Goal: Task Accomplishment & Management: Manage account settings

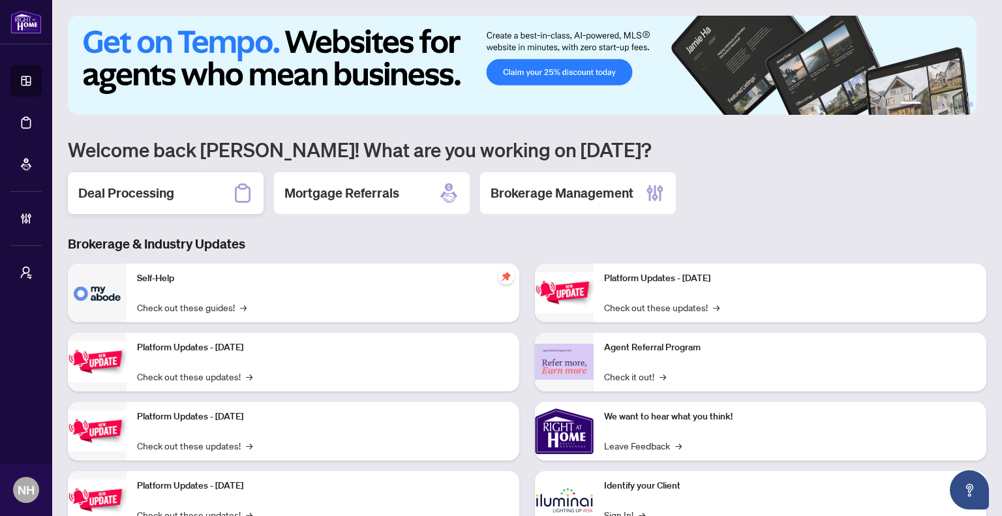
click at [164, 172] on div "Deal Processing" at bounding box center [166, 193] width 196 height 42
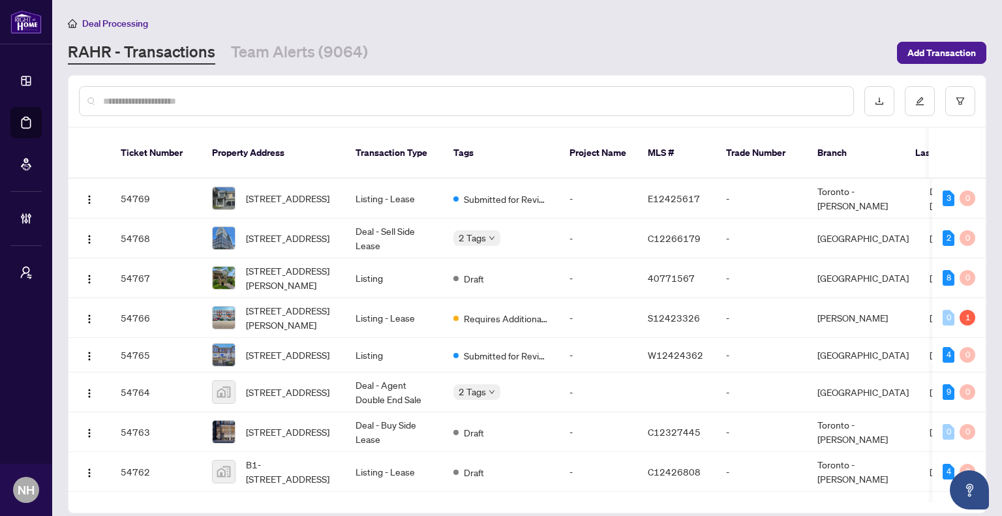
click at [187, 91] on div at bounding box center [466, 101] width 775 height 30
click at [288, 61] on link "Team Alerts (9064)" at bounding box center [299, 52] width 137 height 23
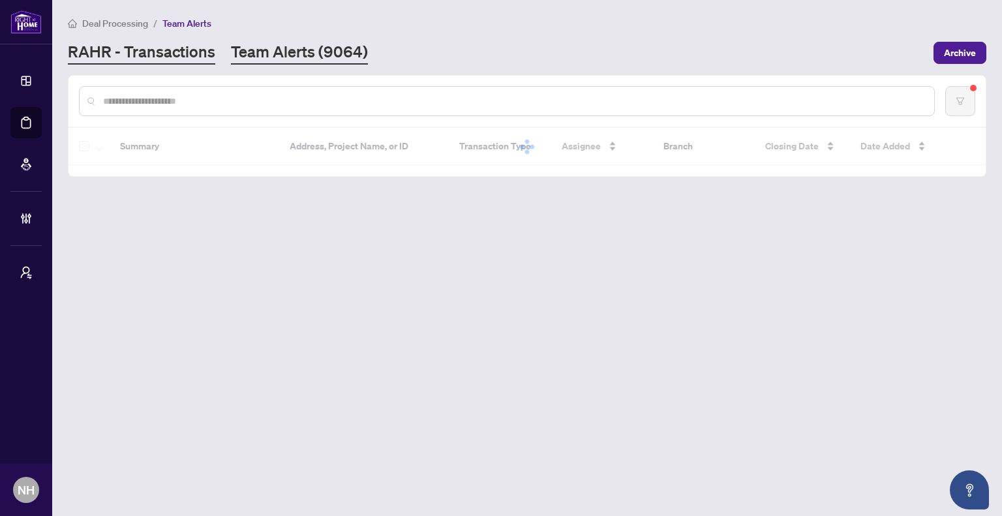
click at [131, 54] on link "RAHR - Transactions" at bounding box center [141, 52] width 147 height 23
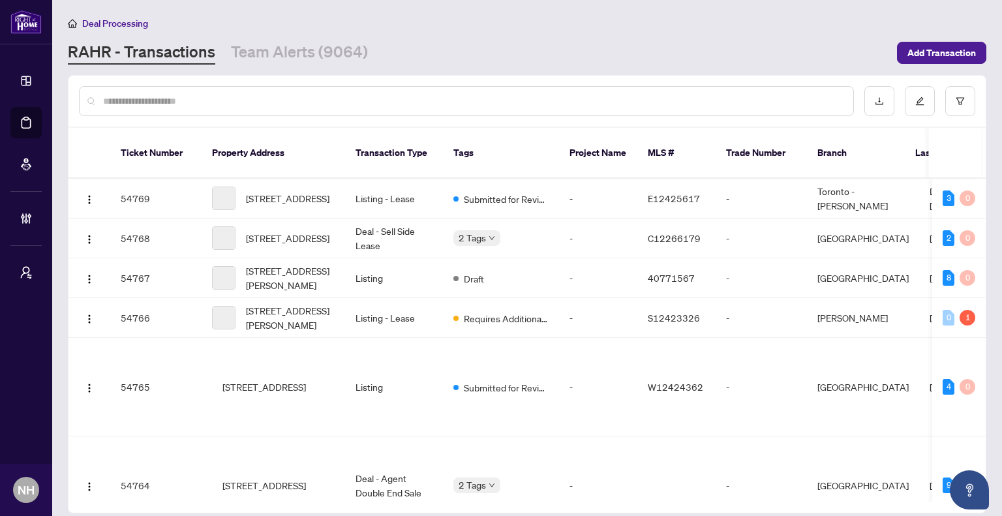
click at [189, 102] on input "text" at bounding box center [473, 101] width 740 height 14
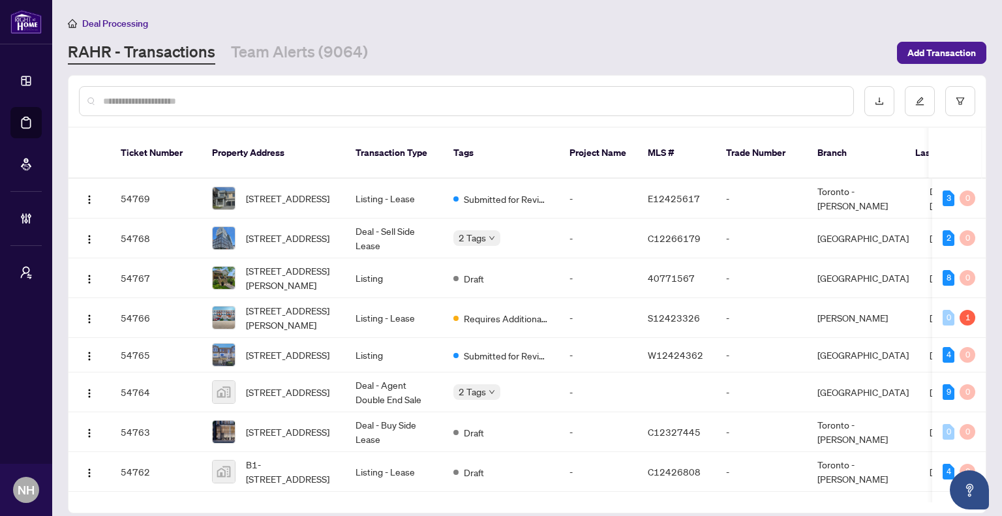
paste input "**********"
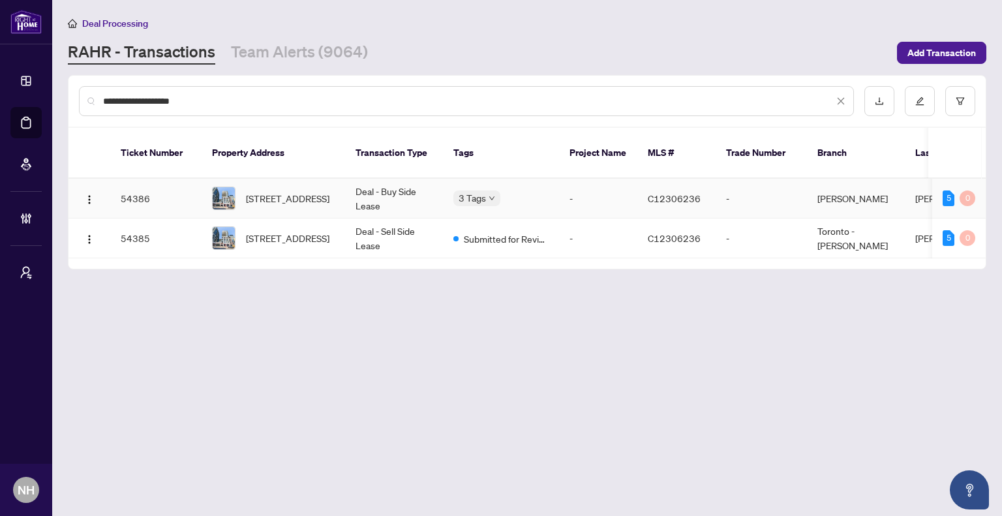
type input "**********"
click at [273, 191] on span "838-460 Adelaide St, Toronto, Ontario M5A 0E7, Canada" at bounding box center [288, 198] width 84 height 14
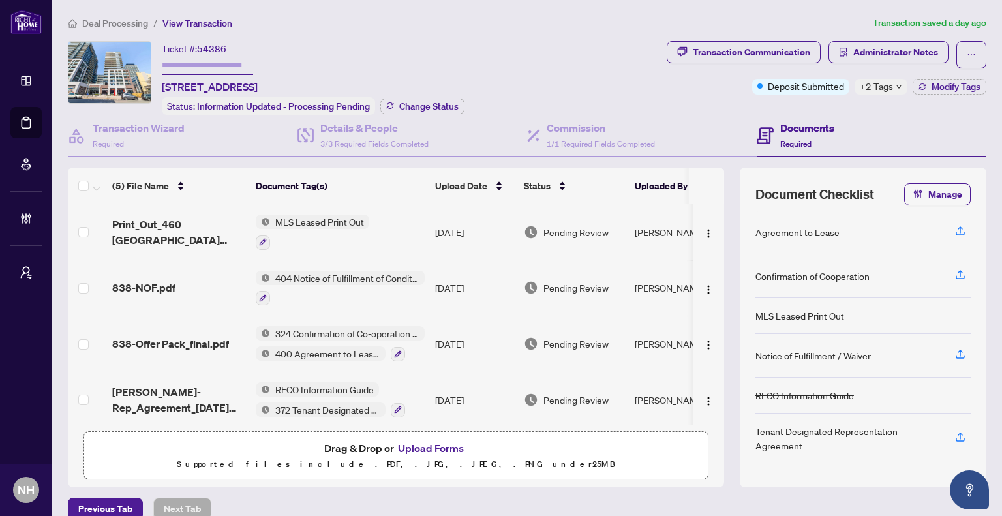
click at [129, 23] on span "Deal Processing" at bounding box center [115, 24] width 66 height 12
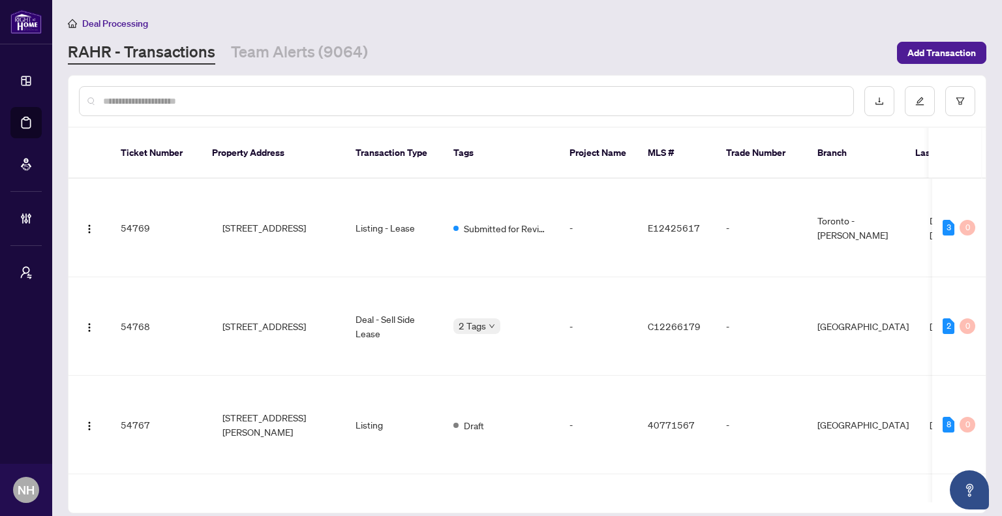
click at [195, 115] on div at bounding box center [527, 101] width 917 height 51
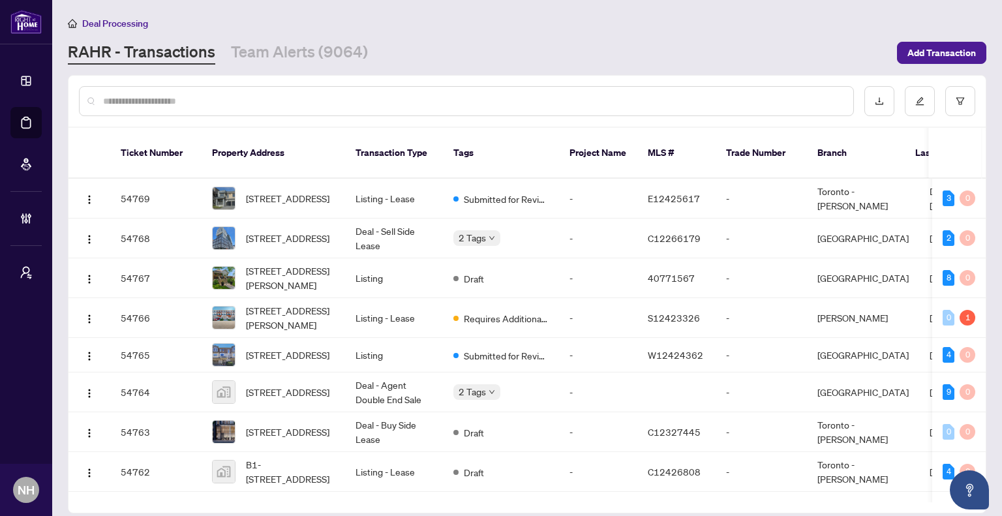
click at [194, 101] on input "text" at bounding box center [473, 101] width 740 height 14
paste input "**********"
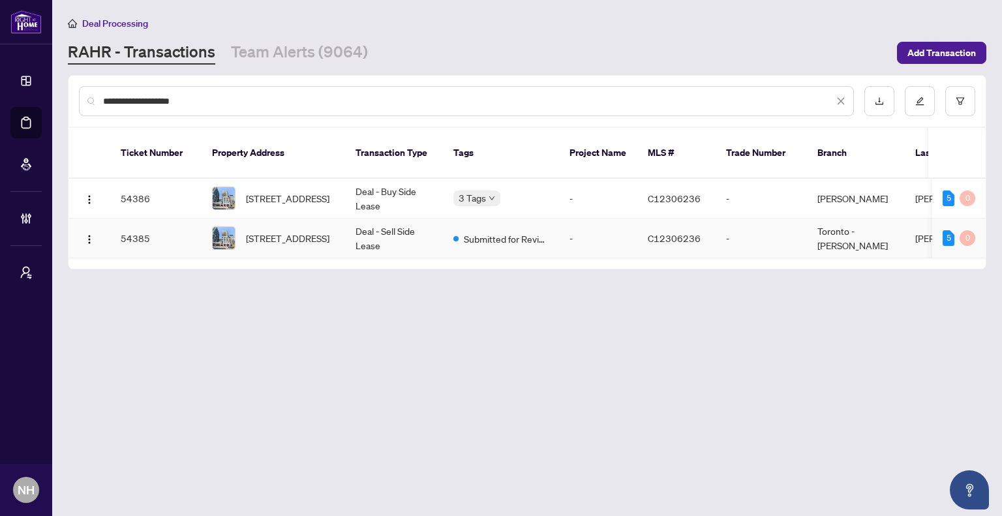
type input "**********"
click at [583, 219] on td "-" at bounding box center [598, 239] width 78 height 40
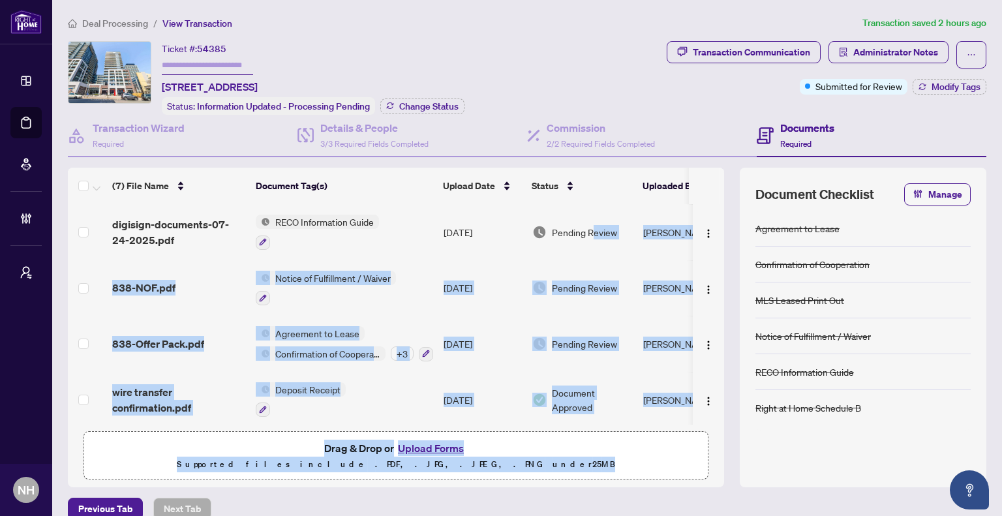
drag, startPoint x: 594, startPoint y: 417, endPoint x: 663, endPoint y: 416, distance: 69.2
click at [694, 429] on div "(7) File Name Document Tag(s) Upload Date Status Uploaded By RAH deposit receip…" at bounding box center [396, 328] width 656 height 320
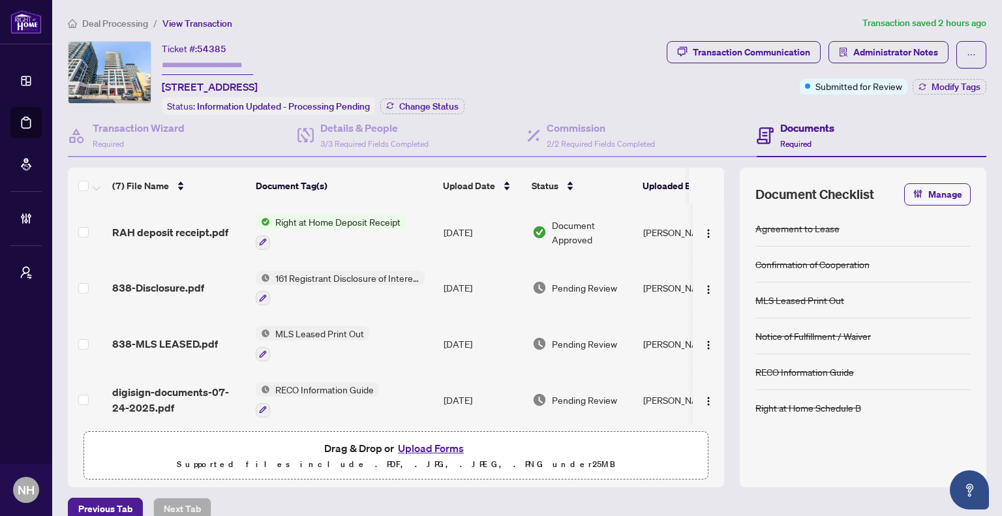
click at [173, 291] on span "838-Disclosure.pdf" at bounding box center [158, 288] width 92 height 16
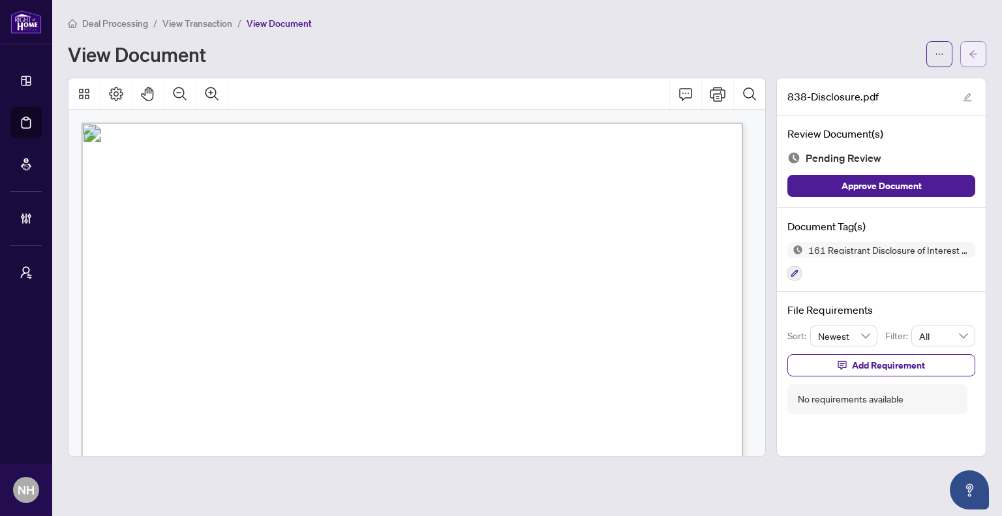
click at [972, 54] on icon "arrow-left" at bounding box center [973, 54] width 9 height 9
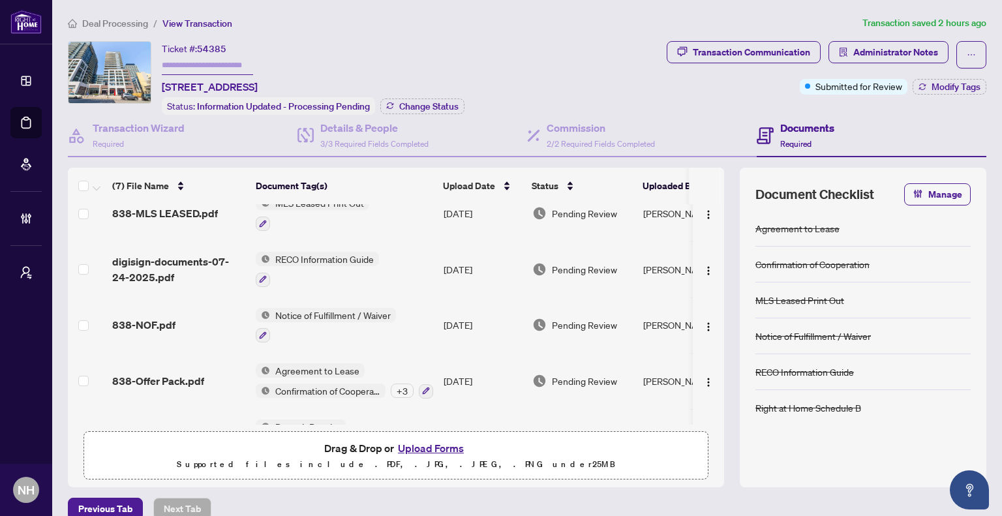
scroll to position [168, 0]
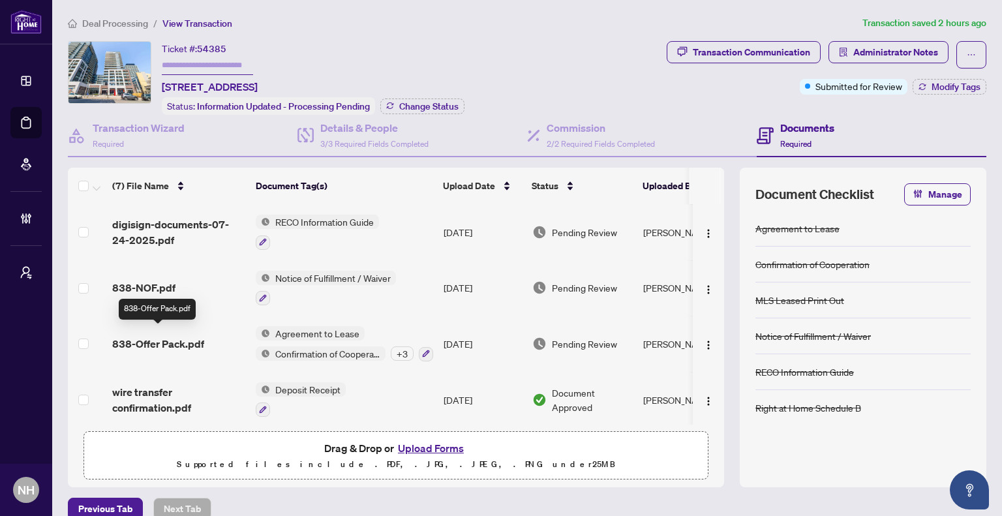
click at [174, 336] on span "838-Offer Pack.pdf" at bounding box center [158, 344] width 92 height 16
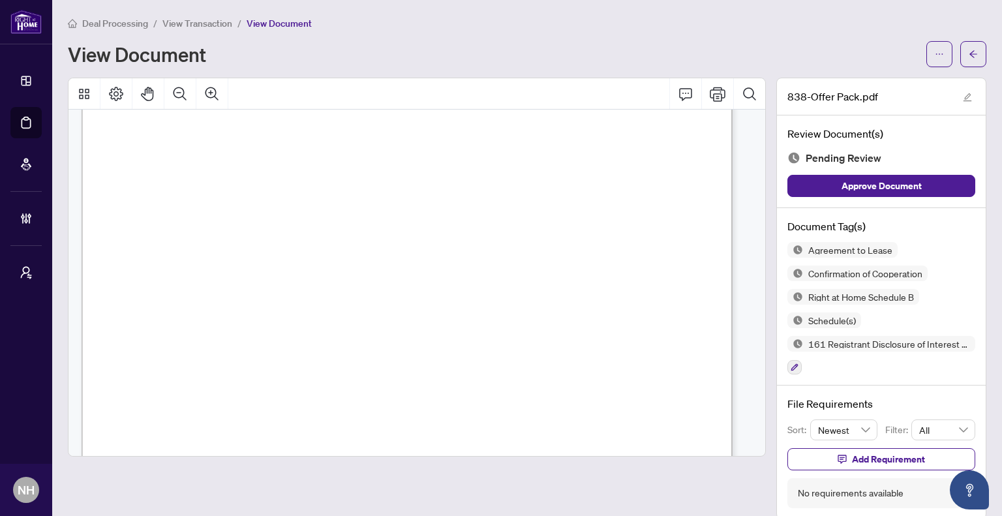
scroll to position [196, 0]
click at [969, 59] on span "button" at bounding box center [973, 54] width 9 height 21
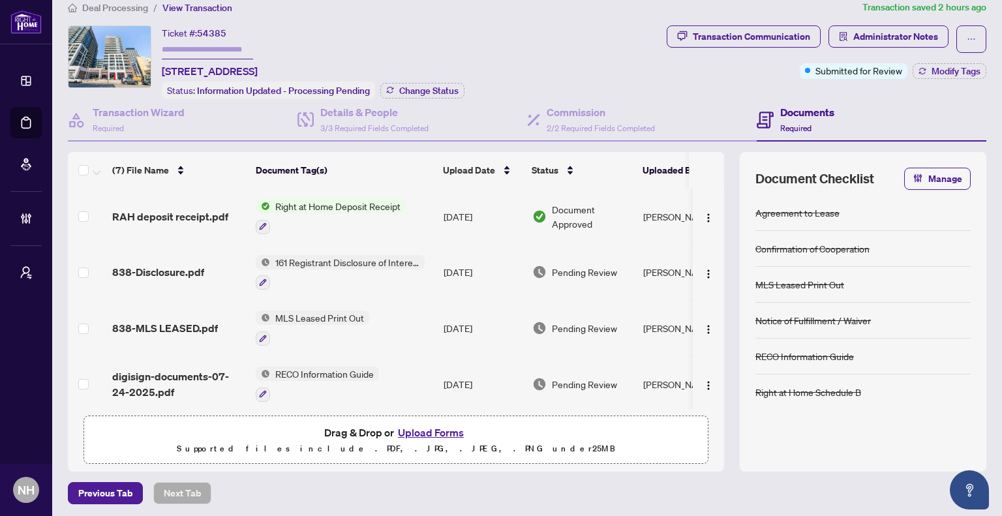
click at [131, 8] on span "Deal Processing" at bounding box center [115, 8] width 66 height 12
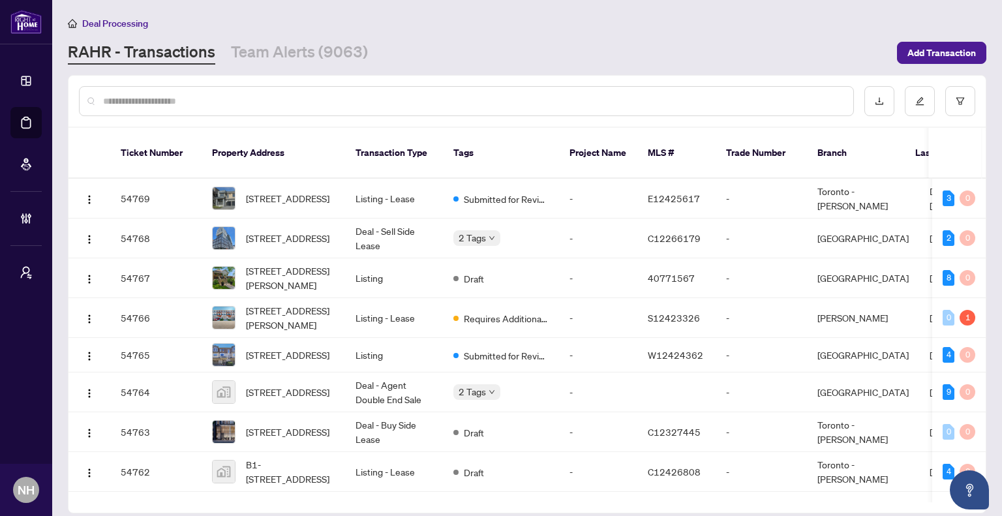
click at [277, 97] on input "text" at bounding box center [473, 101] width 740 height 14
click at [302, 66] on main "Deal Processing RAHR - Transactions Team Alerts (9063) Add Transaction Ticket N…" at bounding box center [527, 258] width 950 height 516
click at [305, 57] on link "Team Alerts (9063)" at bounding box center [299, 52] width 137 height 23
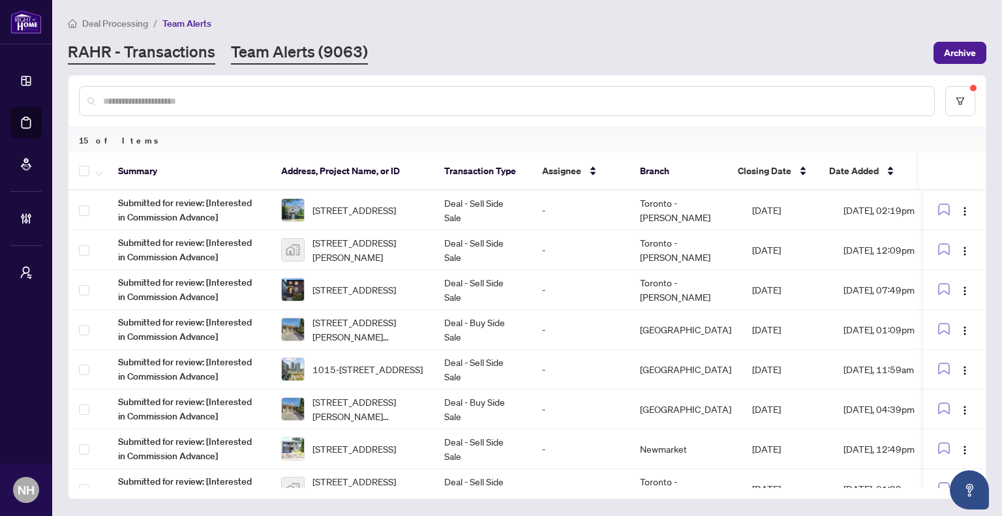
click at [184, 41] on link "RAHR - Transactions" at bounding box center [141, 52] width 147 height 23
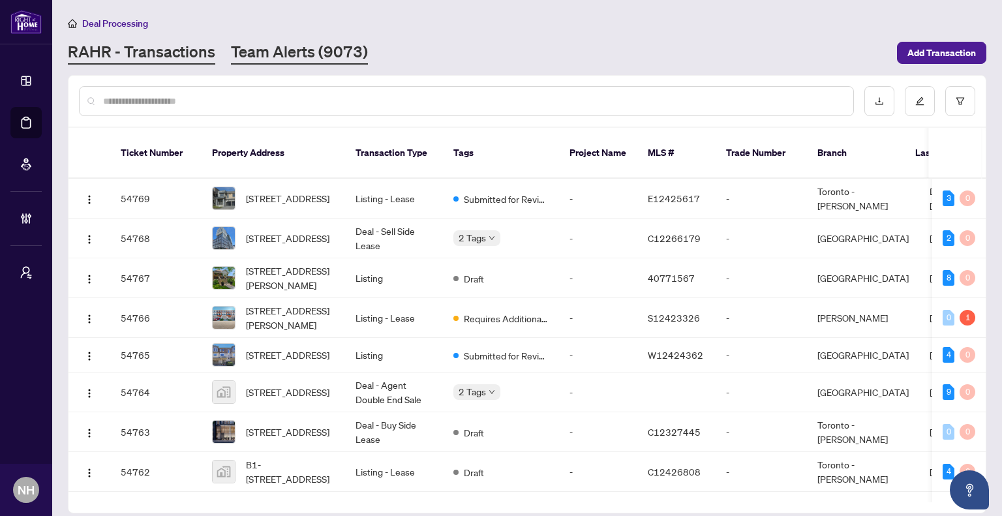
click at [305, 61] on link "Team Alerts (9073)" at bounding box center [299, 52] width 137 height 23
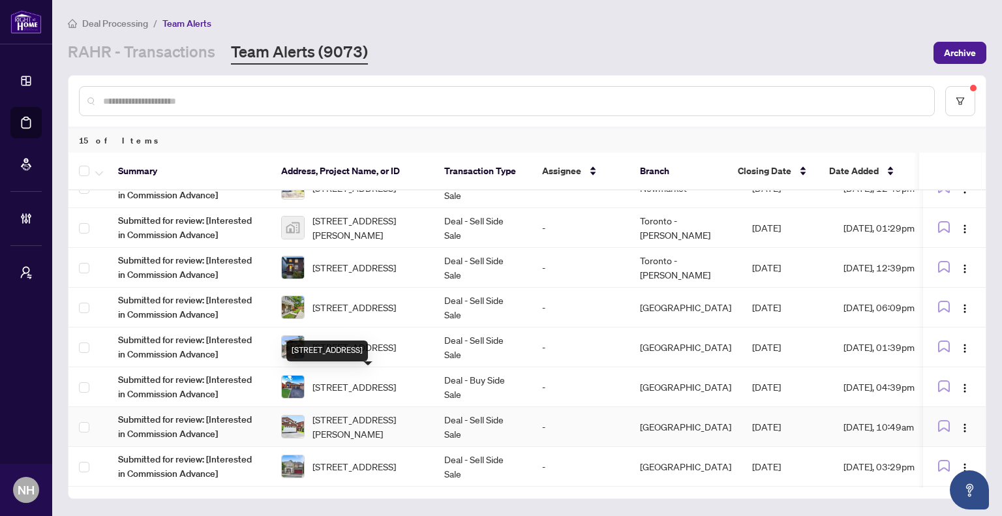
scroll to position [301, 0]
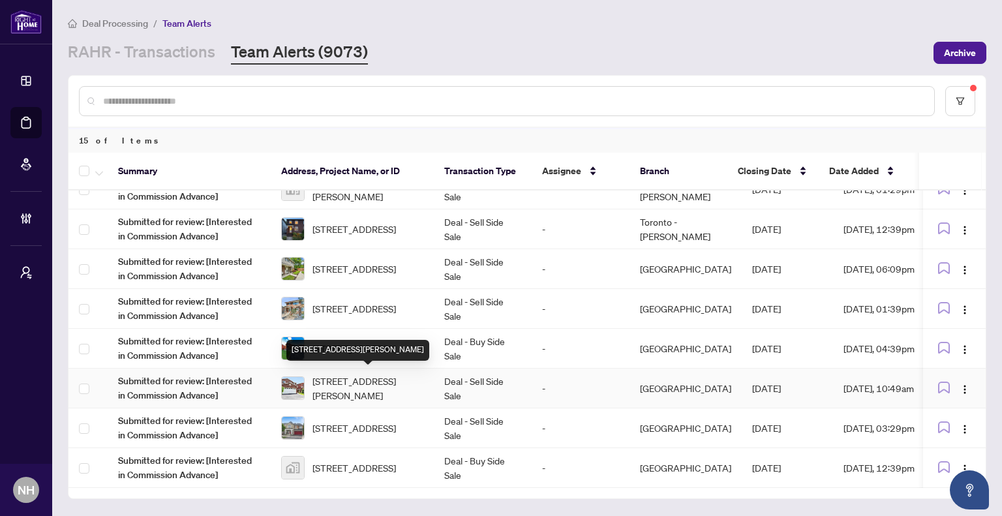
click at [377, 390] on span "22 Donna Dr, Brampton, Ontario L6Z 3T2, Canada" at bounding box center [368, 388] width 111 height 29
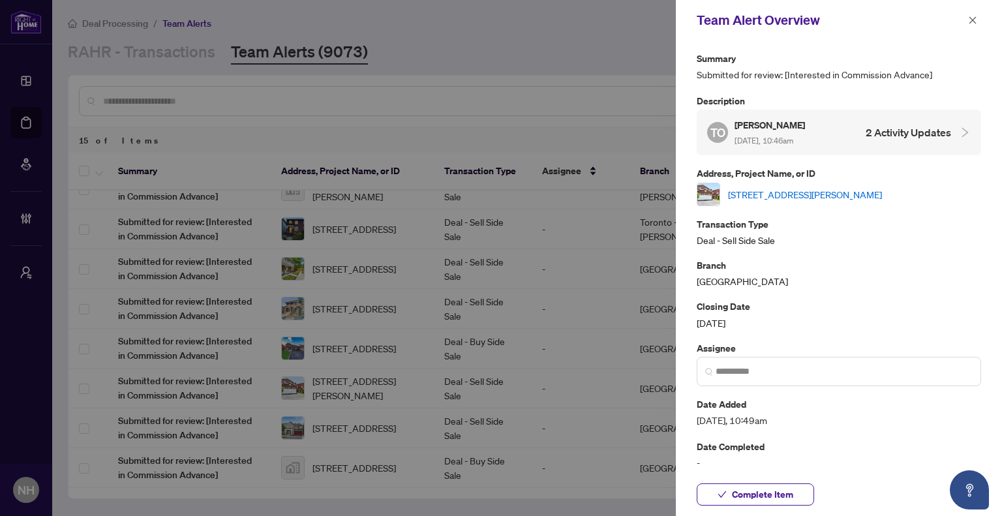
click at [796, 191] on link "22 Donna Dr, Brampton, Ontario L6Z 3T2, Canada" at bounding box center [805, 194] width 154 height 14
click at [970, 20] on icon "close" at bounding box center [972, 20] width 9 height 9
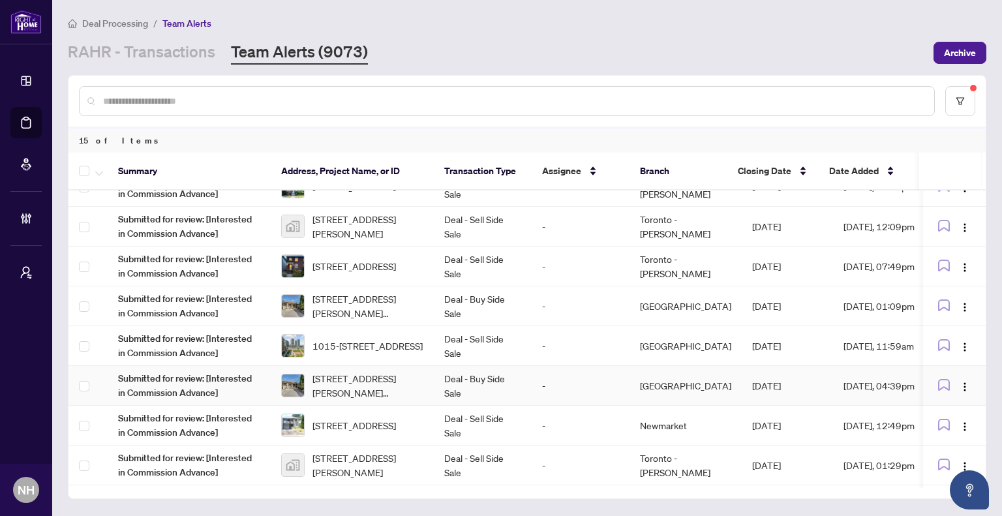
scroll to position [0, 0]
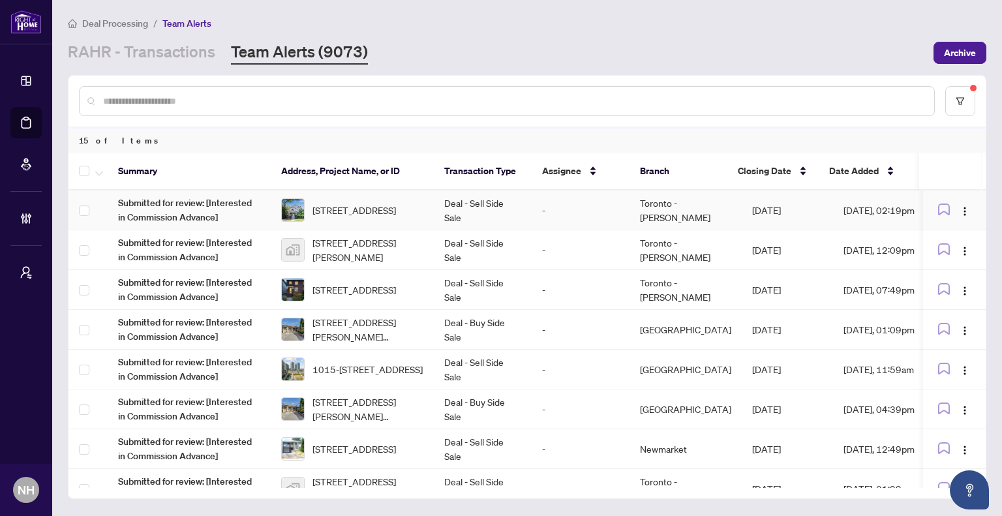
click at [392, 208] on span "6 Lauder Ave, Toronto, Ontario M6H 3E3, Canada" at bounding box center [355, 210] width 84 height 14
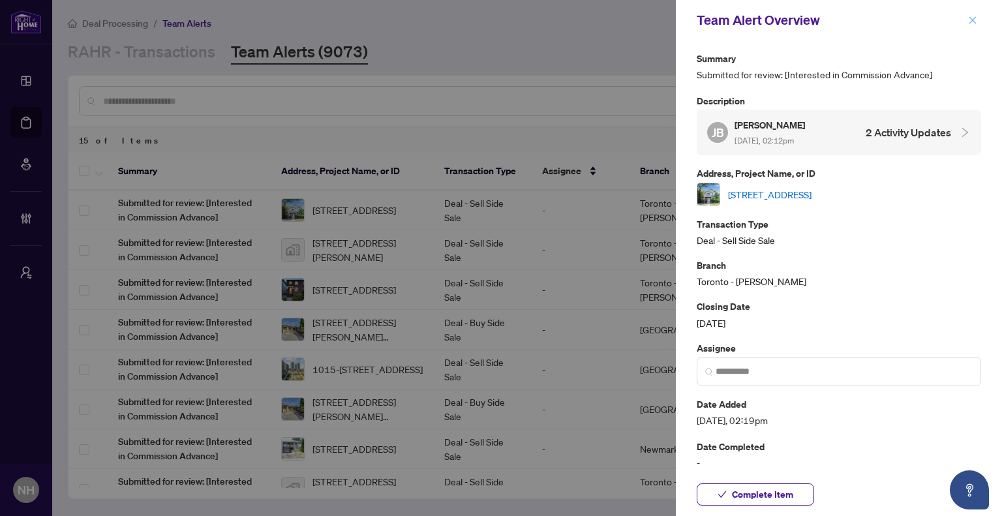
click at [976, 17] on icon "close" at bounding box center [972, 20] width 9 height 9
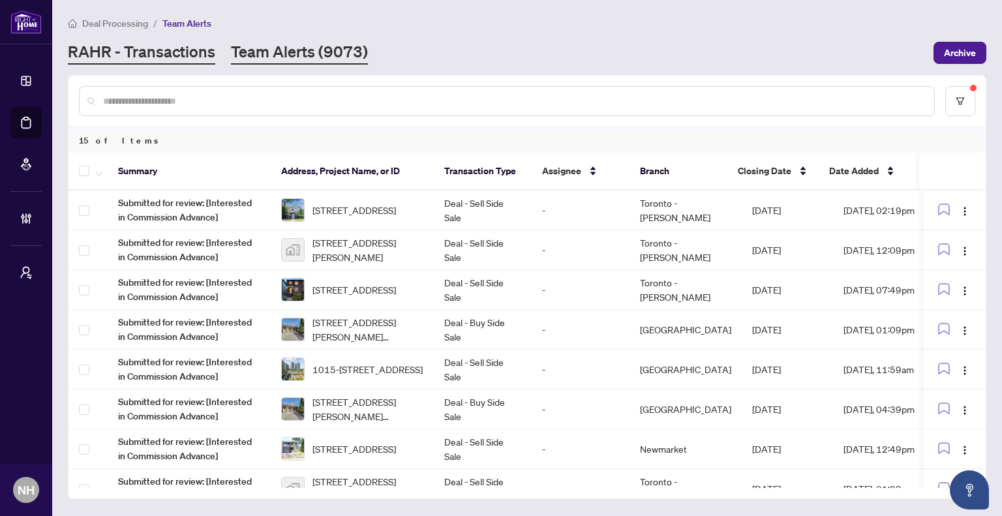
click at [162, 43] on link "RAHR - Transactions" at bounding box center [141, 52] width 147 height 23
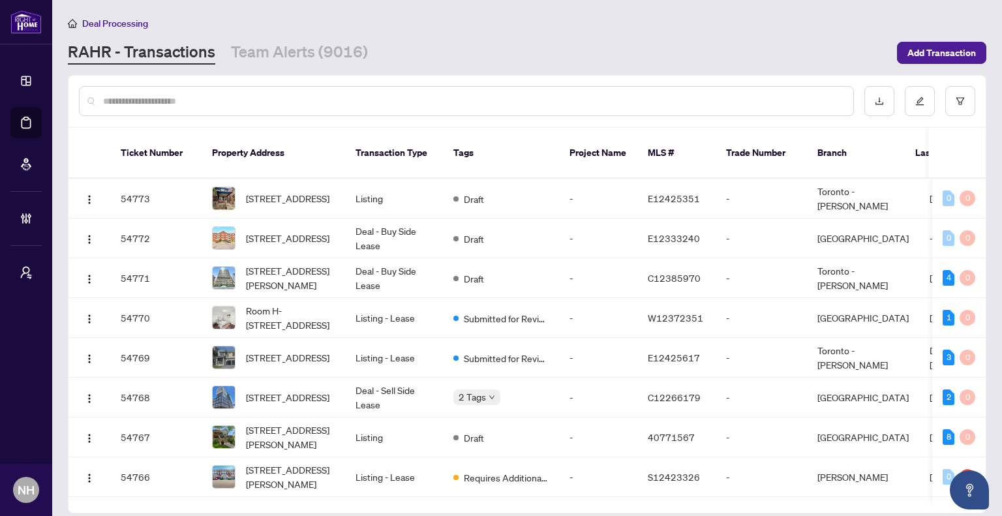
click at [196, 101] on input "text" at bounding box center [473, 101] width 740 height 14
paste input "*******"
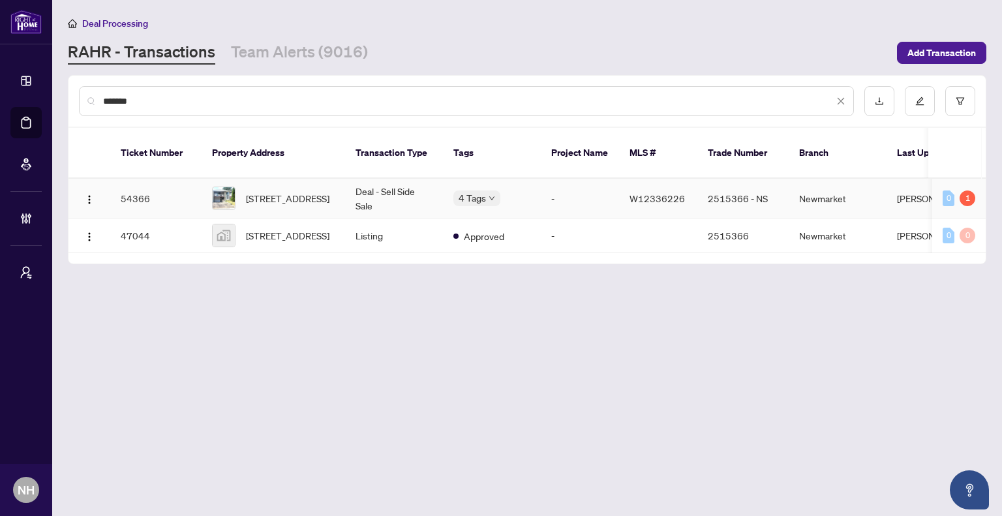
type input "*******"
click at [279, 191] on span "627 Green Meadow Cres, Mississauga, Ontario L5A 2V3, Canada" at bounding box center [288, 198] width 84 height 14
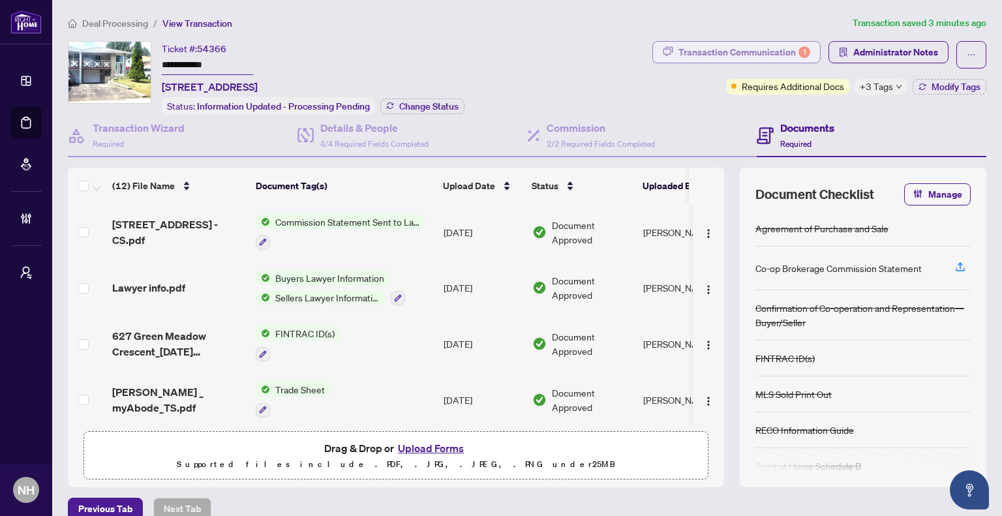
click at [713, 55] on div "Transaction Communication 1" at bounding box center [745, 52] width 132 height 21
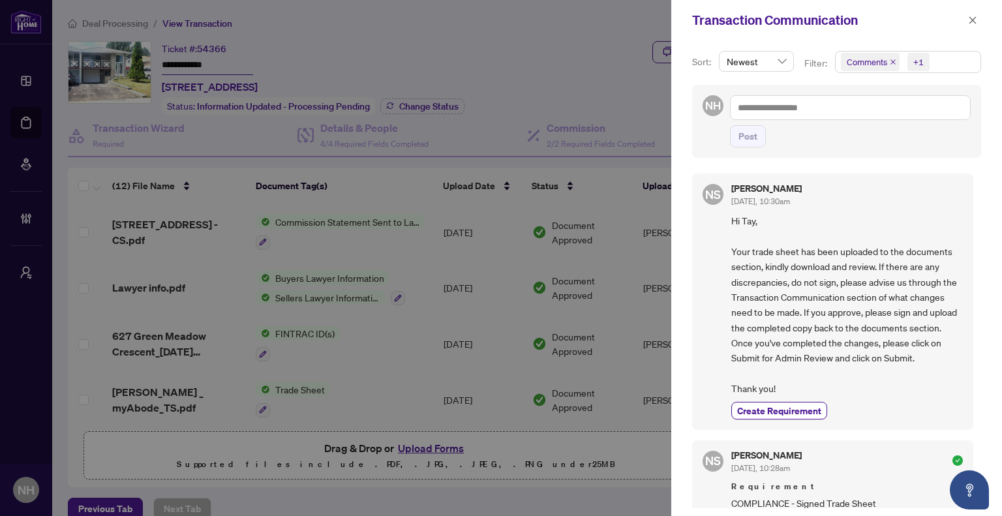
click at [893, 59] on icon "close" at bounding box center [893, 62] width 7 height 7
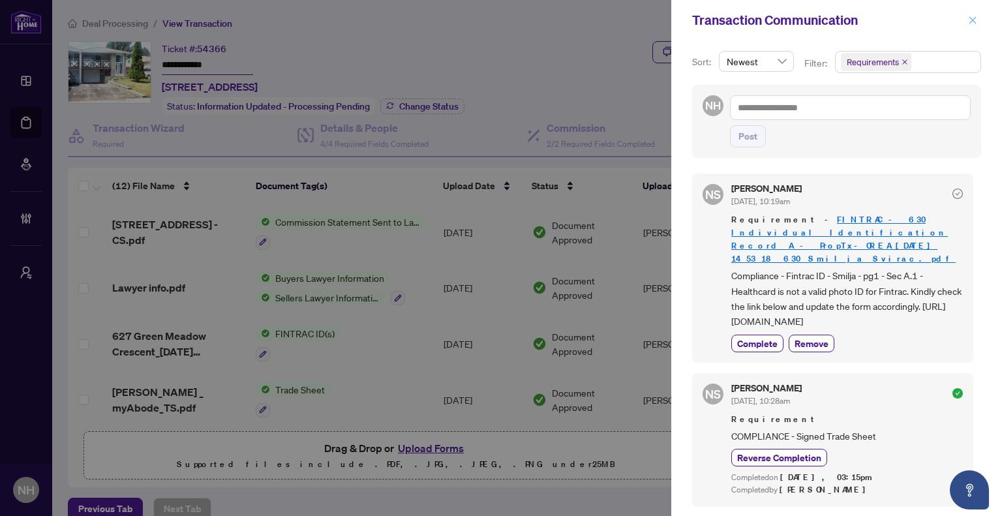
click at [971, 22] on icon "close" at bounding box center [972, 20] width 9 height 9
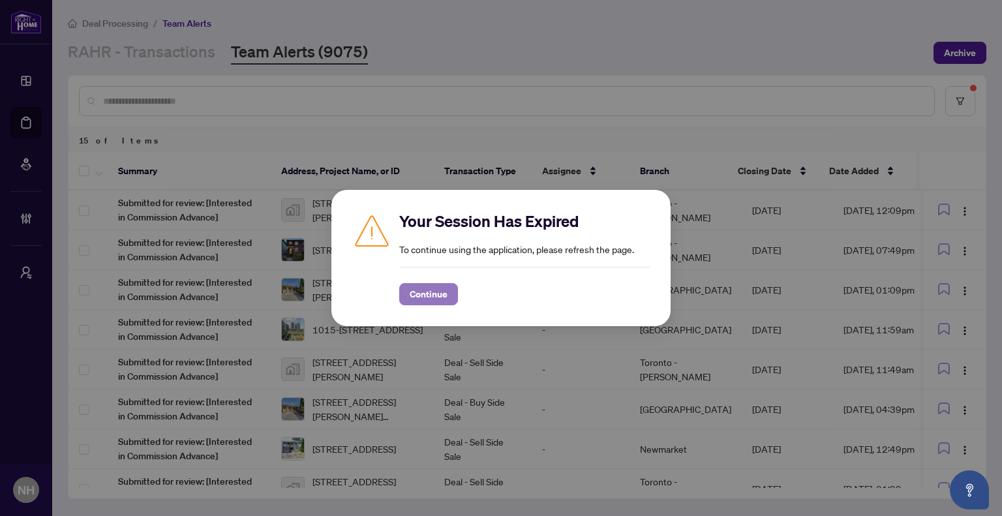
click at [425, 295] on span "Continue" at bounding box center [429, 294] width 38 height 21
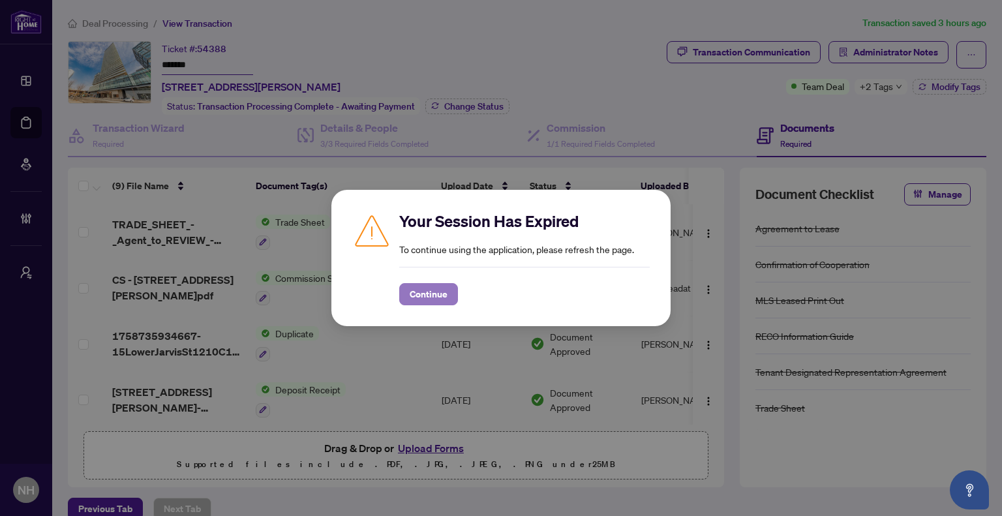
click at [450, 297] on button "Continue" at bounding box center [428, 294] width 59 height 22
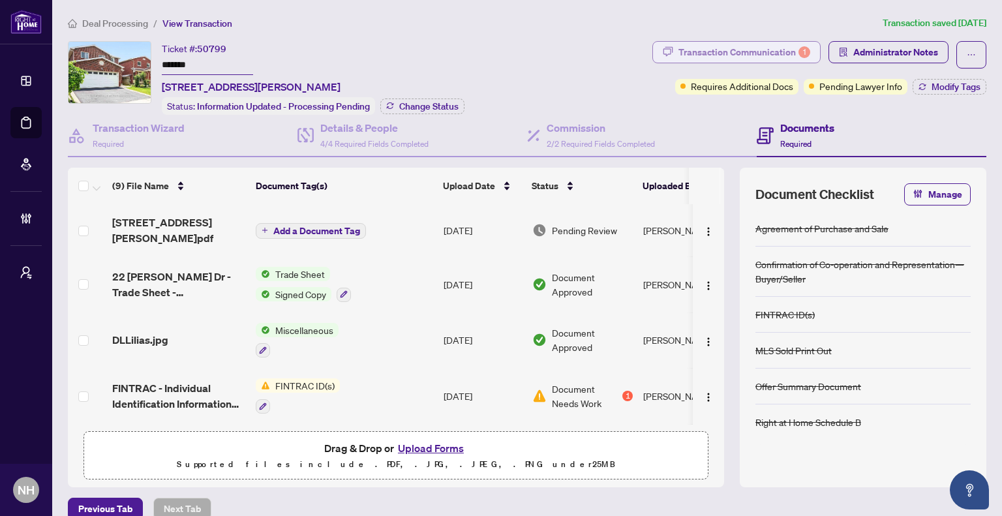
click at [700, 42] on div "Transaction Communication 1" at bounding box center [745, 52] width 132 height 21
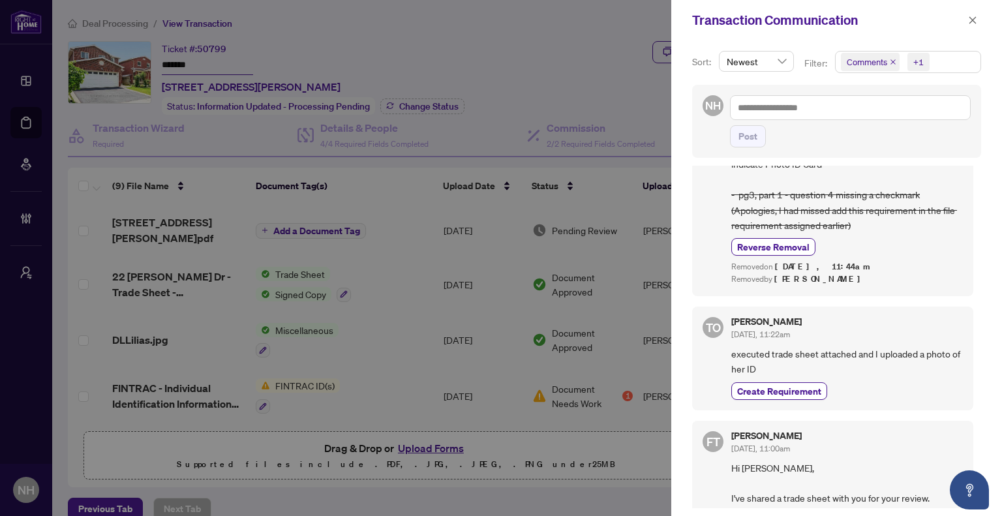
scroll to position [914, 0]
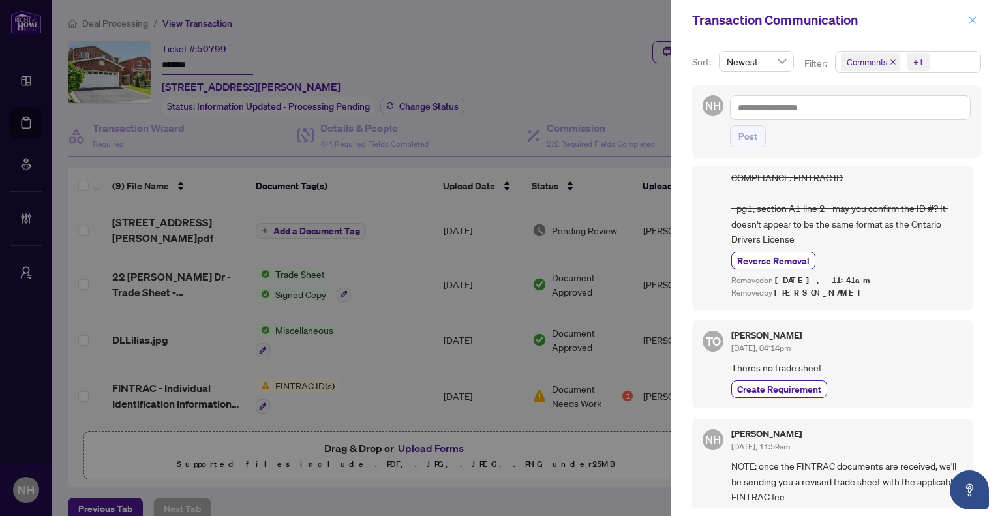
click at [974, 25] on span "button" at bounding box center [972, 20] width 9 height 21
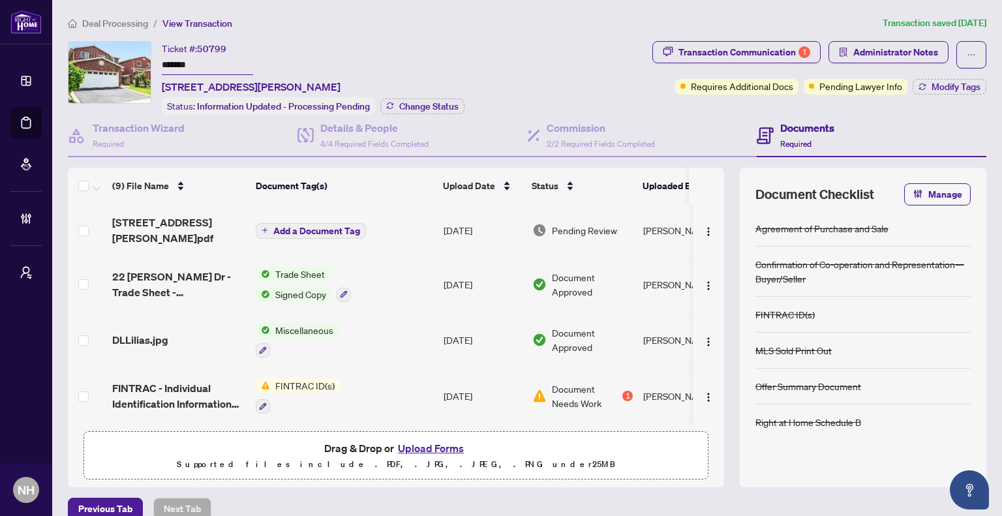
click at [138, 25] on span "Deal Processing" at bounding box center [115, 24] width 66 height 12
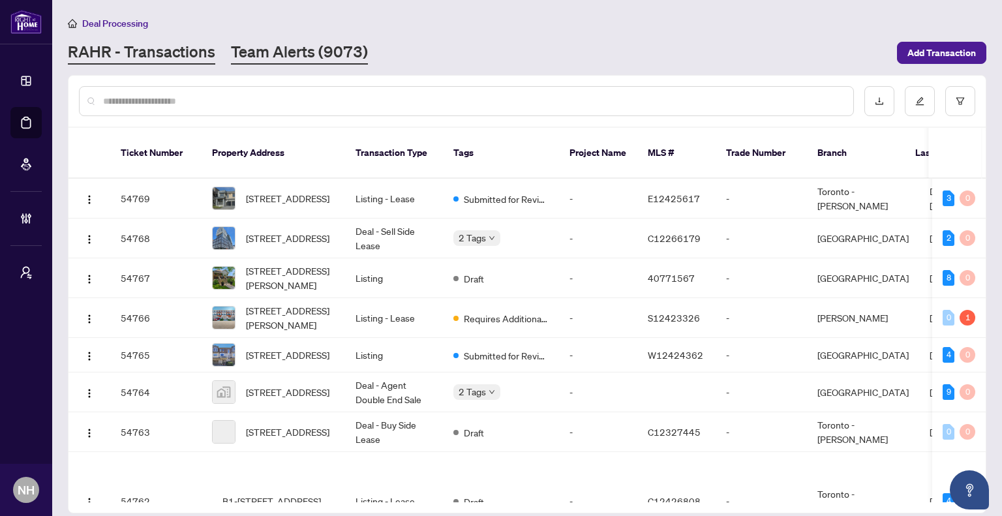
click at [285, 48] on link "Team Alerts (9073)" at bounding box center [299, 52] width 137 height 23
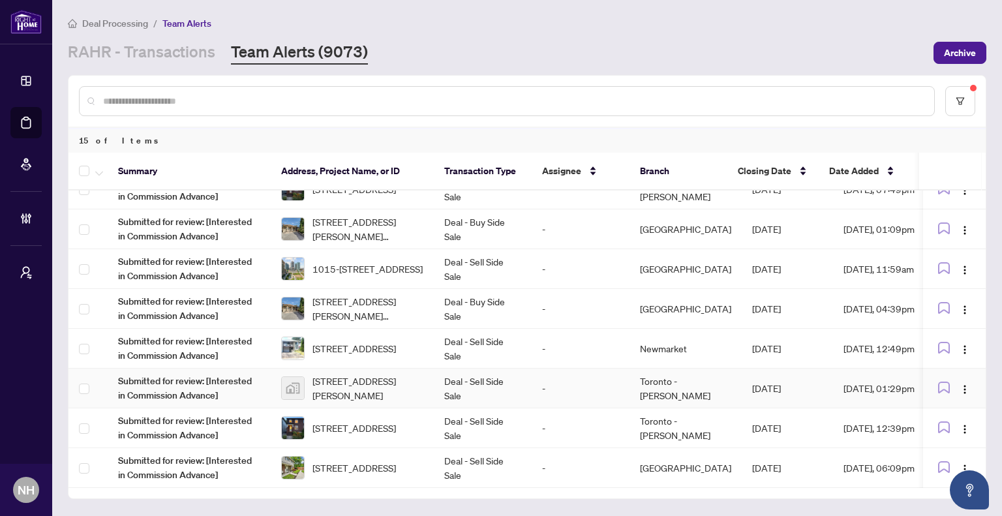
scroll to position [301, 0]
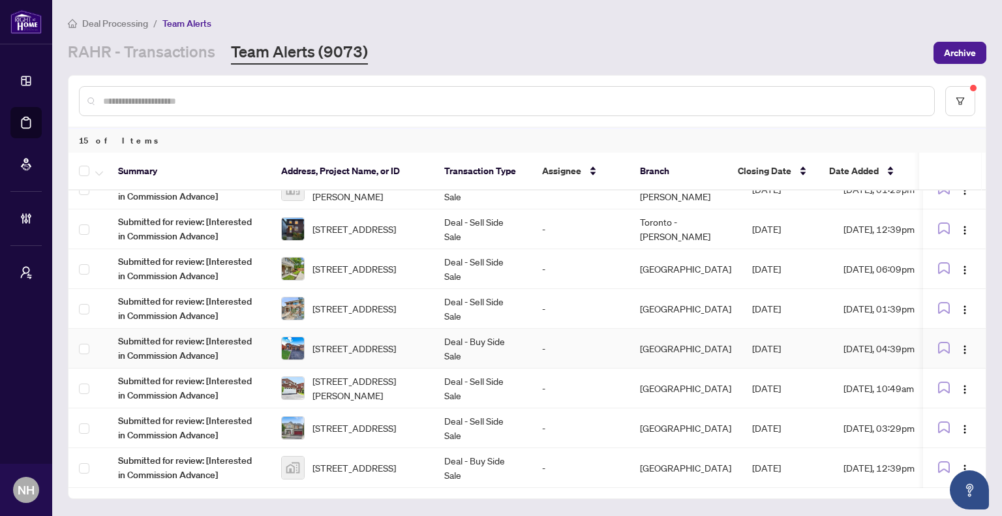
click at [386, 342] on span "52 Donaghedy Dr, Halton Hills, Ontario L7G 5H1, Canada" at bounding box center [355, 348] width 84 height 14
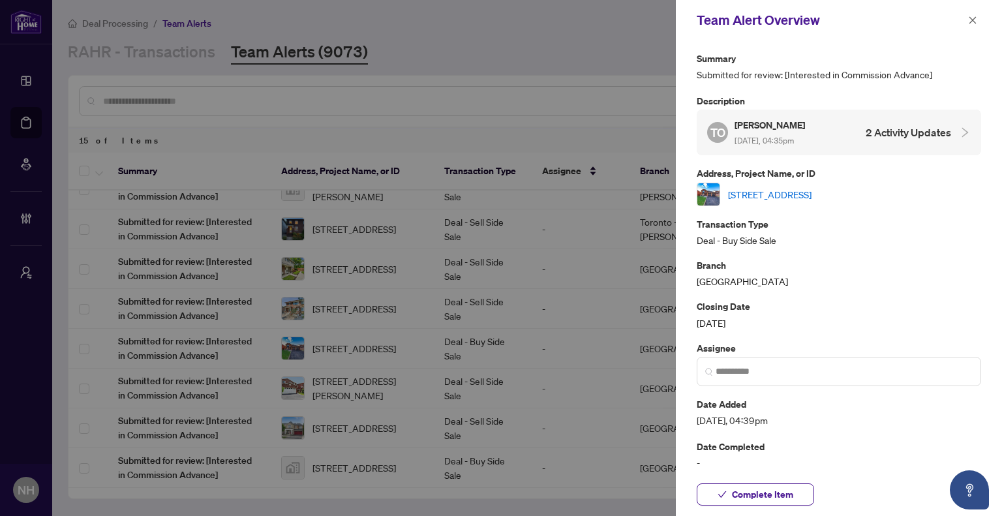
click at [759, 191] on link "52 Donaghedy Dr, Halton Hills, Ontario L7G 5H1, Canada" at bounding box center [770, 194] width 84 height 14
click at [979, 23] on button "button" at bounding box center [972, 20] width 17 height 16
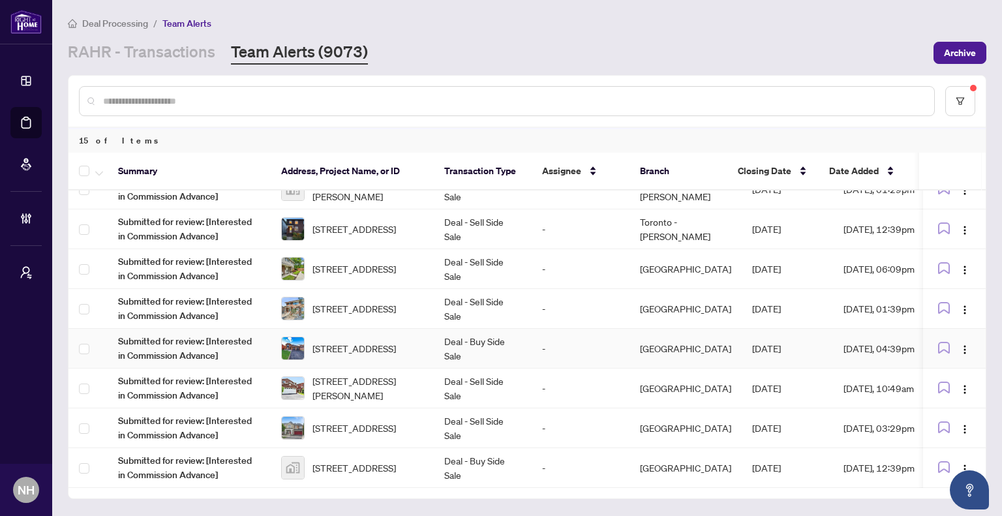
click at [348, 341] on span "52 Donaghedy Dr, Halton Hills, Ontario L7G 5H1, Canada" at bounding box center [355, 348] width 84 height 14
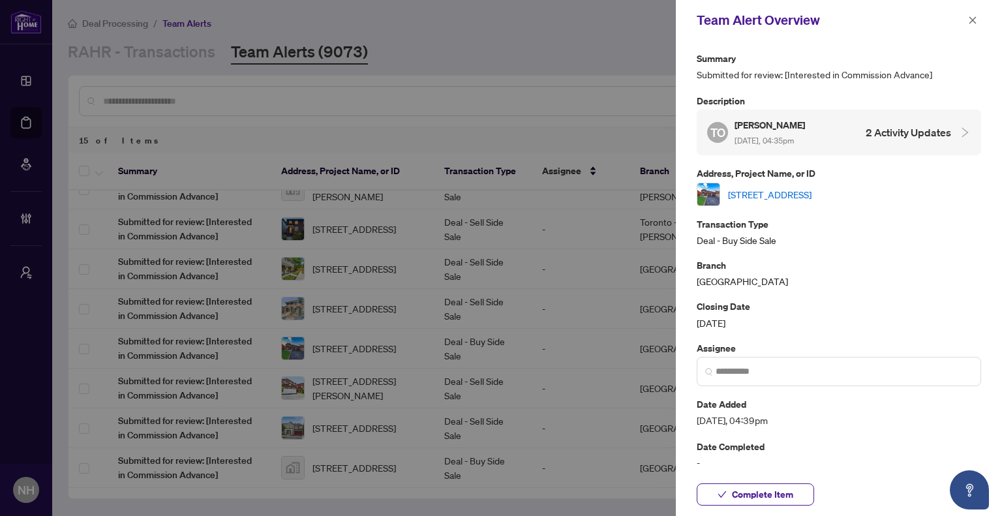
click at [770, 194] on link "52 Donaghedy Dr, Halton Hills, Ontario L7G 5H1, Canada" at bounding box center [770, 194] width 84 height 14
click at [968, 17] on icon "close" at bounding box center [972, 20] width 9 height 9
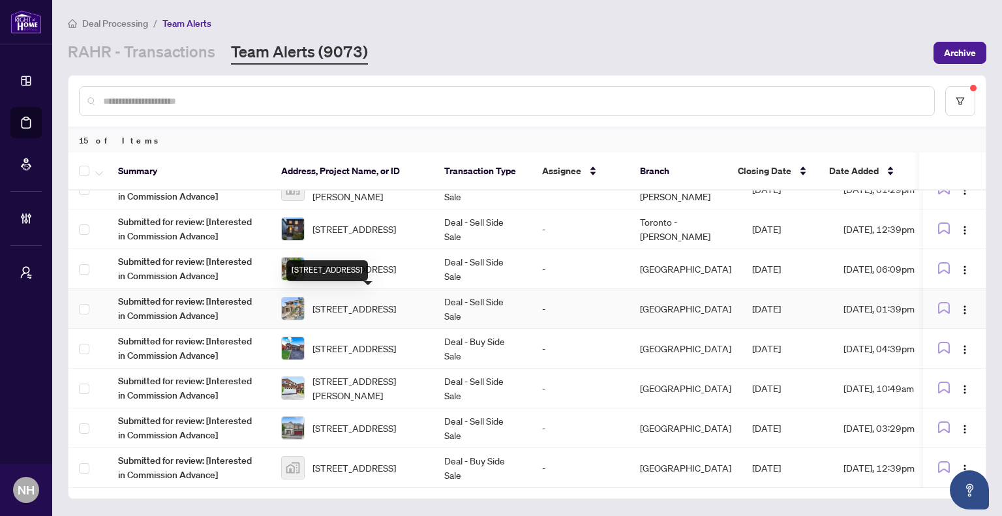
click at [370, 302] on span "1553 Northmount Ave, Mississauga, Ontario L5E 1Y9, Canada" at bounding box center [355, 308] width 84 height 14
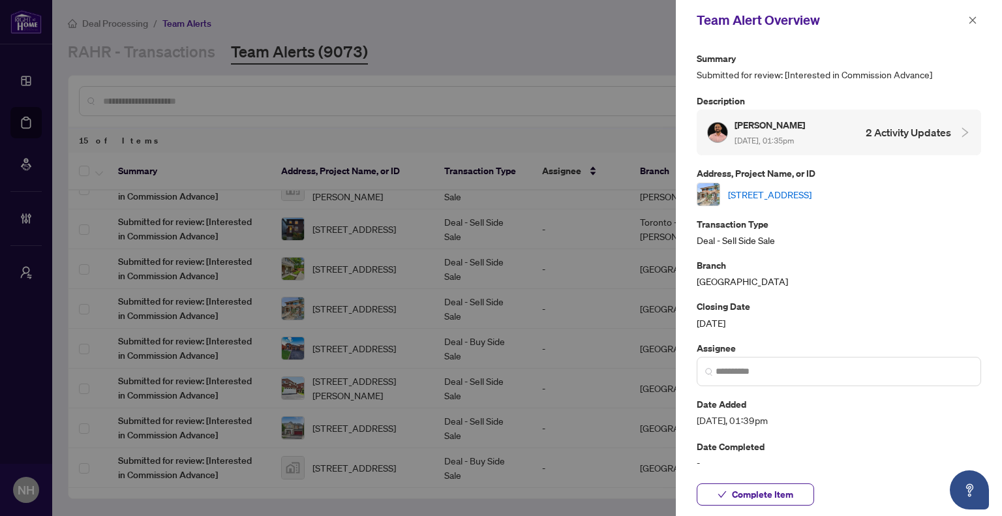
click at [772, 187] on link "1553 Northmount Ave, Mississauga, Ontario L5E 1Y9, Canada" at bounding box center [770, 194] width 84 height 14
click at [977, 17] on icon "close" at bounding box center [972, 20] width 9 height 9
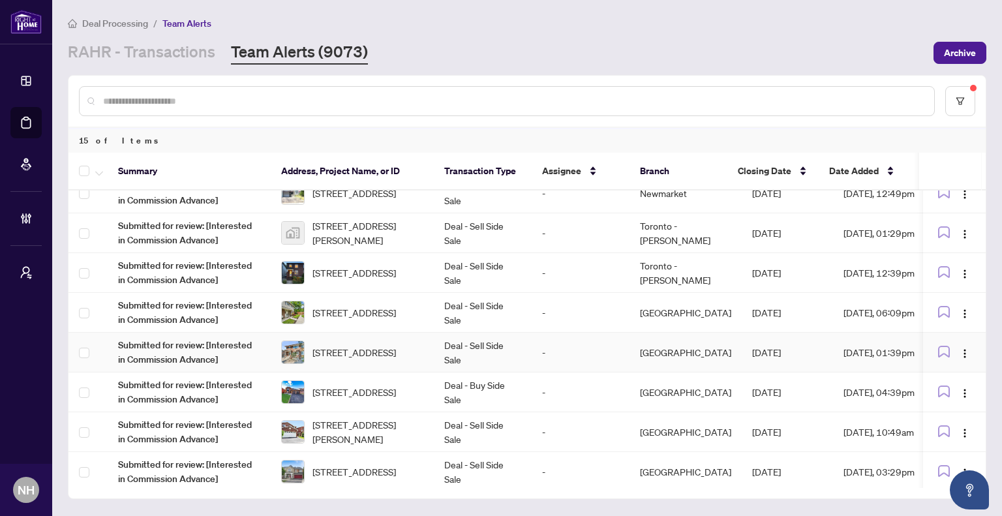
scroll to position [236, 0]
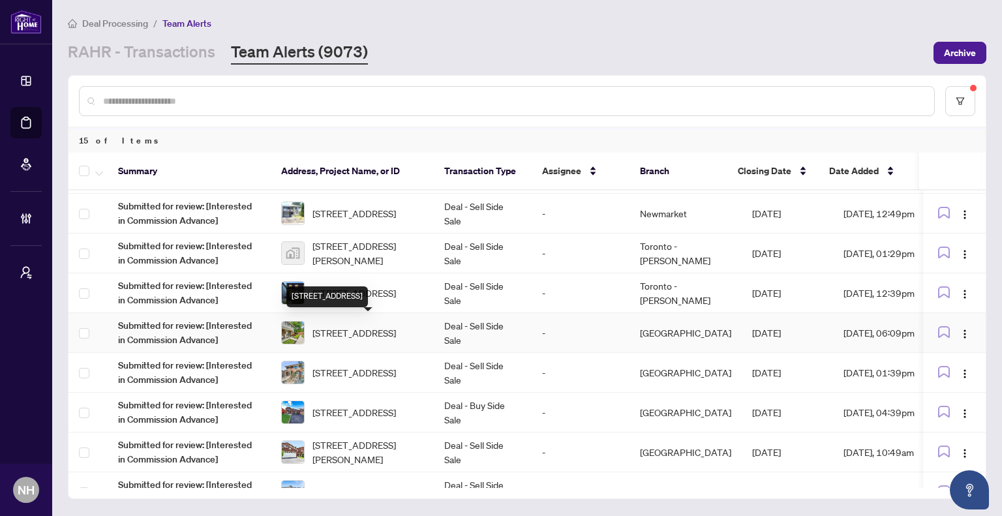
click at [355, 326] on span "30 Village Crt, Brampton, Ontario L6W 1A6, Canada" at bounding box center [355, 333] width 84 height 14
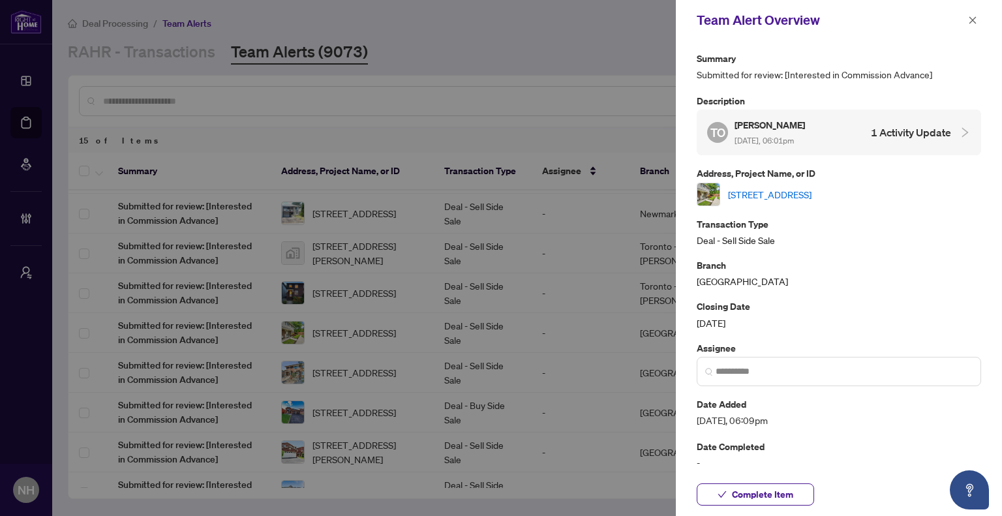
click at [812, 191] on link "30 Village Crt, Brampton, Ontario L6W 1A6, Canada" at bounding box center [770, 194] width 84 height 14
click at [974, 24] on icon "close" at bounding box center [972, 20] width 9 height 9
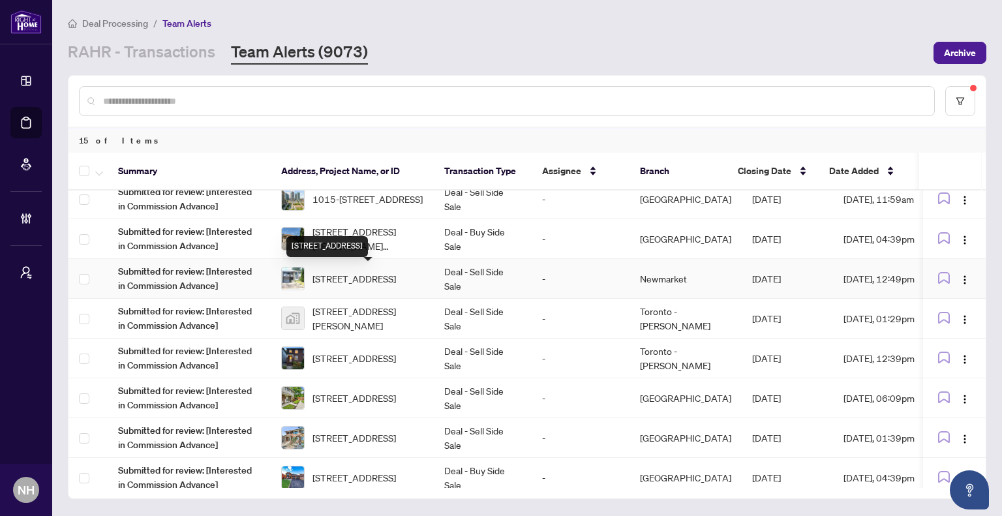
scroll to position [105, 0]
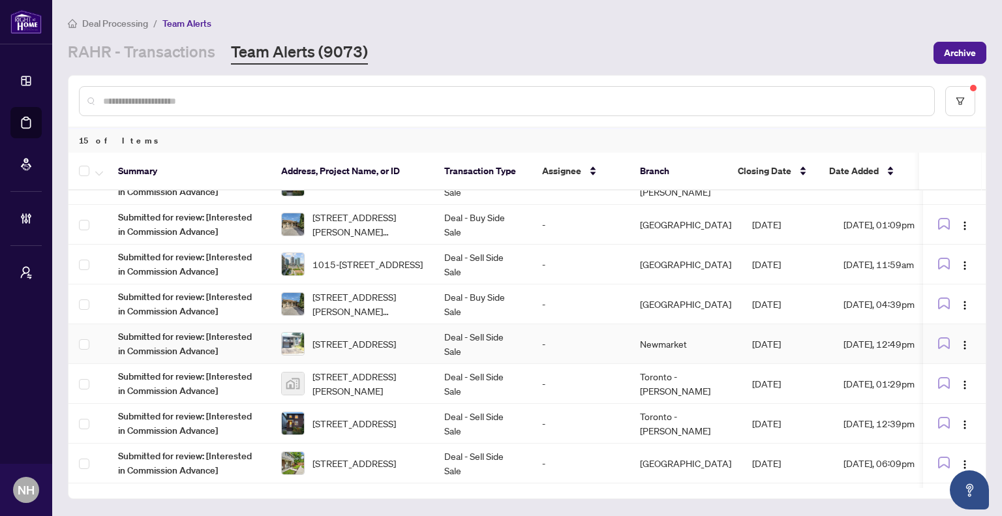
click at [357, 341] on span "627 Green Meadow Cres, Mississauga, Ontario L5A 2V3, Canada" at bounding box center [355, 344] width 84 height 14
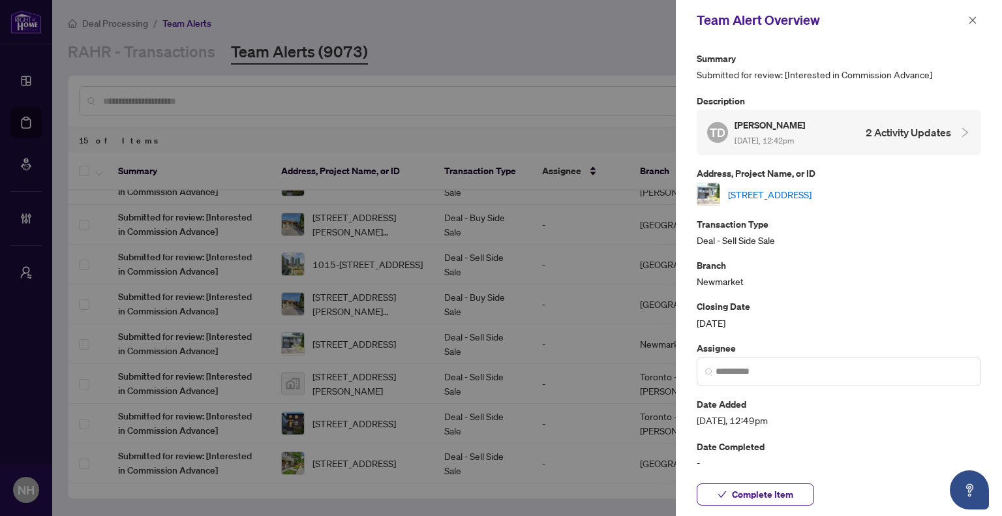
click at [812, 190] on link "627 Green Meadow Cres, Mississauga, Ontario L5A 2V3, Canada" at bounding box center [770, 194] width 84 height 14
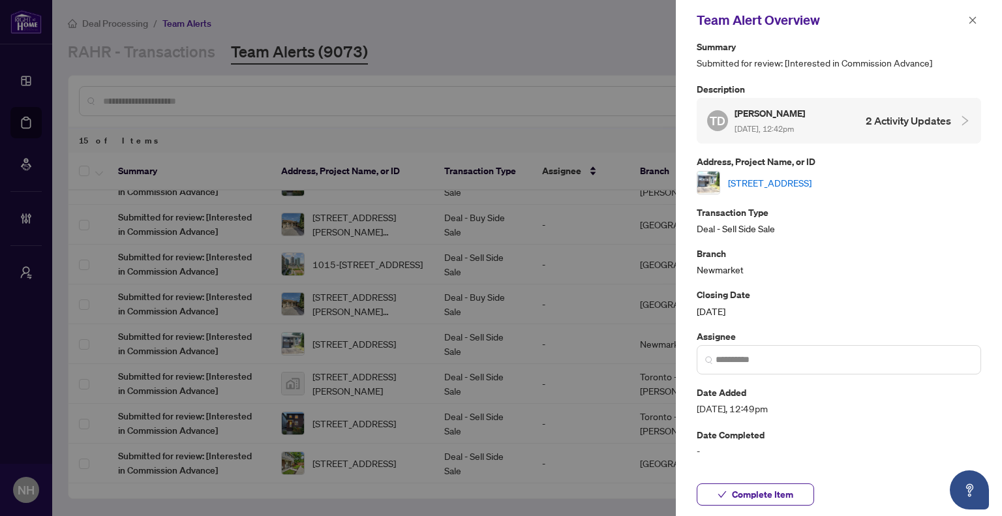
scroll to position [0, 0]
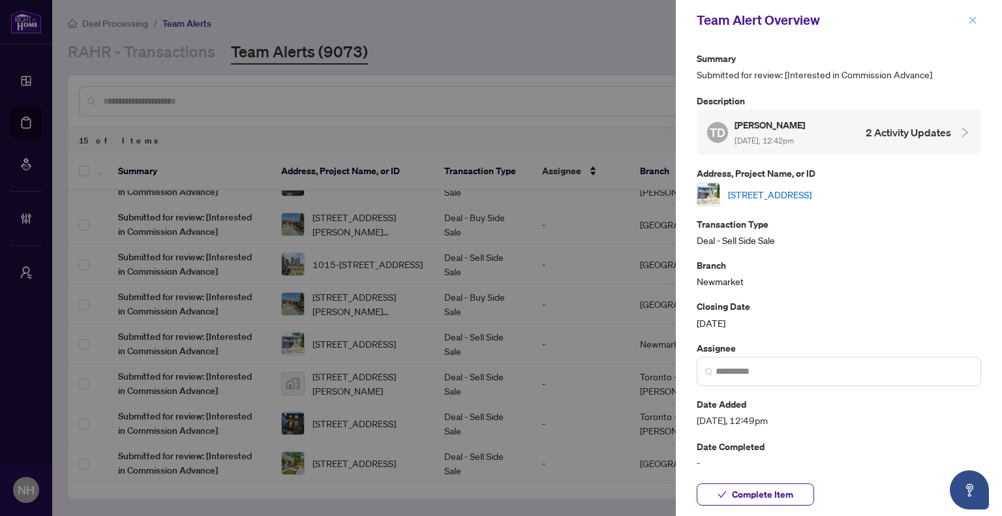
click at [969, 23] on icon "close" at bounding box center [972, 20] width 9 height 9
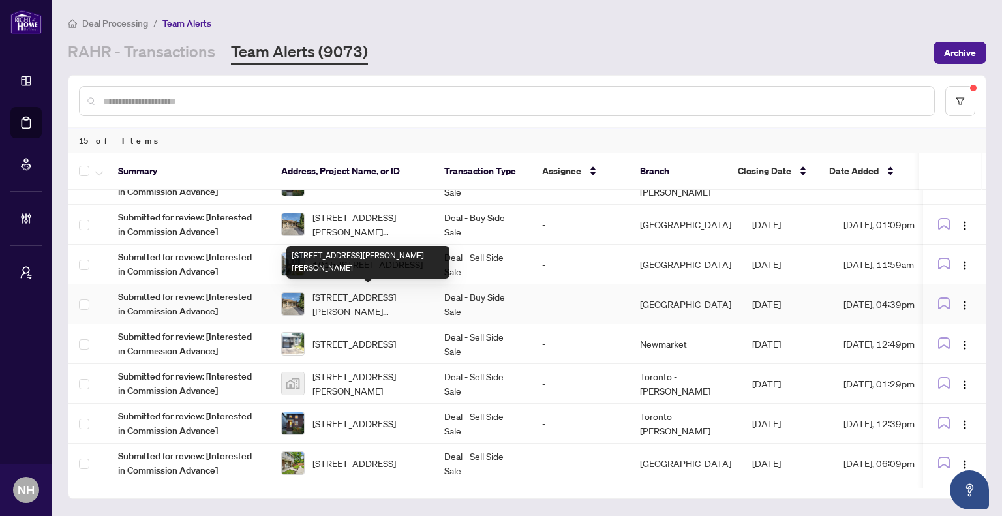
click at [375, 294] on span "[STREET_ADDRESS][PERSON_NAME][PERSON_NAME]" at bounding box center [368, 304] width 111 height 29
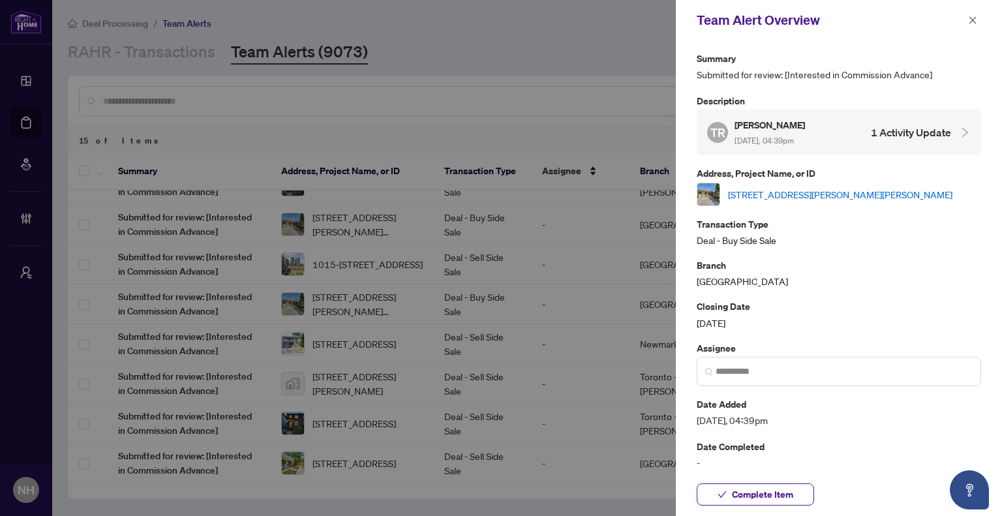
click at [824, 198] on link "[STREET_ADDRESS][PERSON_NAME][PERSON_NAME]" at bounding box center [840, 194] width 224 height 14
click at [974, 20] on icon "close" at bounding box center [972, 20] width 9 height 9
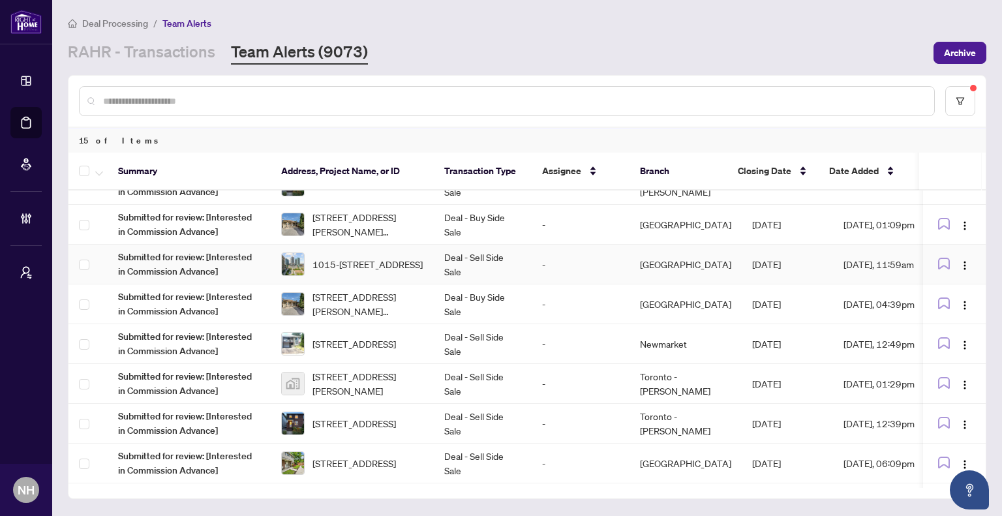
click at [368, 264] on span "1015-75 East Liberty St, Toronto, Ontario M6K 0A2, Canada" at bounding box center [368, 264] width 110 height 14
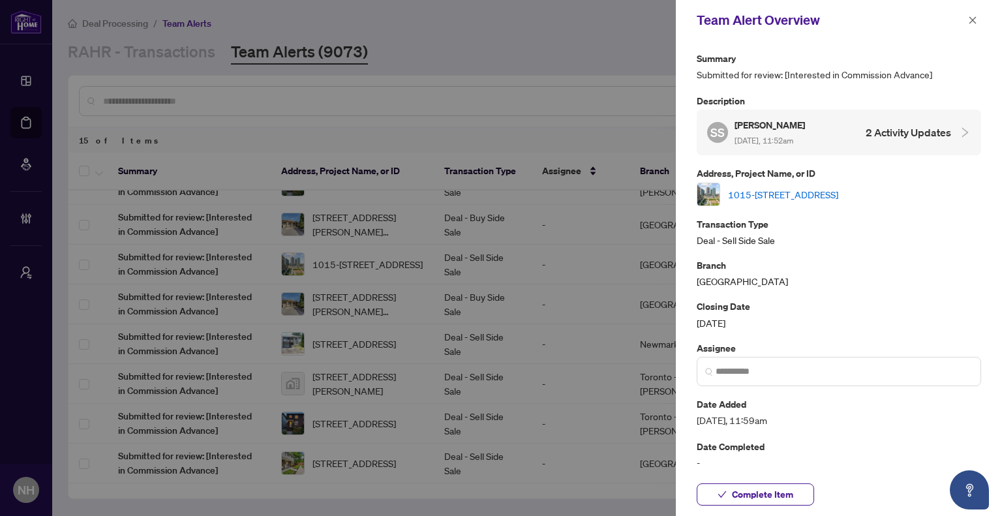
click at [800, 196] on link "1015-75 East Liberty St, Toronto, Ontario M6K 0A2, Canada" at bounding box center [783, 194] width 110 height 14
click at [975, 20] on icon "close" at bounding box center [972, 20] width 9 height 9
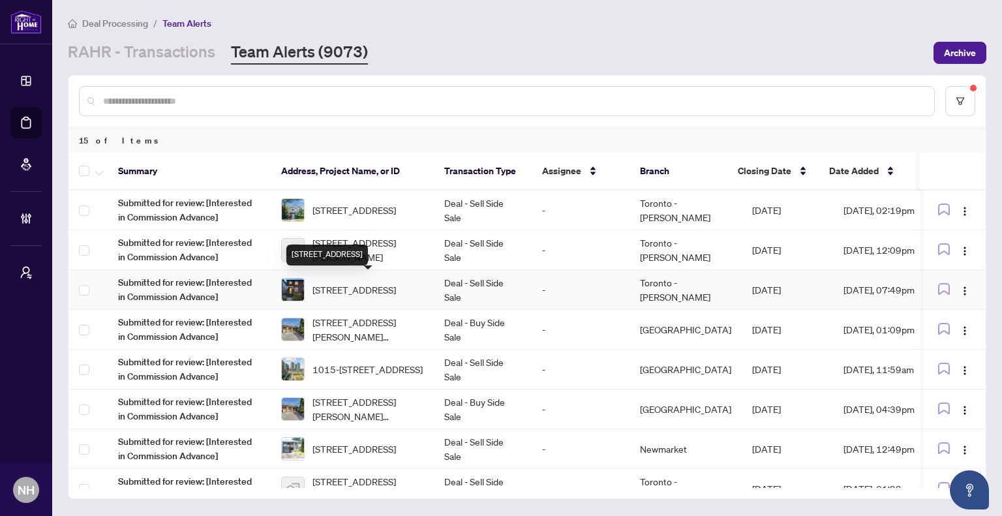
click at [365, 294] on span "452 Soudan Ave, Toronto, Ontario M4S 1X2, Canada" at bounding box center [355, 290] width 84 height 14
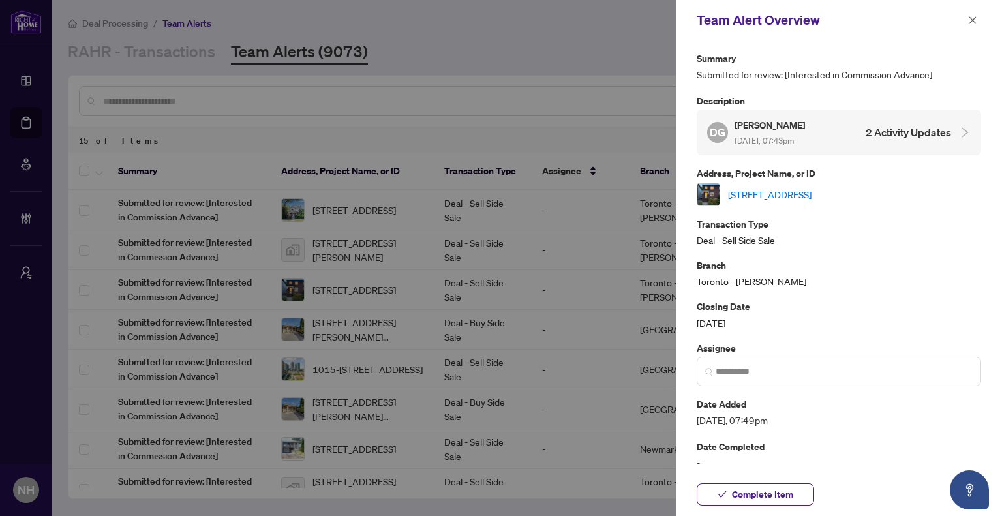
click at [812, 191] on link "452 Soudan Ave, Toronto, Ontario M4S 1X2, Canada" at bounding box center [770, 194] width 84 height 14
click at [976, 23] on icon "close" at bounding box center [973, 19] width 7 height 7
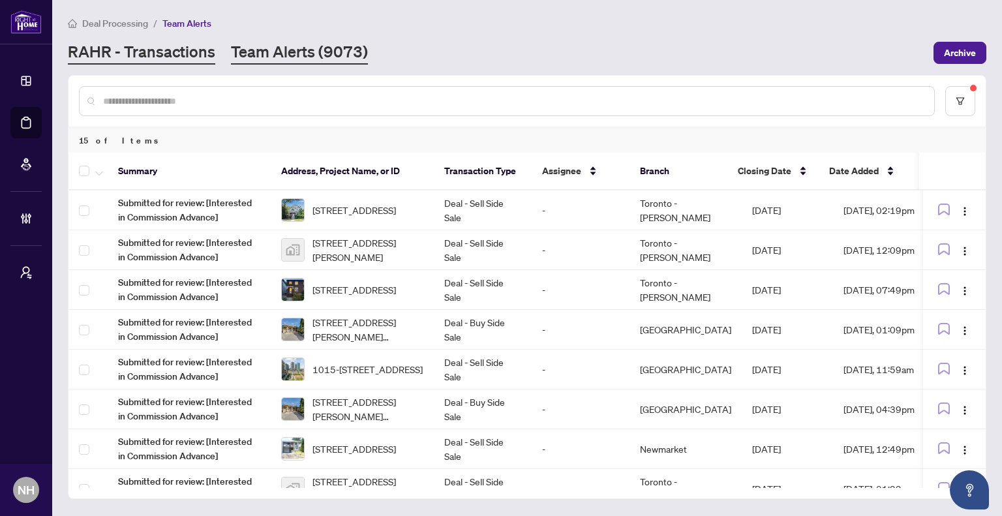
click at [148, 61] on link "RAHR - Transactions" at bounding box center [141, 52] width 147 height 23
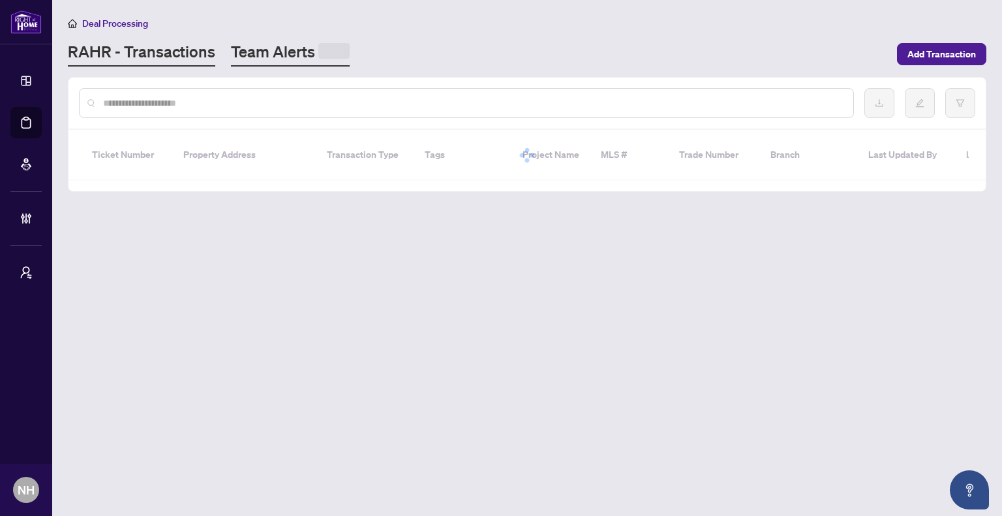
click at [263, 50] on link "Team Alerts" at bounding box center [290, 53] width 119 height 25
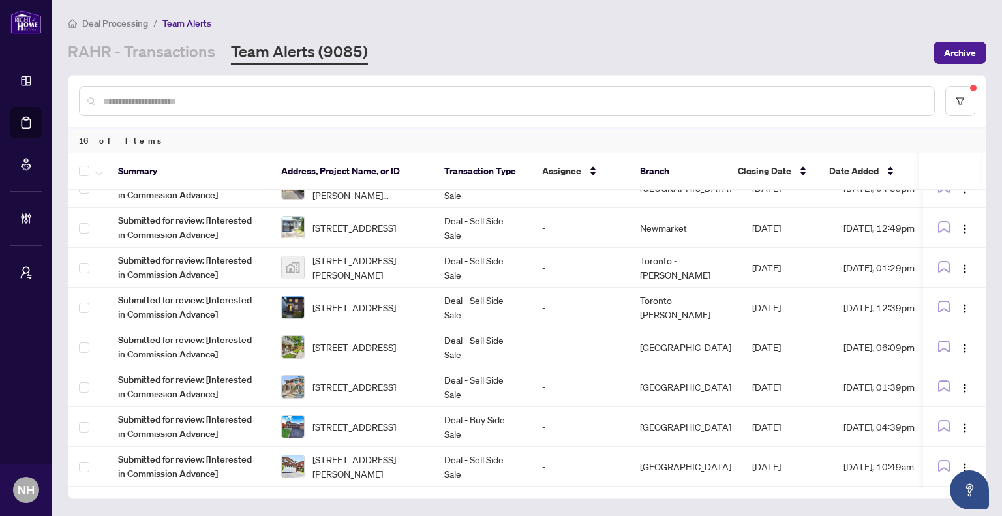
scroll to position [196, 0]
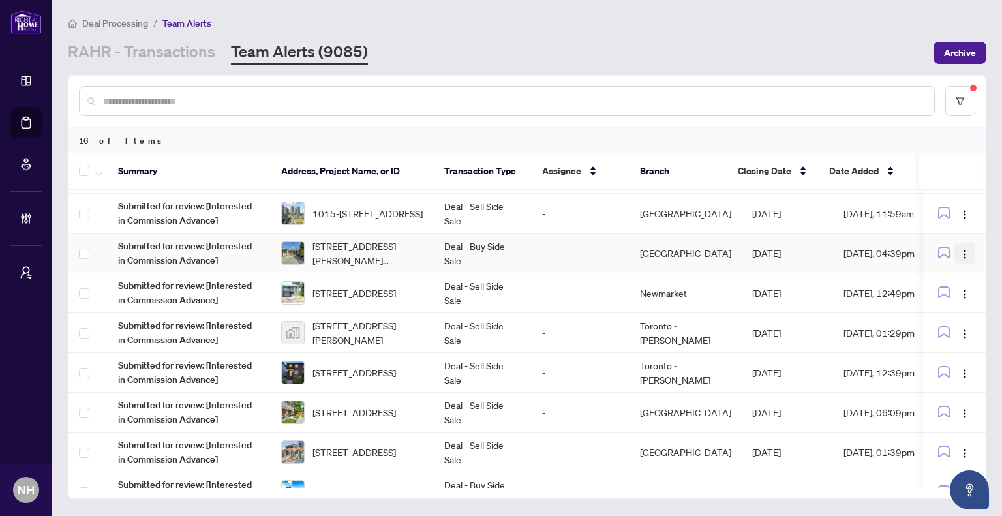
click at [961, 252] on img "button" at bounding box center [965, 254] width 10 height 10
click at [941, 313] on span "Complete Item" at bounding box center [931, 318] width 61 height 14
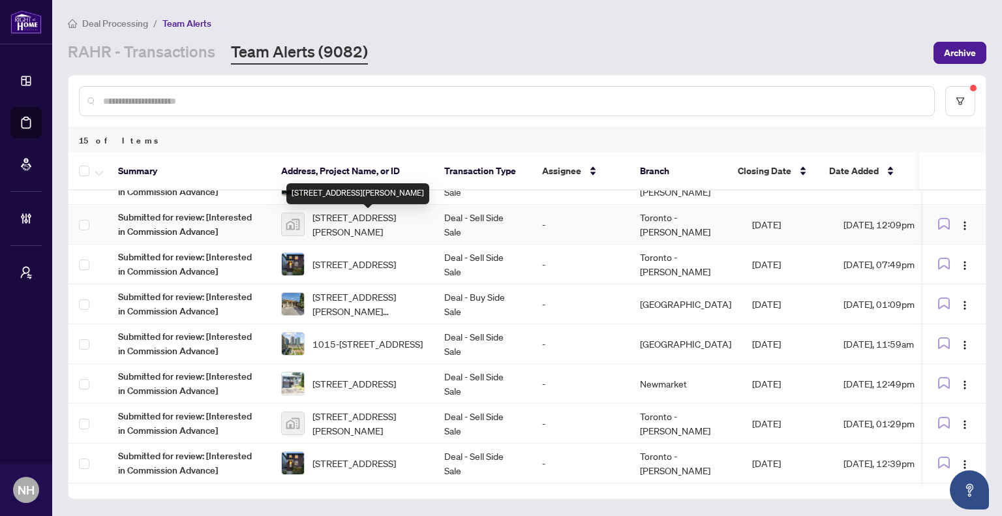
scroll to position [0, 0]
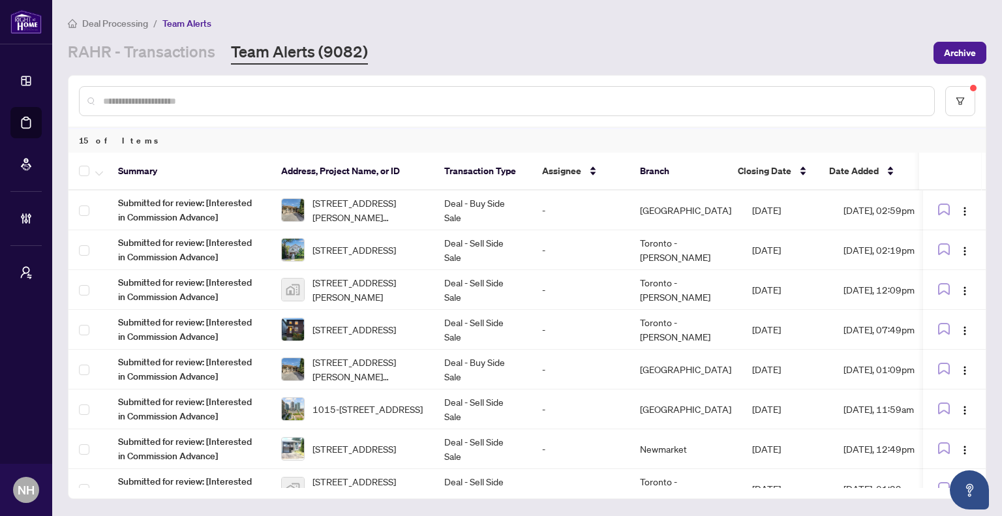
drag, startPoint x: 164, startPoint y: 56, endPoint x: 166, endPoint y: 67, distance: 11.2
click at [164, 56] on link "RAHR - Transactions" at bounding box center [141, 52] width 147 height 23
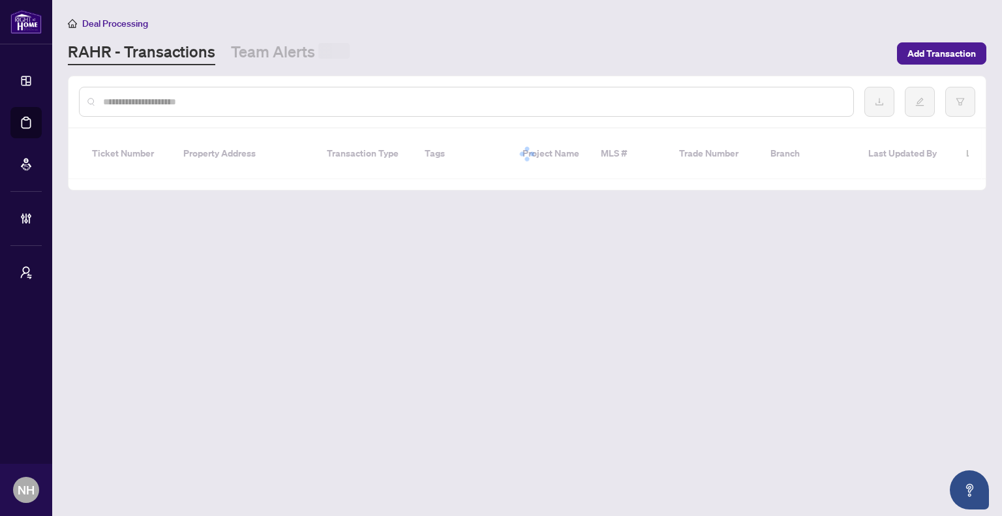
click at [181, 95] on input "text" at bounding box center [473, 102] width 740 height 14
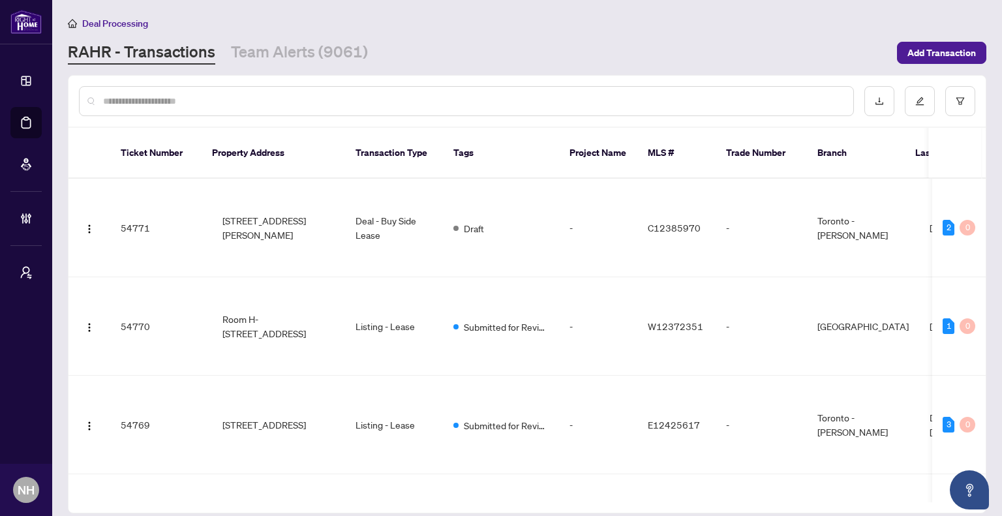
paste input "******"
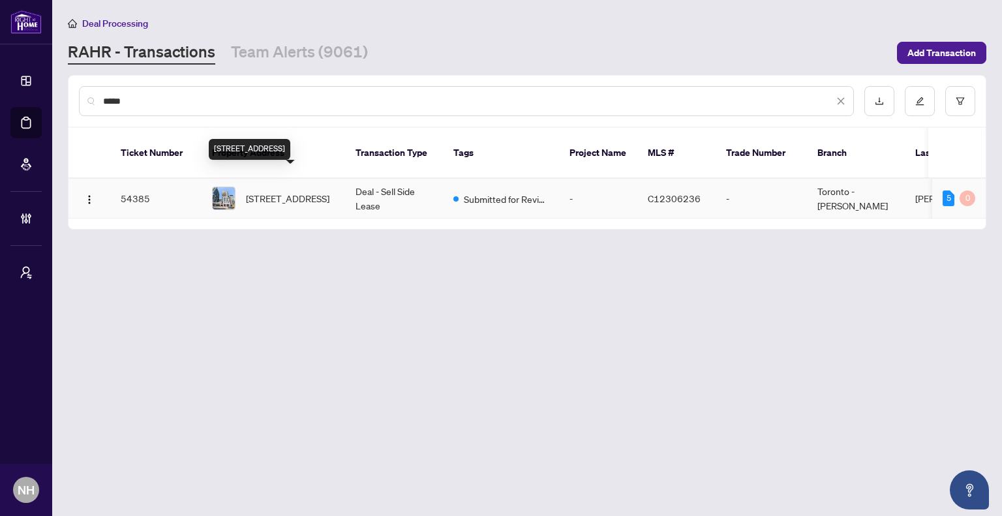
type input "*****"
click at [279, 191] on span "838-460 Adelaide St, Toronto, Ontario M5A 0E7, Canada" at bounding box center [288, 198] width 84 height 14
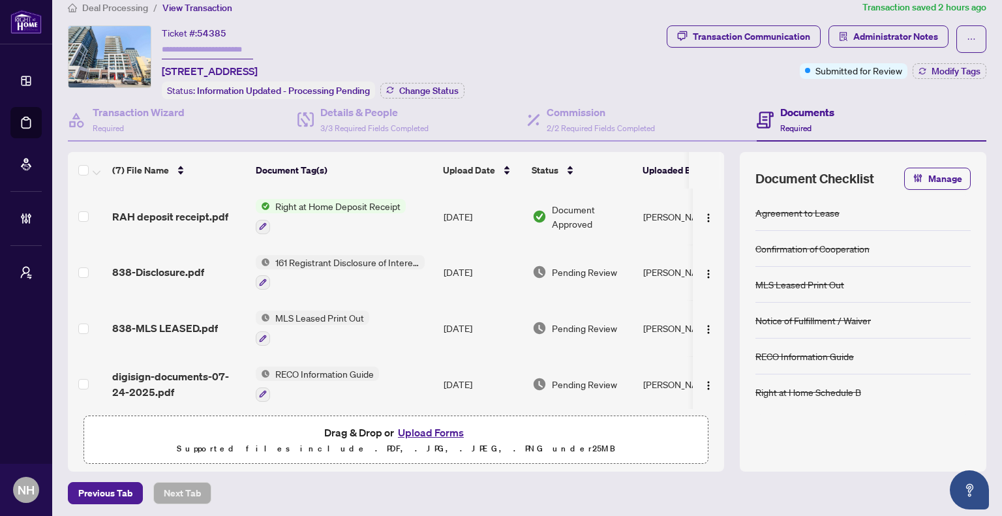
click at [110, 2] on span "Deal Processing" at bounding box center [115, 8] width 66 height 12
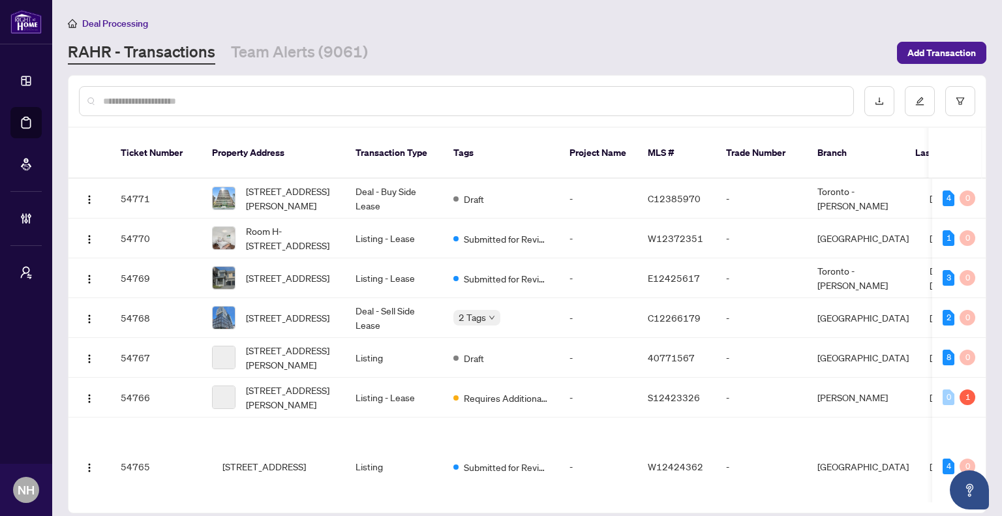
click at [204, 106] on input "text" at bounding box center [473, 101] width 740 height 14
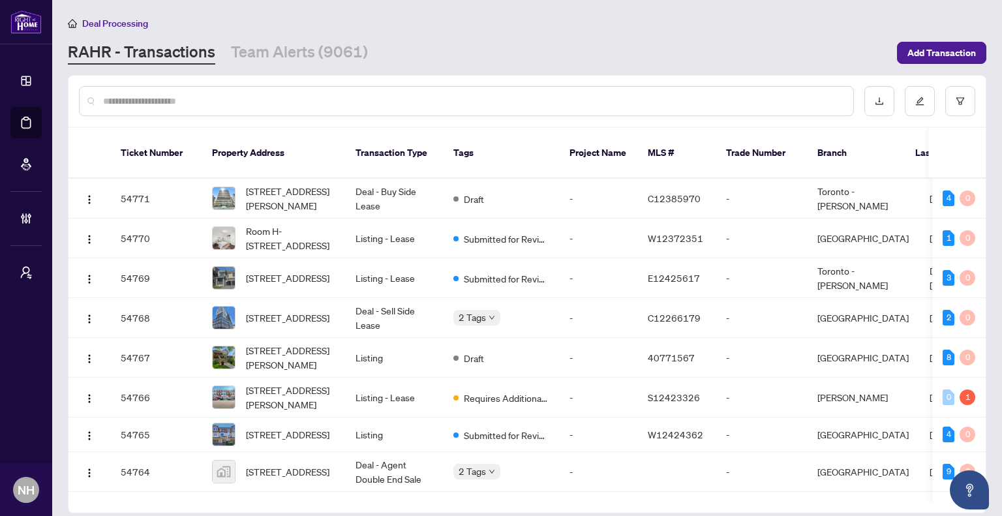
click at [161, 103] on input "text" at bounding box center [473, 101] width 740 height 14
paste input "**********"
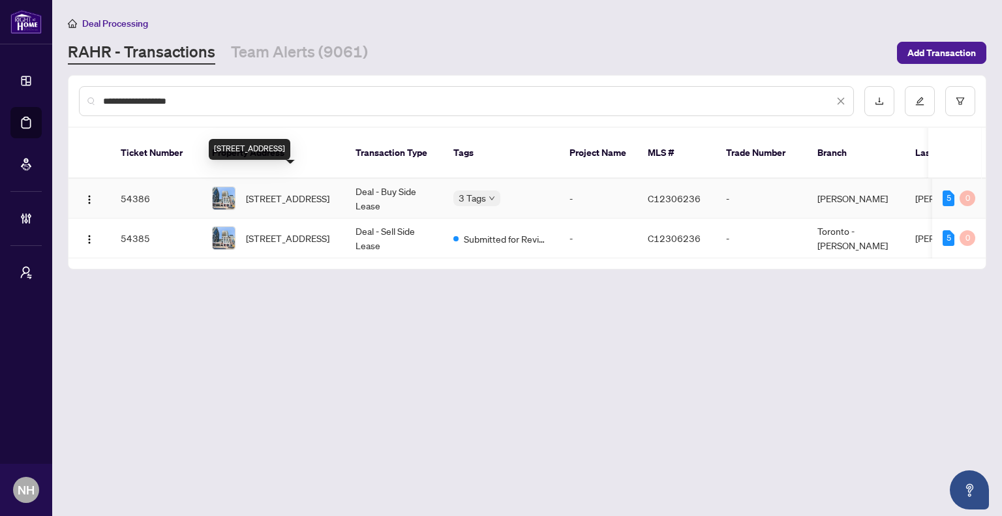
type input "**********"
click at [330, 191] on span "838-460 Adelaide St, Toronto, Ontario M5A 0E7, Canada" at bounding box center [288, 198] width 84 height 14
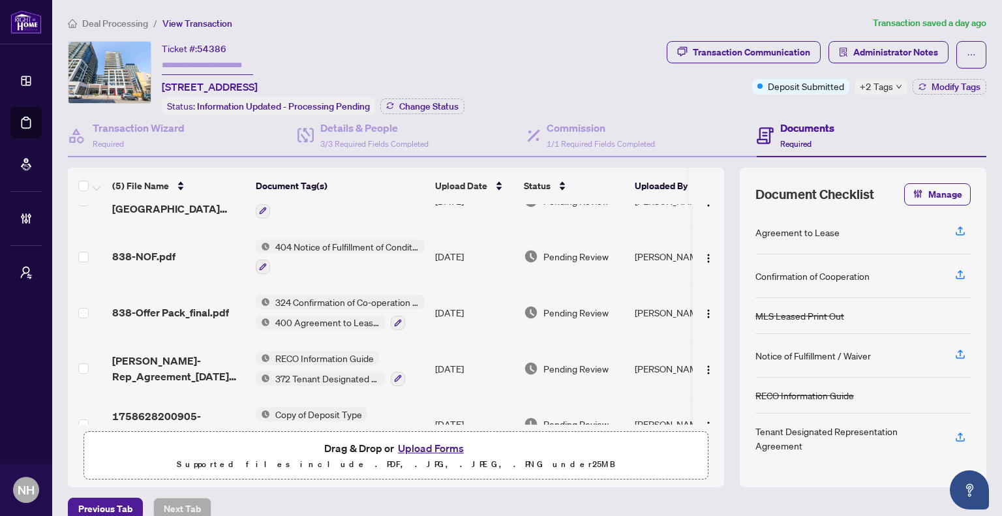
scroll to position [58, 0]
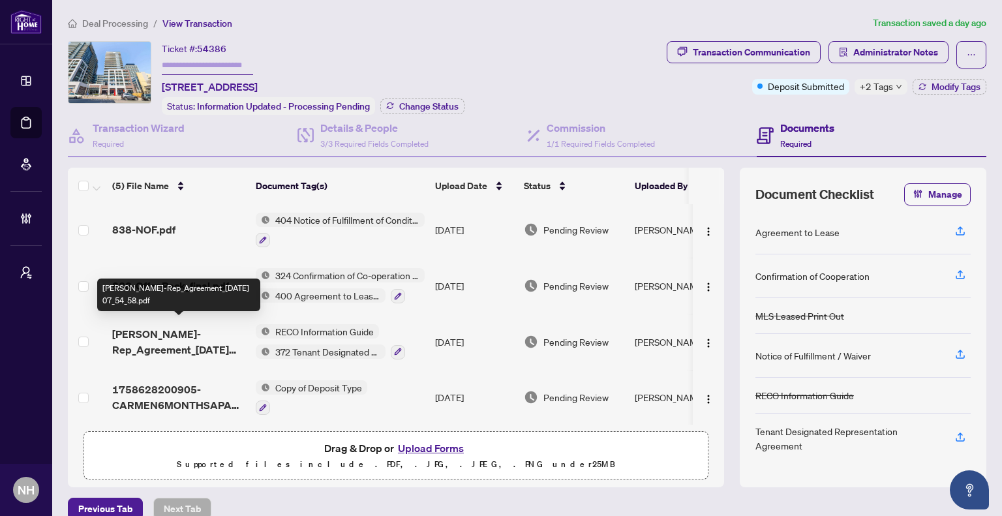
click at [188, 341] on span "Kolsrud-Rep_Agreement_2025-09-23 07_54_58.pdf" at bounding box center [178, 341] width 133 height 31
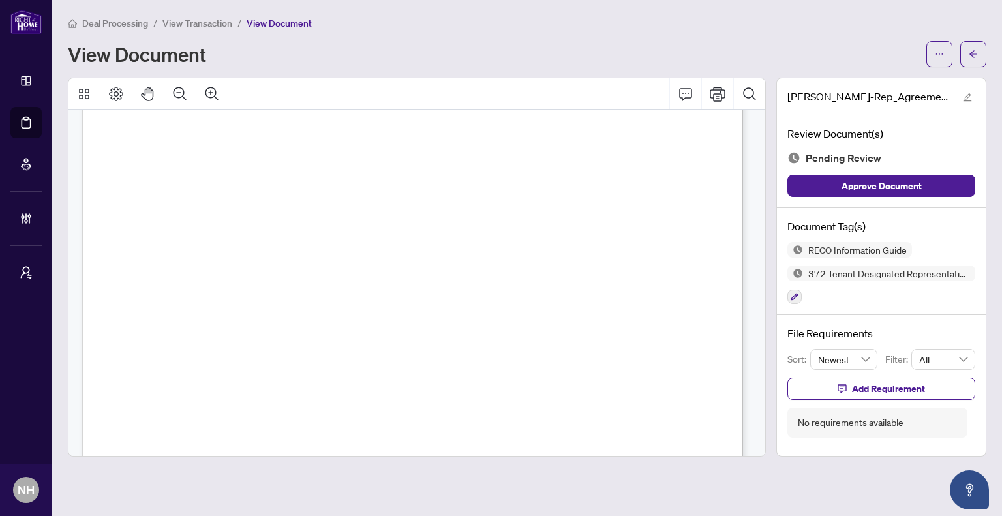
scroll to position [15457, 0]
click at [972, 63] on span "button" at bounding box center [973, 54] width 9 height 21
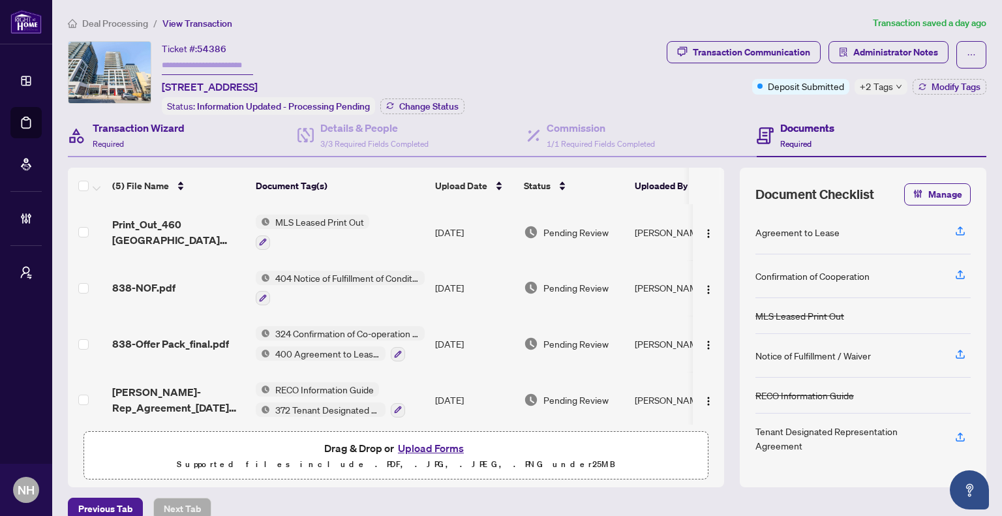
click at [161, 151] on div "Transaction Wizard Required" at bounding box center [183, 136] width 230 height 42
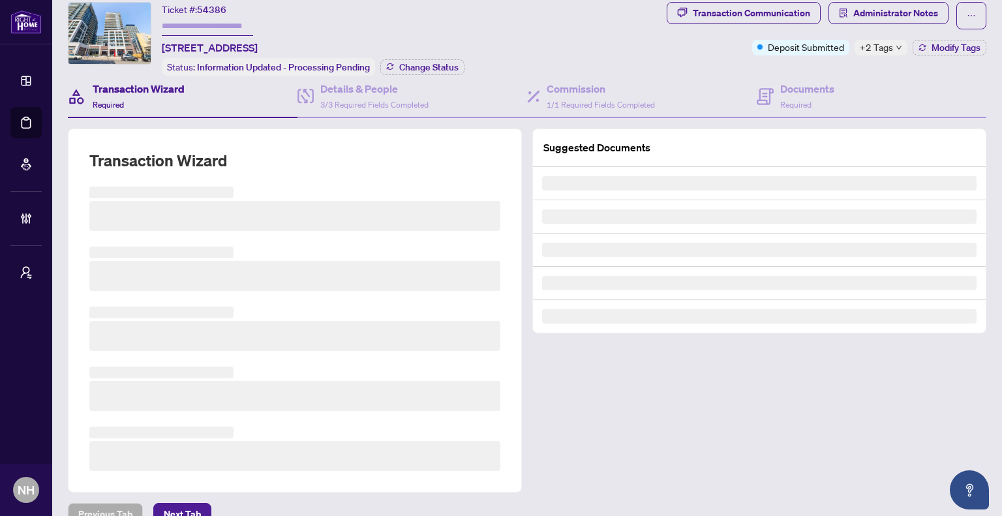
scroll to position [60, 0]
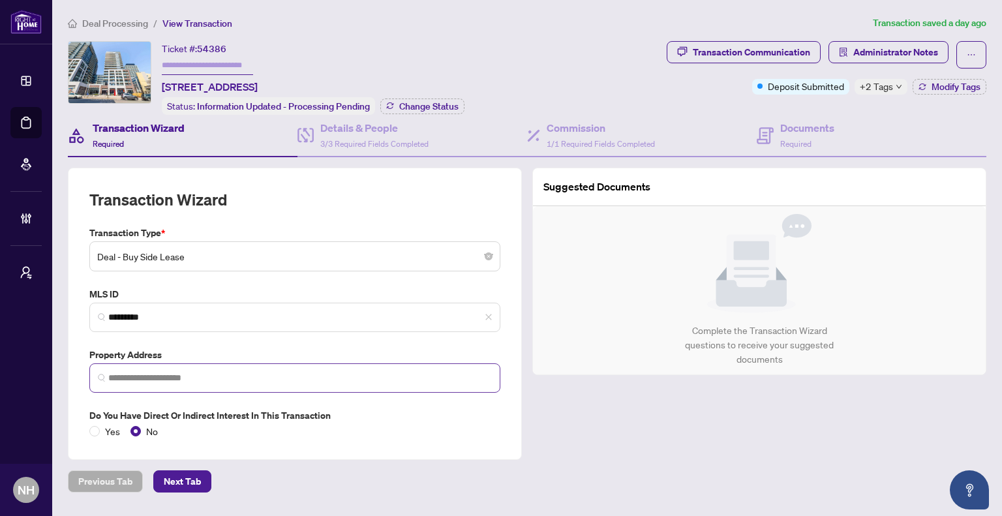
type input "**********"
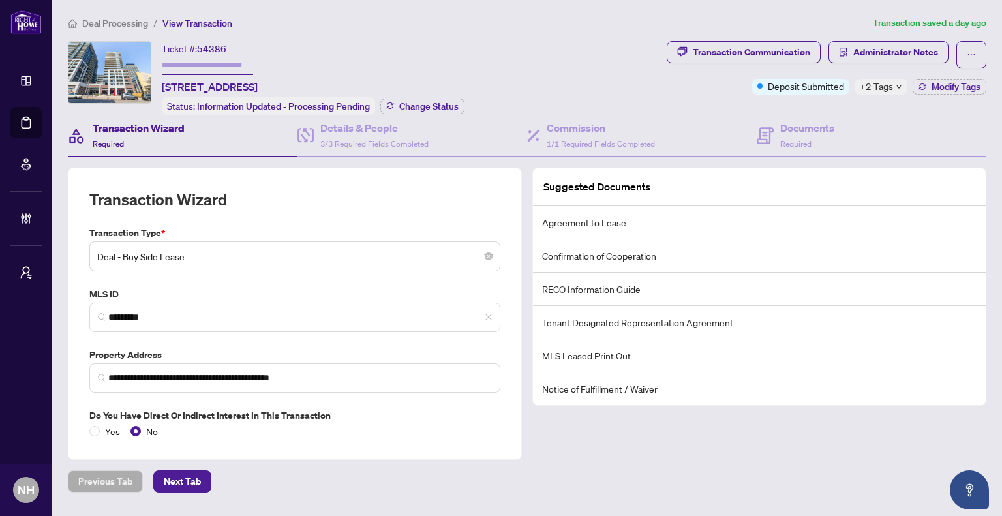
click at [113, 14] on main "**********" at bounding box center [527, 258] width 950 height 516
click at [113, 18] on span "Deal Processing" at bounding box center [115, 24] width 66 height 12
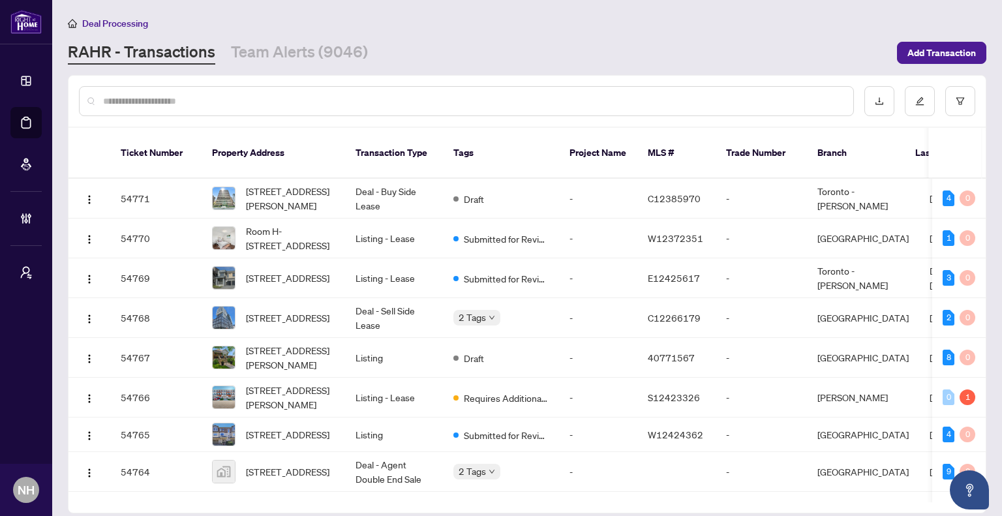
click at [276, 104] on input "text" at bounding box center [473, 101] width 740 height 14
paste input "*****"
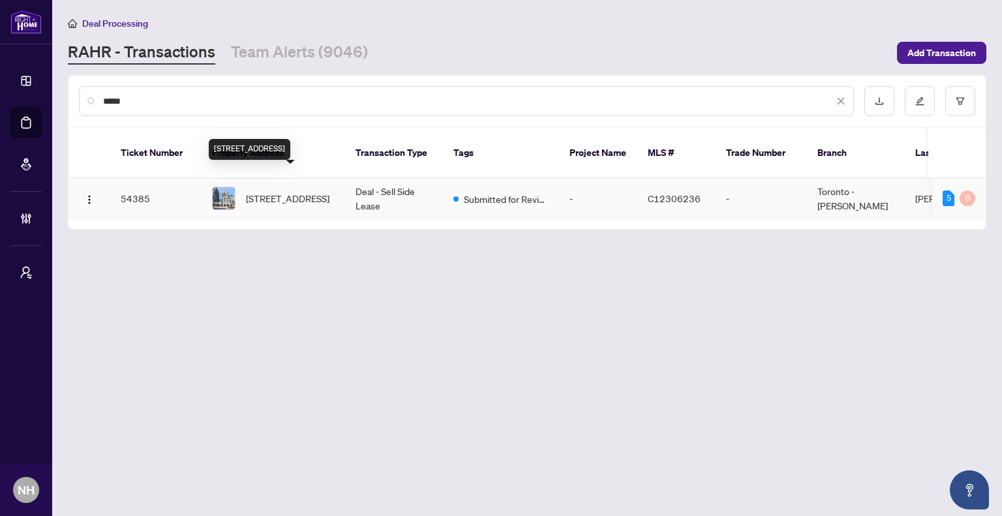
type input "*****"
click at [282, 191] on span "838-460 Adelaide St, Toronto, Ontario M5A 0E7, Canada" at bounding box center [288, 198] width 84 height 14
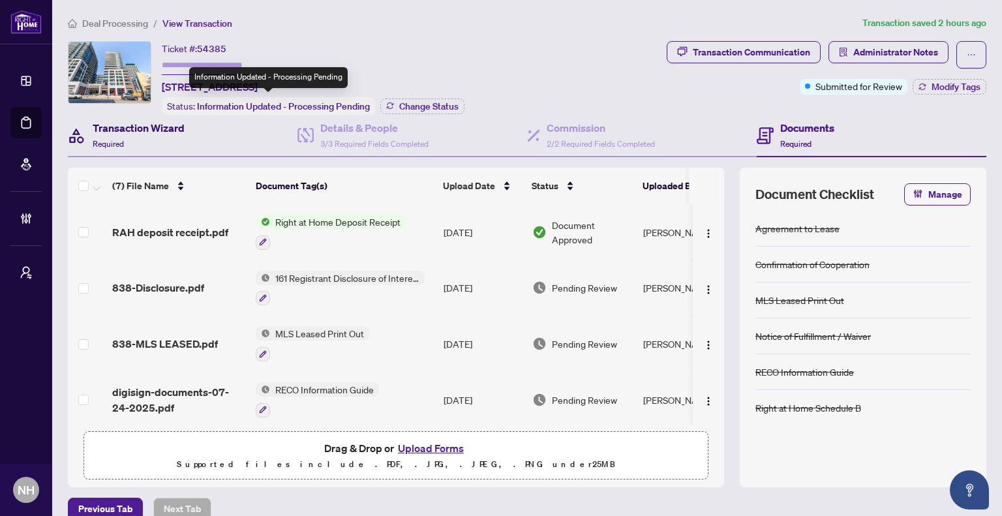
click at [162, 136] on div "Transaction Wizard Required" at bounding box center [139, 135] width 92 height 31
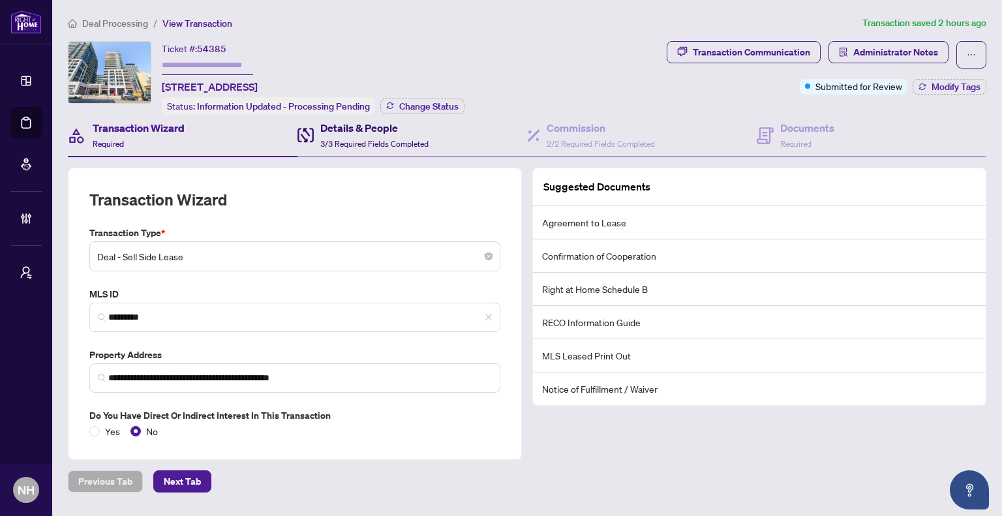
click at [358, 144] on span "3/3 Required Fields Completed" at bounding box center [374, 144] width 108 height 10
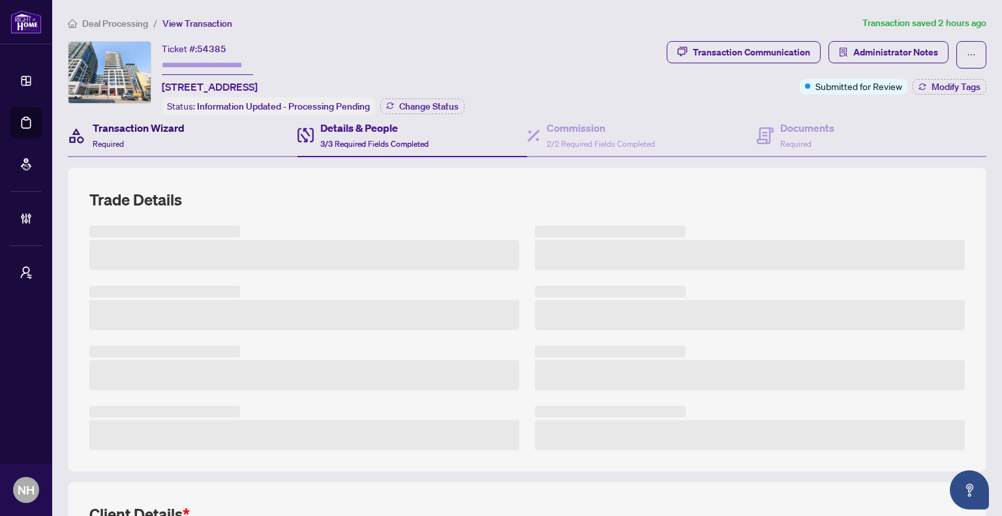
click at [165, 144] on div "Transaction Wizard Required" at bounding box center [139, 135] width 92 height 31
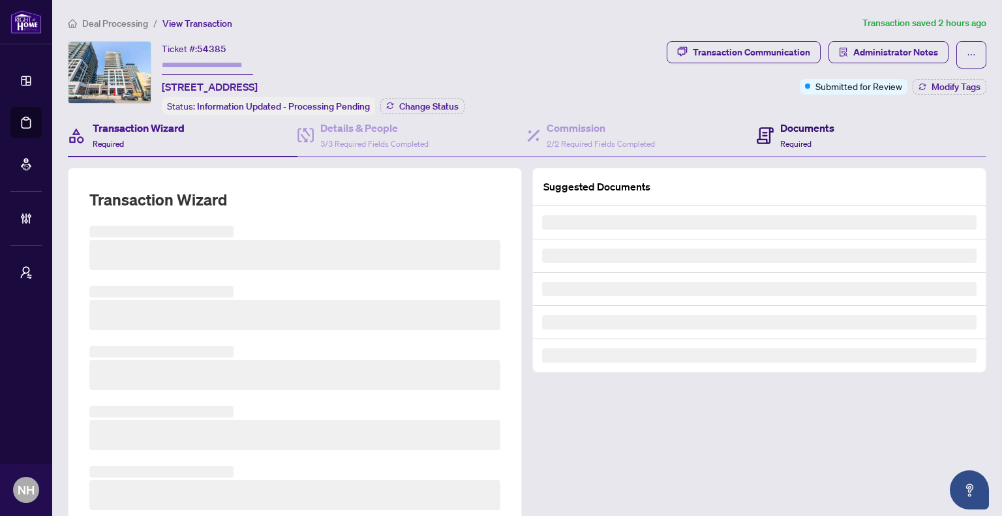
click at [815, 138] on div "Documents Required" at bounding box center [807, 135] width 54 height 31
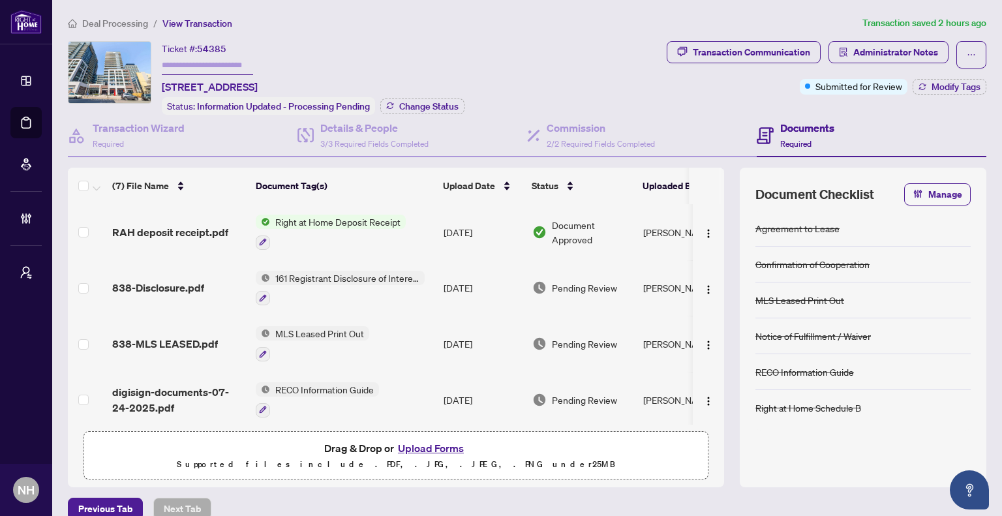
click at [150, 280] on span "838-Disclosure.pdf" at bounding box center [158, 288] width 92 height 16
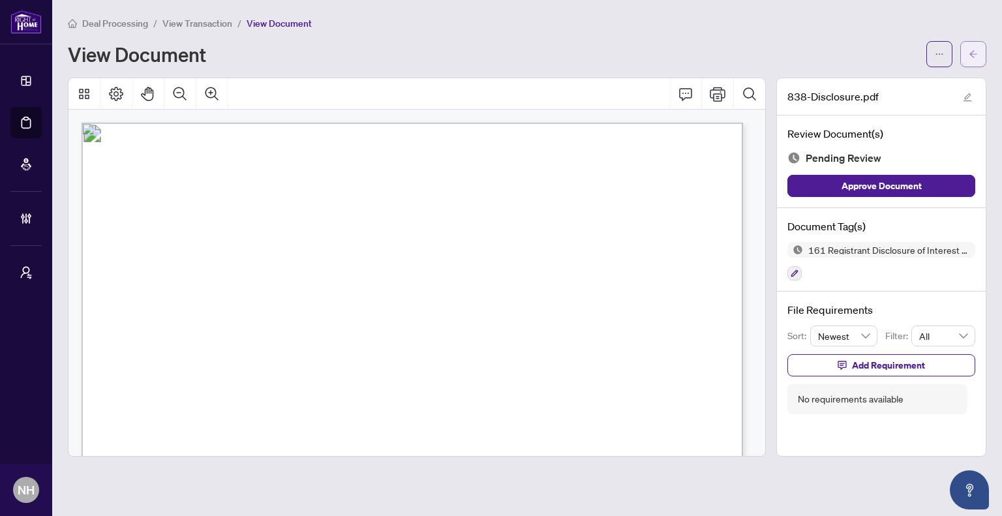
click at [974, 54] on icon "arrow-left" at bounding box center [974, 53] width 8 height 7
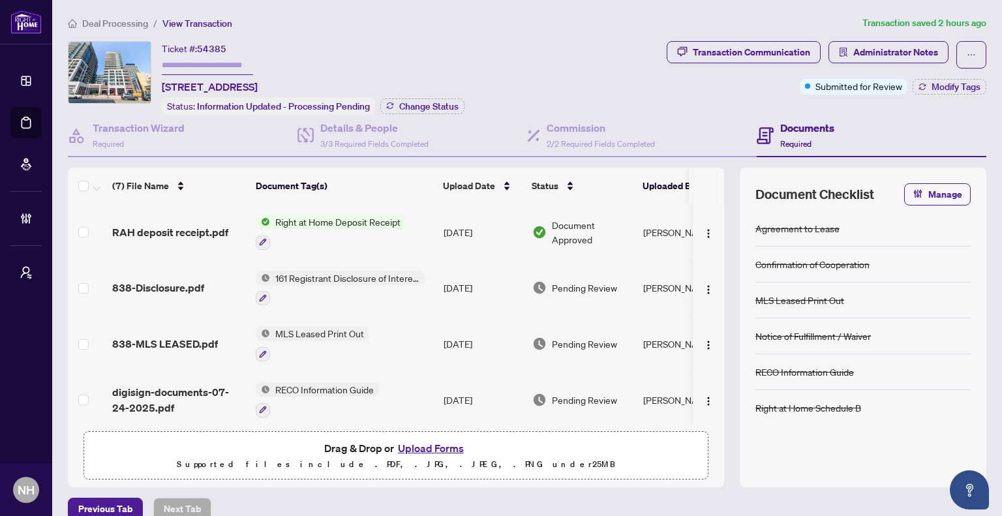
click at [98, 31] on div "Deal Processing / View Transaction Transaction saved 2 hours ago Ticket #: 5438…" at bounding box center [527, 268] width 929 height 504
click at [99, 25] on span "Deal Processing" at bounding box center [115, 24] width 66 height 12
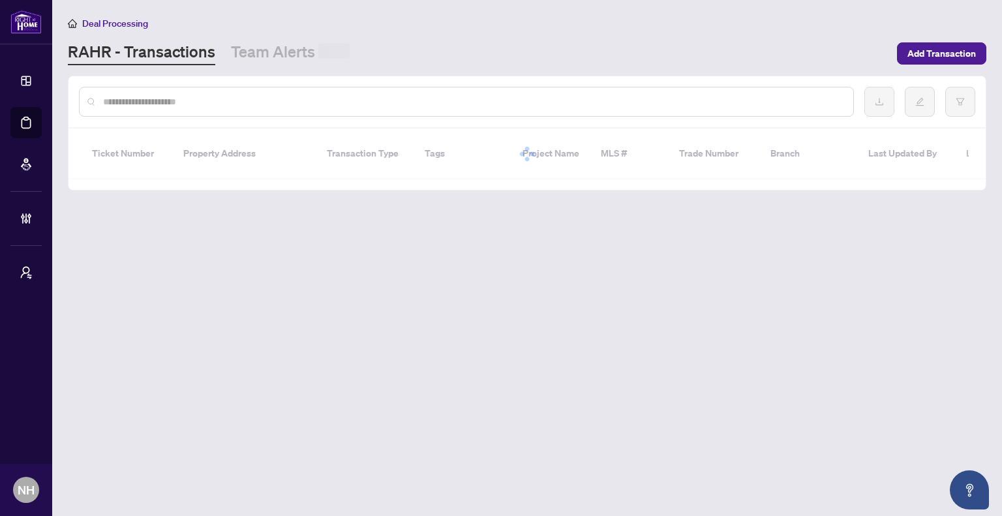
click at [212, 104] on input "text" at bounding box center [473, 102] width 740 height 14
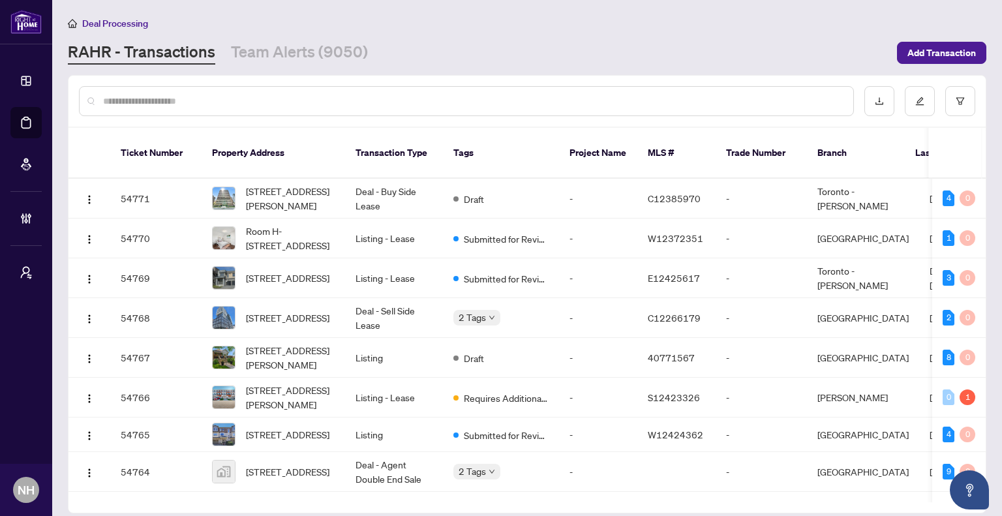
paste input "*****"
type input "*****"
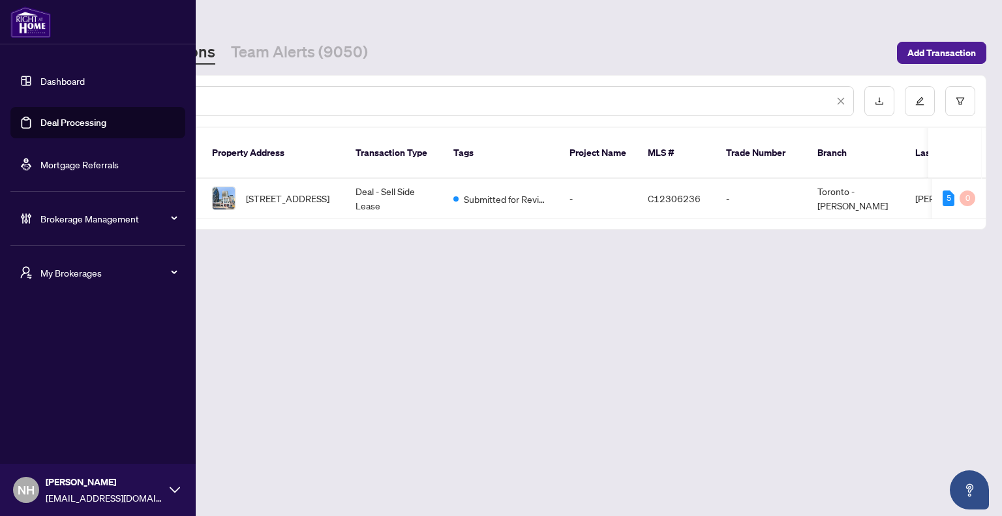
click at [0, 101] on div "Dashboard Deal Processing Mortgage Referrals Brokerage Management My Brokerages…" at bounding box center [501, 258] width 1002 height 516
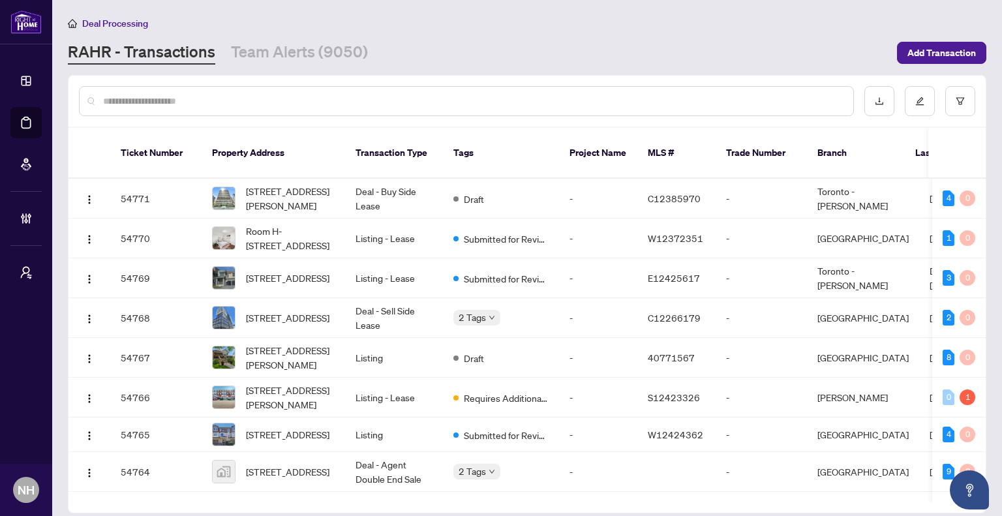
click at [238, 97] on input "text" at bounding box center [473, 101] width 740 height 14
paste input "**********"
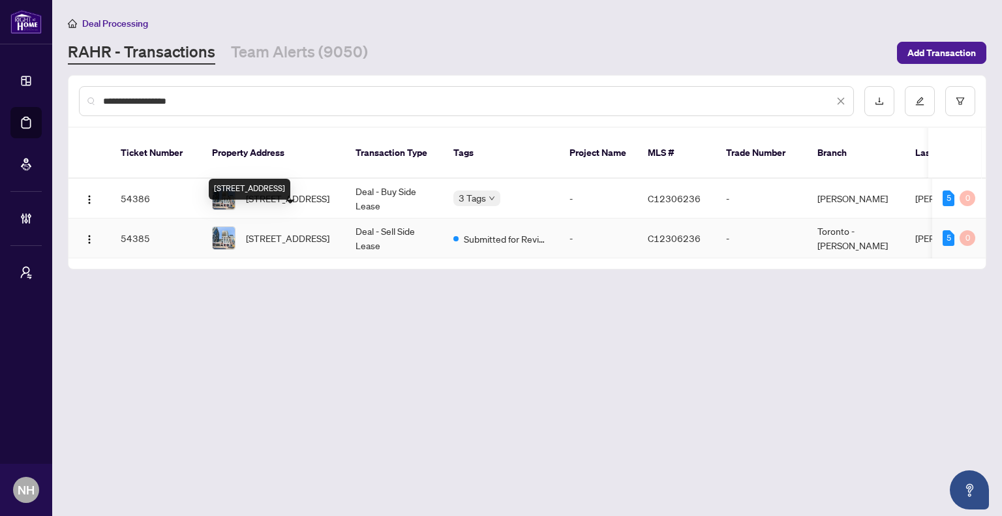
type input "**********"
click at [303, 231] on span "838-460 Adelaide St, Toronto, Ontario M5A 0E7, Canada" at bounding box center [288, 238] width 84 height 14
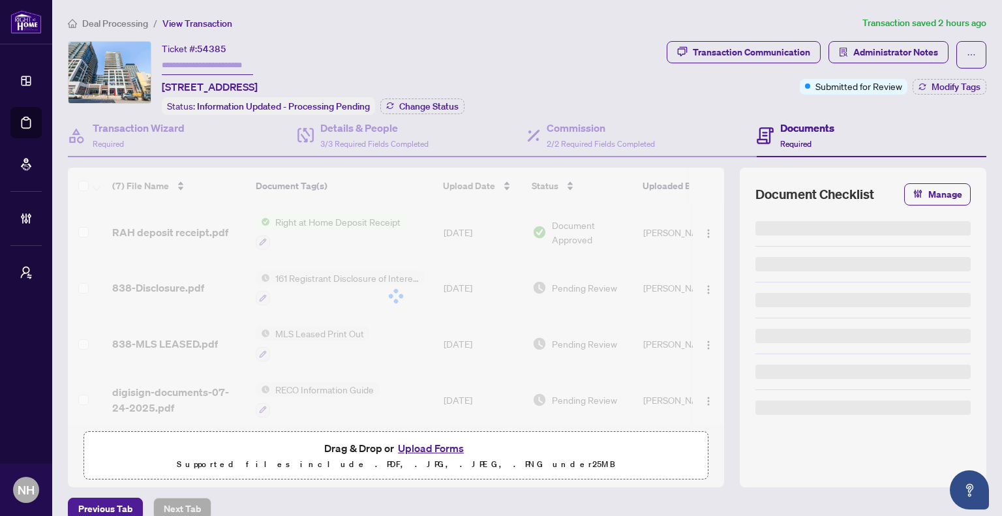
click at [85, 22] on span "Deal Processing" at bounding box center [115, 24] width 66 height 12
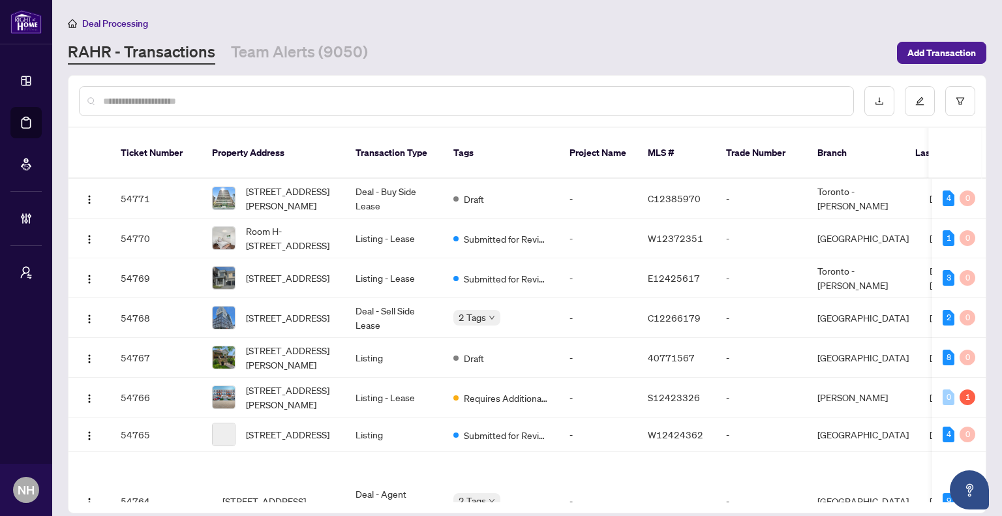
click at [191, 97] on input "text" at bounding box center [473, 101] width 740 height 14
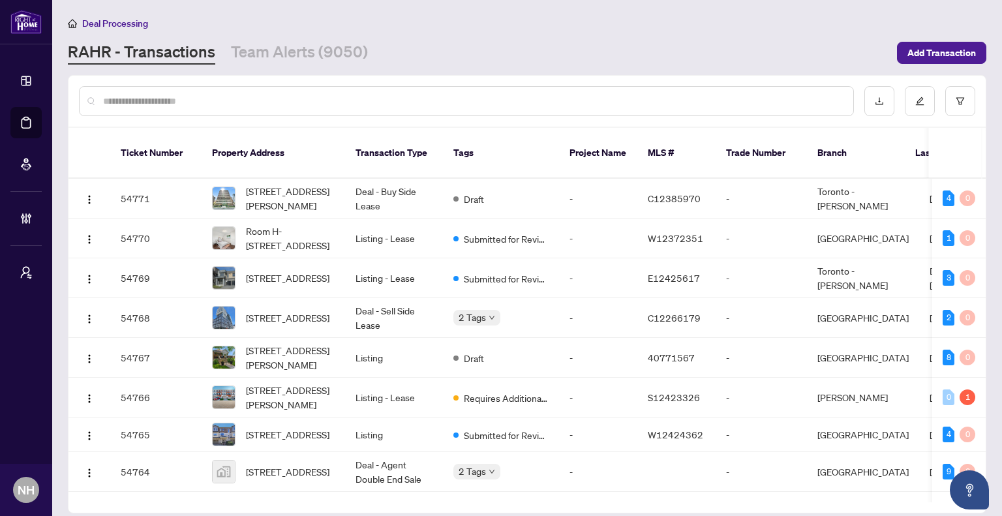
paste input "**********"
type input "**********"
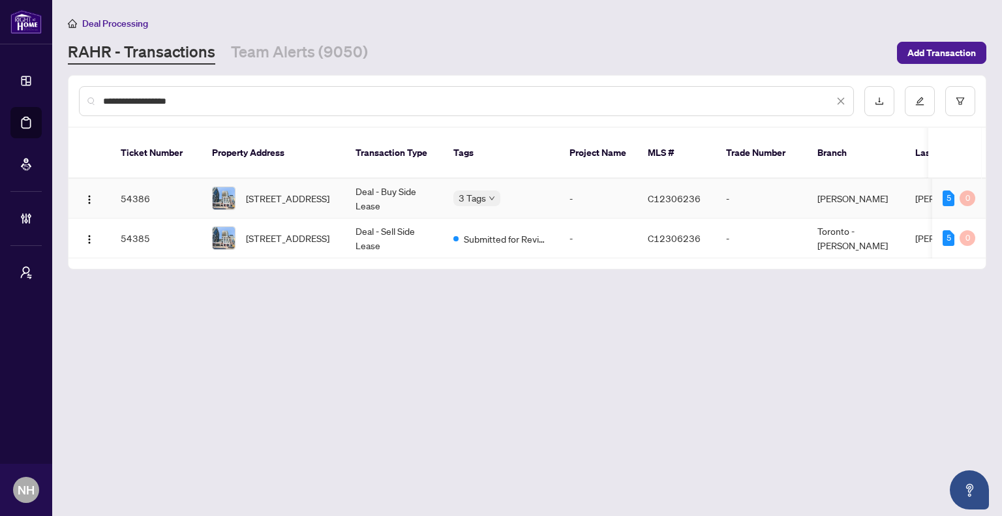
click at [290, 191] on span "838-460 Adelaide St, Toronto, Ontario M5A 0E7, Canada" at bounding box center [288, 198] width 84 height 14
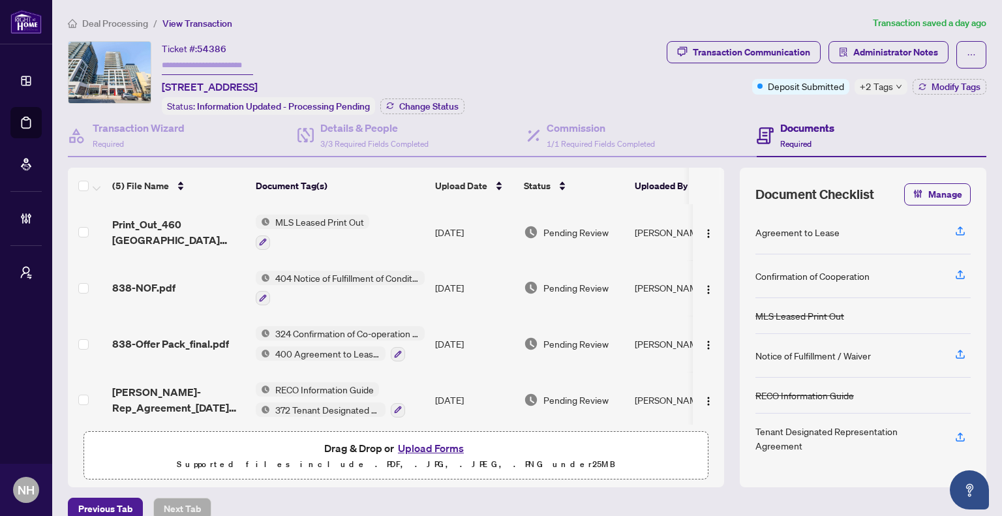
click at [103, 21] on span "Deal Processing" at bounding box center [115, 24] width 66 height 12
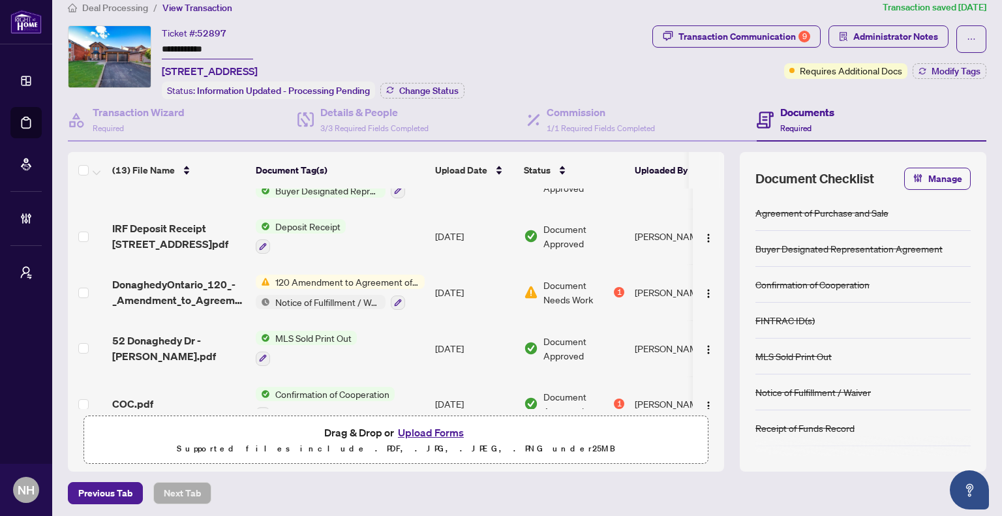
scroll to position [41, 0]
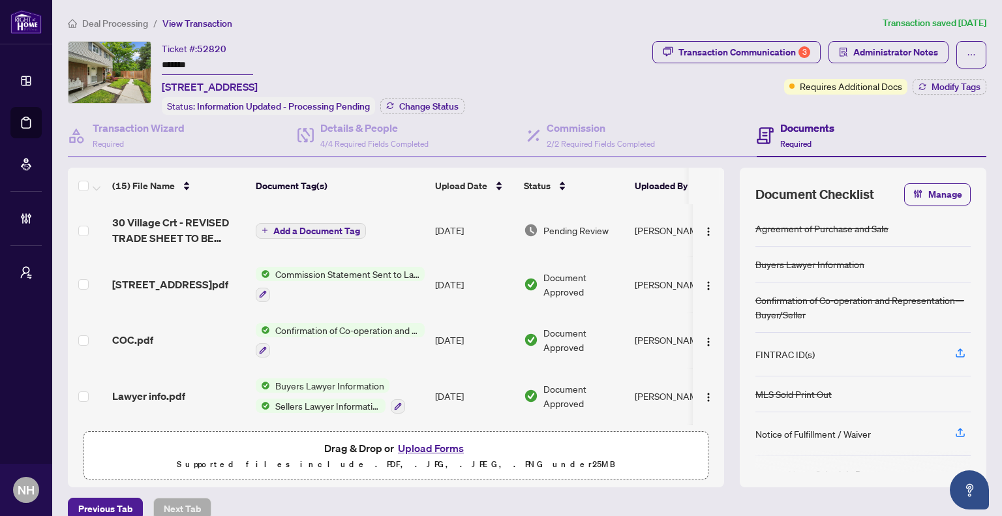
click at [133, 226] on span "30 Village Crt - REVISED TRADE SHEET TO BE REVIEWED.pdf" at bounding box center [178, 230] width 133 height 31
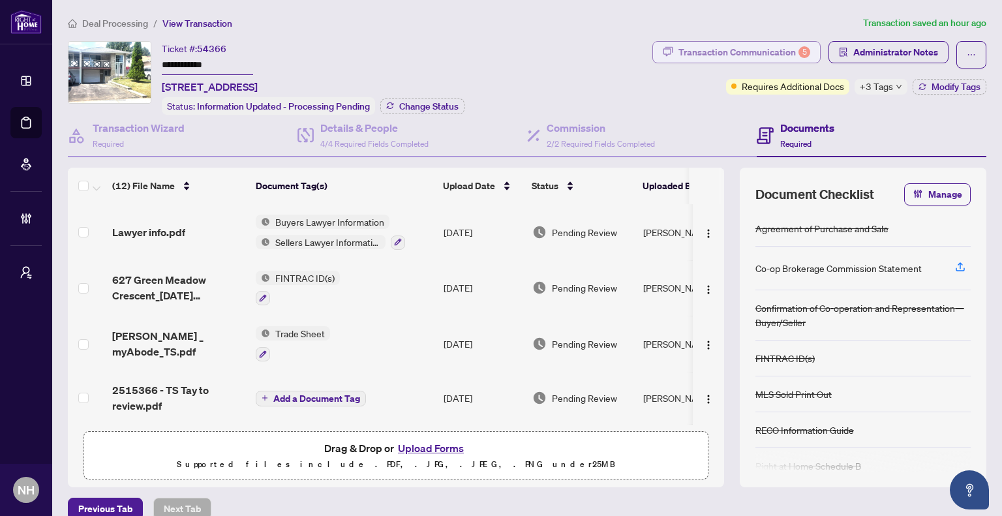
click at [733, 57] on div "Transaction Communication 5" at bounding box center [745, 52] width 132 height 21
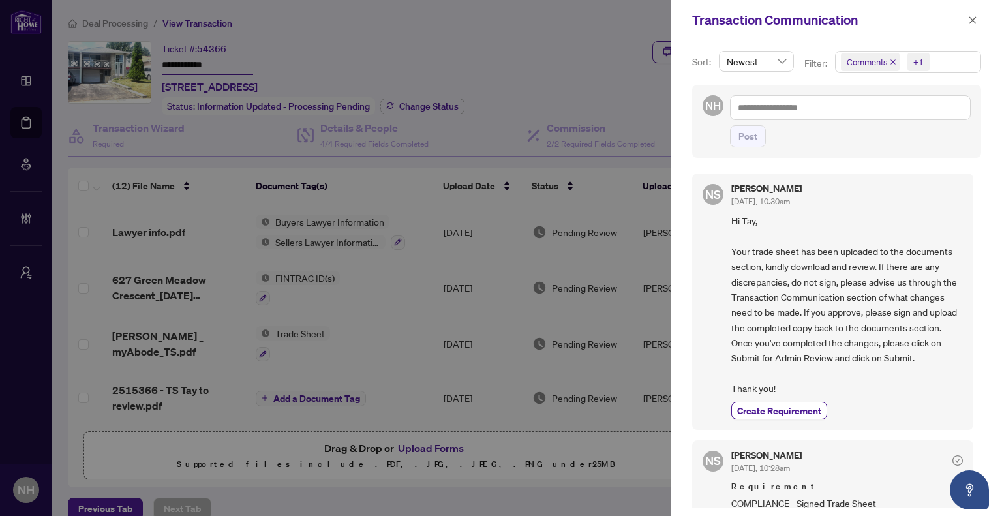
click at [890, 62] on icon "close" at bounding box center [893, 62] width 7 height 7
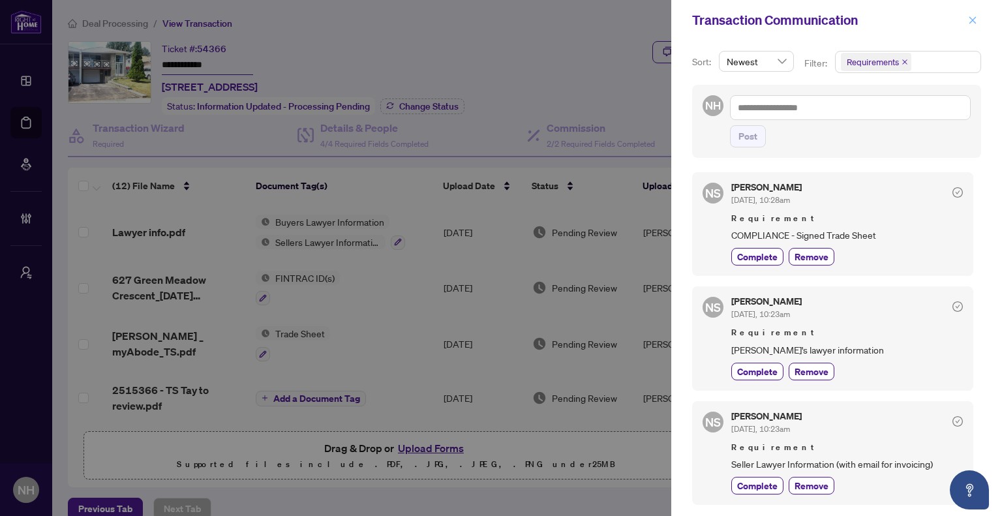
click at [976, 16] on icon "close" at bounding box center [972, 20] width 9 height 9
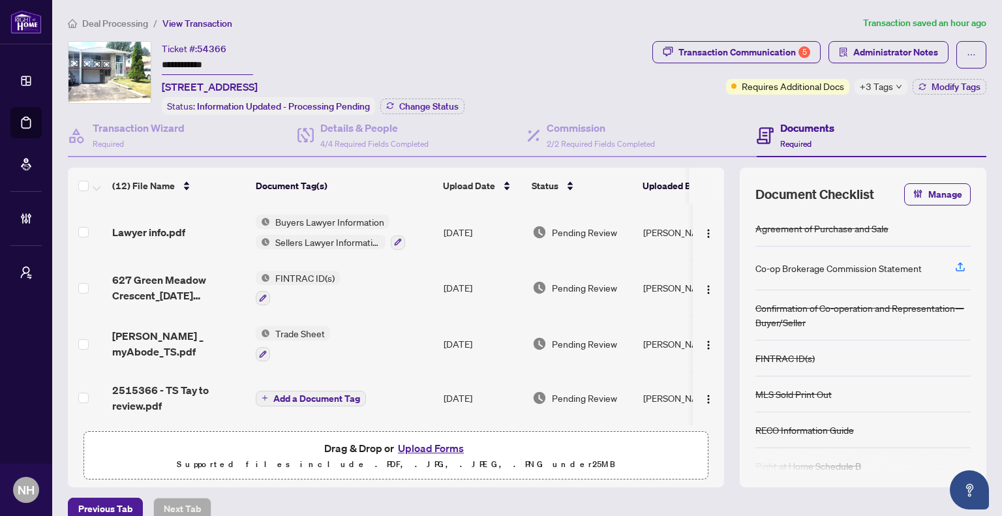
drag, startPoint x: 161, startPoint y: 63, endPoint x: 200, endPoint y: 63, distance: 38.5
click at [204, 63] on div "**********" at bounding box center [357, 78] width 579 height 74
drag, startPoint x: 197, startPoint y: 63, endPoint x: 157, endPoint y: 62, distance: 40.5
click at [157, 62] on div "**********" at bounding box center [357, 78] width 579 height 74
drag, startPoint x: 129, startPoint y: 20, endPoint x: 277, endPoint y: 67, distance: 154.6
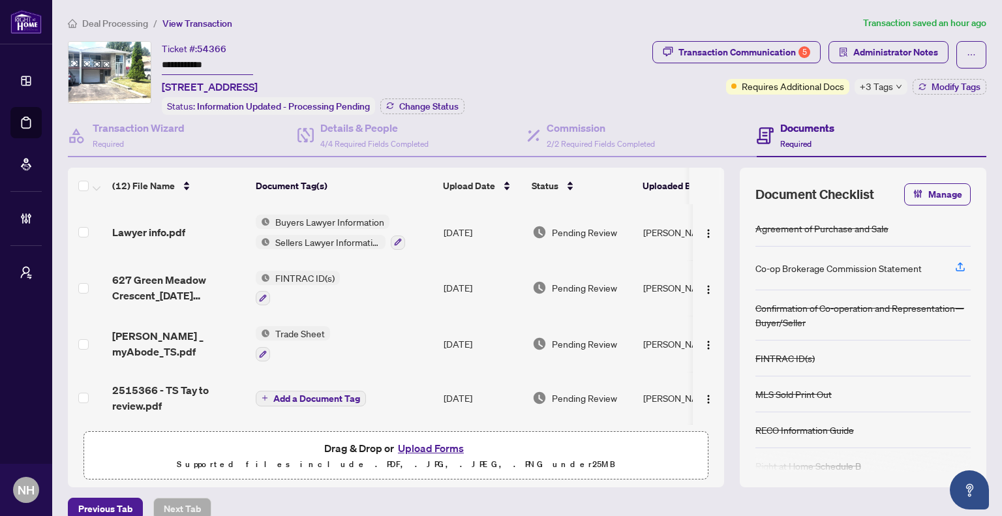
click at [129, 20] on span "Deal Processing" at bounding box center [115, 24] width 66 height 12
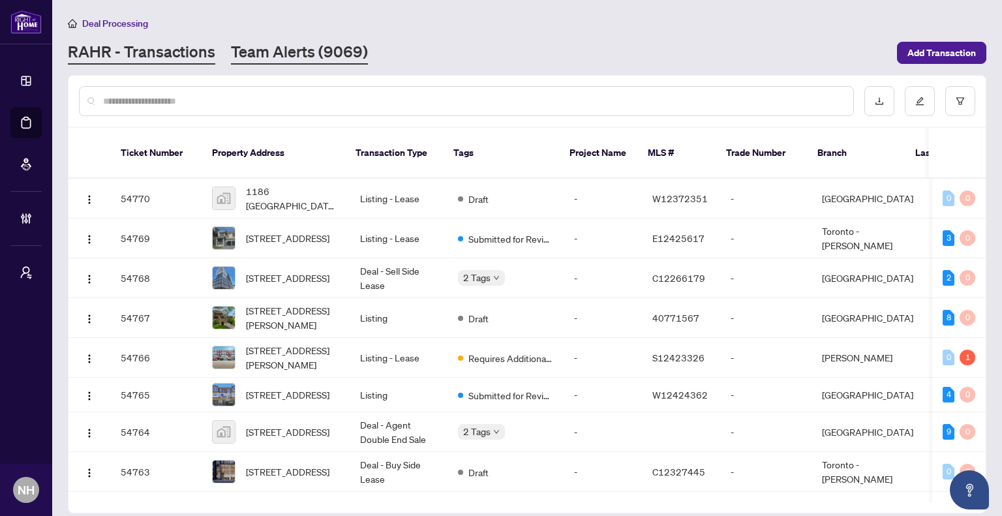
click at [316, 54] on link "Team Alerts (9069)" at bounding box center [299, 52] width 137 height 23
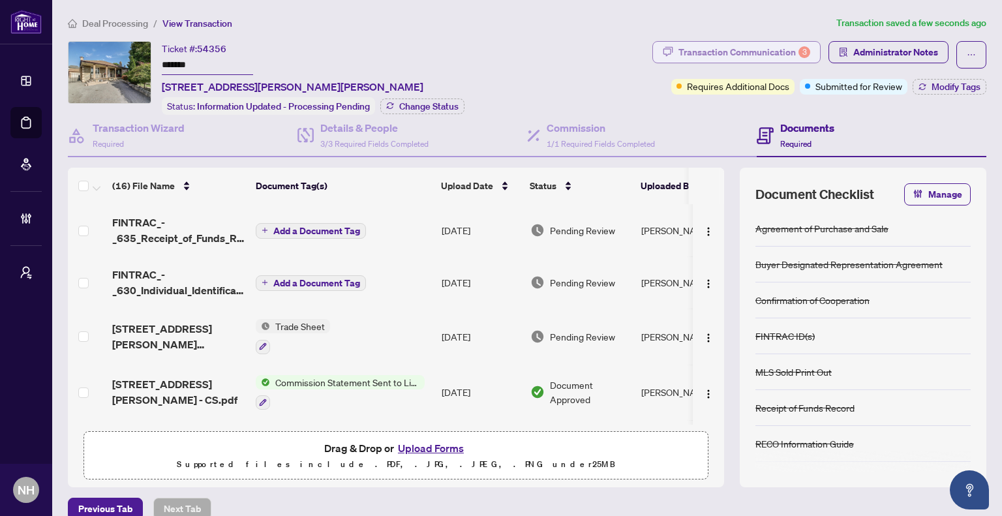
click at [728, 50] on div "Transaction Communication 3" at bounding box center [745, 52] width 132 height 21
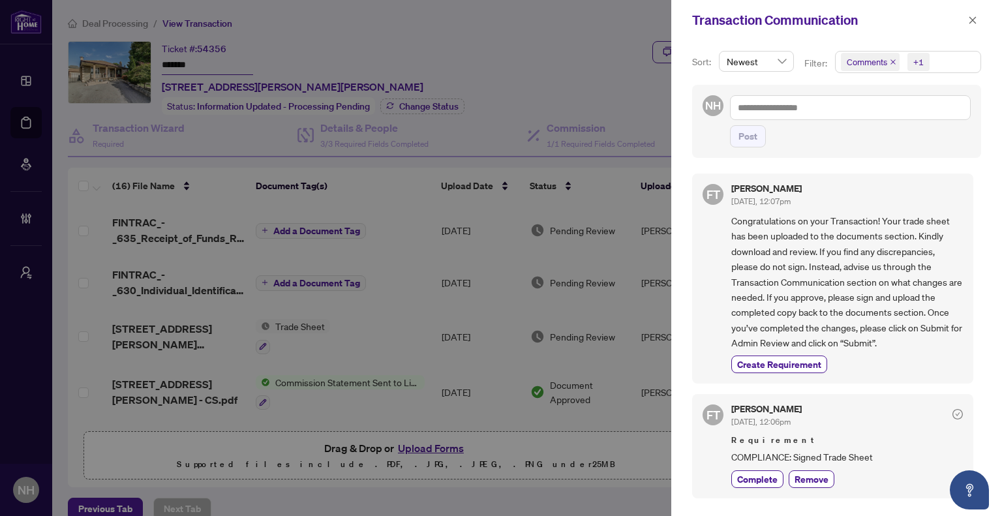
click at [893, 65] on icon "close" at bounding box center [893, 62] width 7 height 7
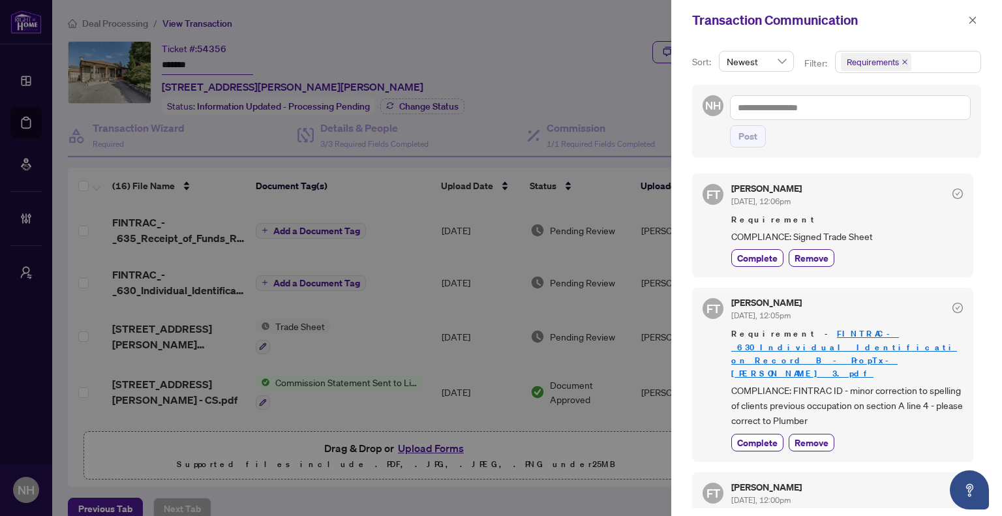
drag, startPoint x: 279, startPoint y: 25, endPoint x: 211, endPoint y: 51, distance: 72.1
click at [278, 25] on div at bounding box center [501, 258] width 1002 height 516
click at [978, 22] on button "button" at bounding box center [972, 20] width 17 height 16
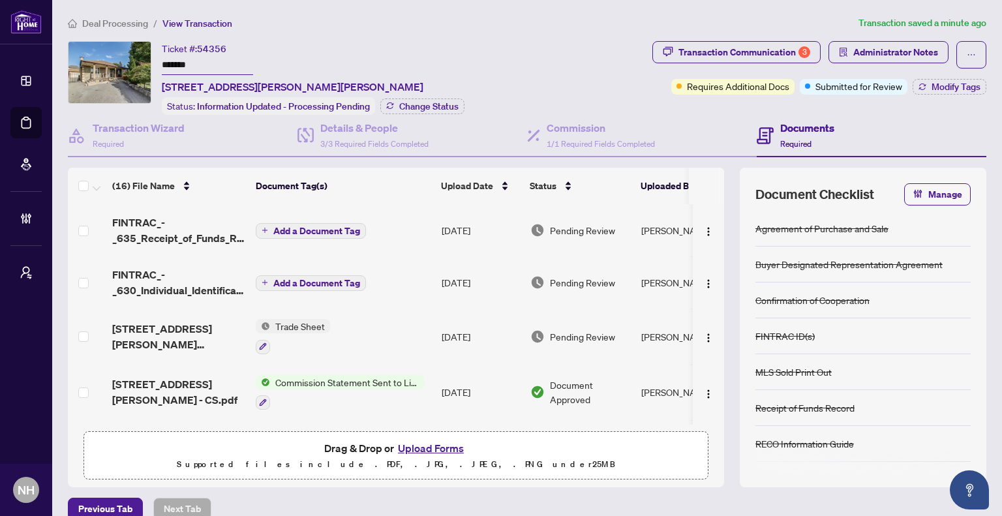
drag, startPoint x: 200, startPoint y: 63, endPoint x: 142, endPoint y: 59, distance: 58.3
click at [142, 59] on div "Ticket #: 54356 ******* [STREET_ADDRESS][PERSON_NAME][PERSON_NAME] Status: Info…" at bounding box center [357, 78] width 579 height 74
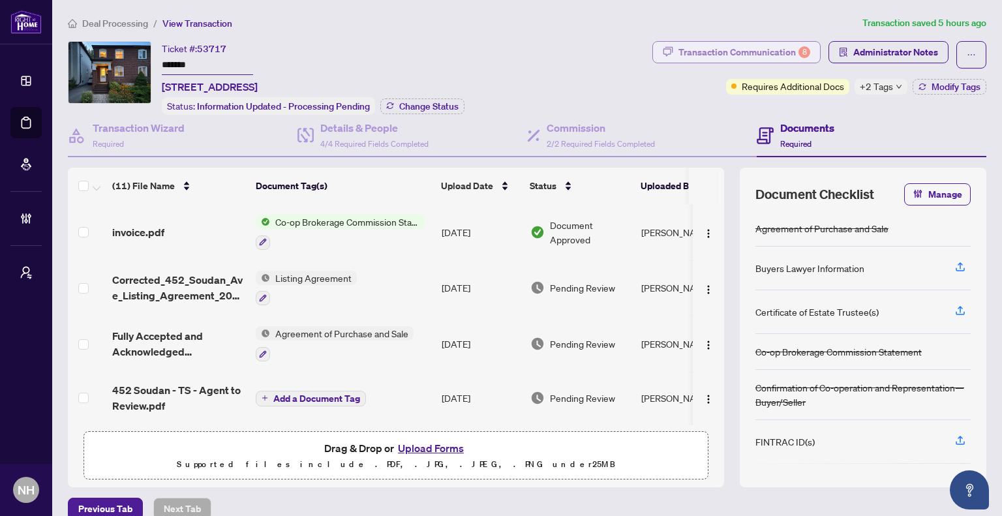
click at [689, 48] on div "Transaction Communication 8" at bounding box center [745, 52] width 132 height 21
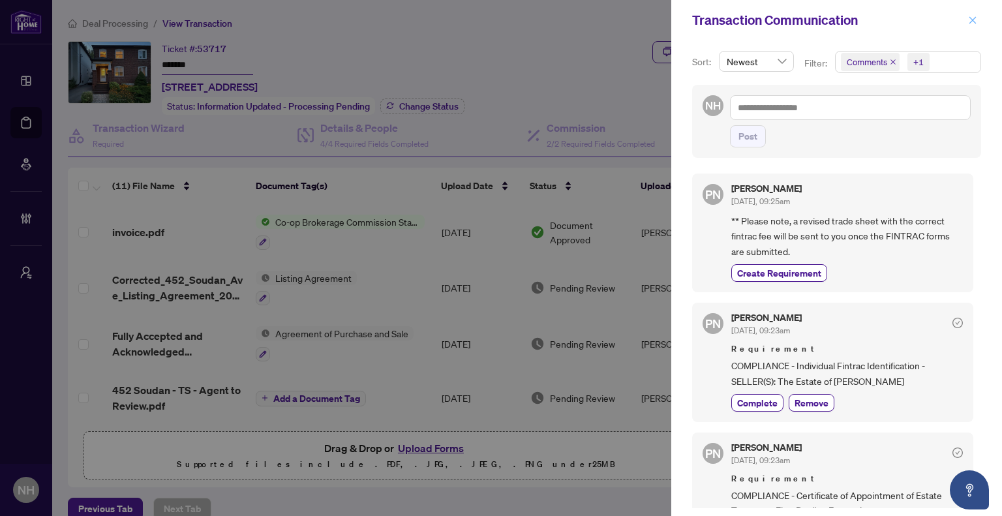
click at [976, 18] on icon "close" at bounding box center [972, 20] width 9 height 9
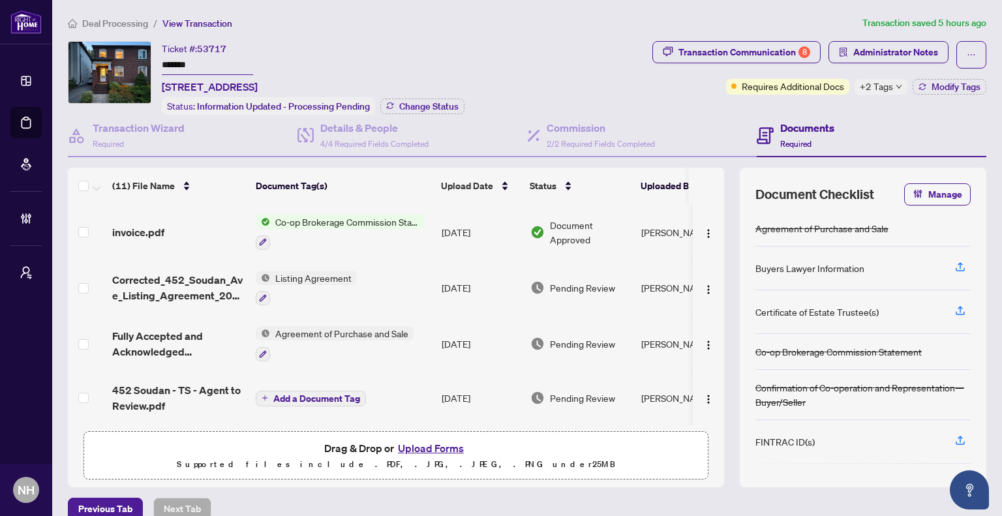
click at [131, 21] on span "Deal Processing" at bounding box center [115, 24] width 66 height 12
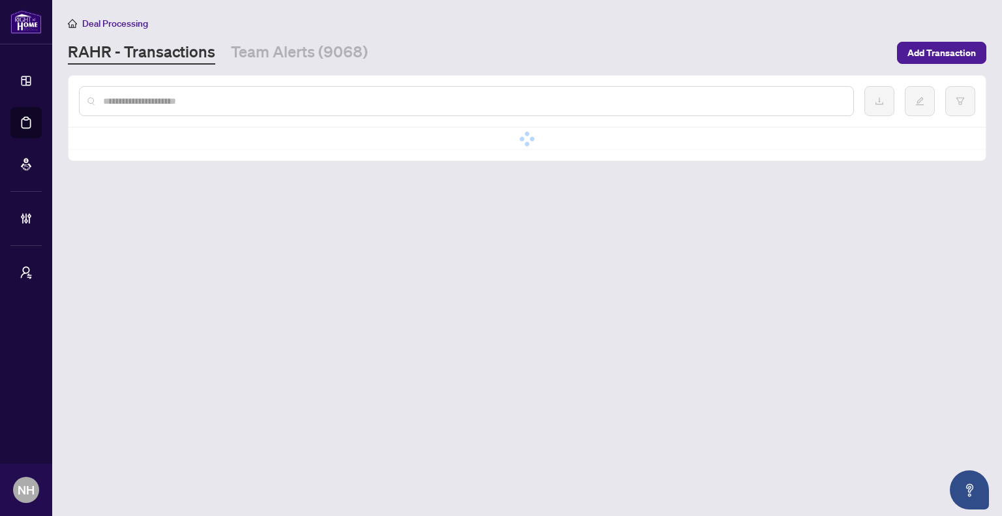
click at [186, 102] on input "text" at bounding box center [473, 101] width 740 height 14
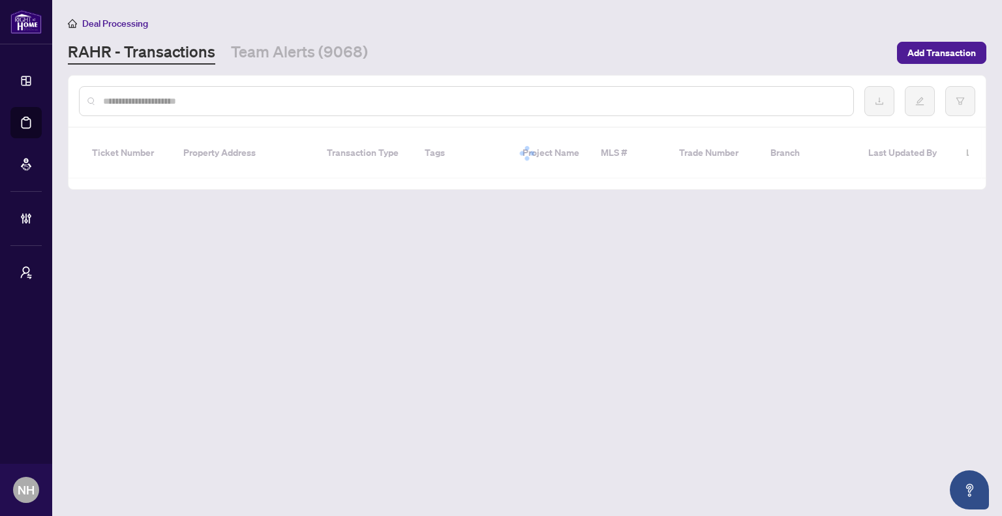
paste input "*******"
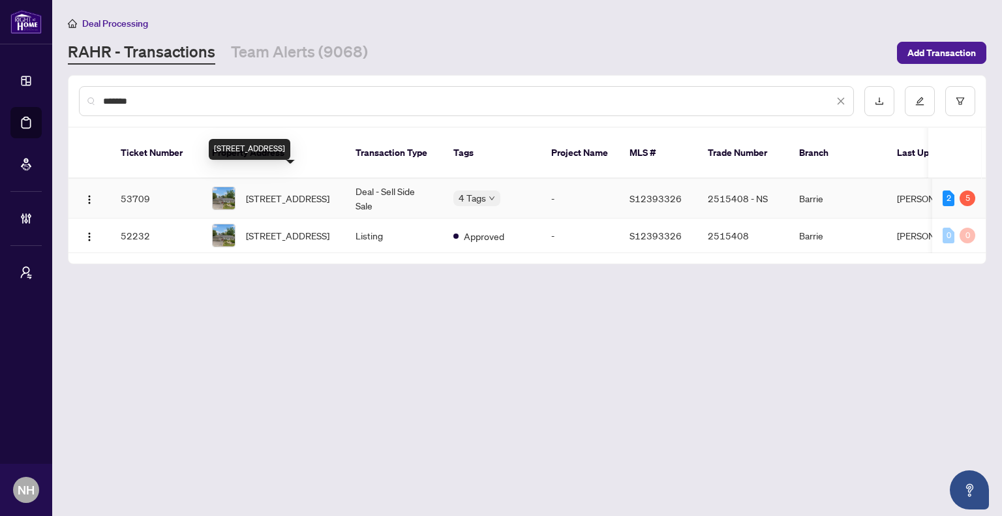
type input "*******"
click at [301, 191] on span "[STREET_ADDRESS]" at bounding box center [288, 198] width 84 height 14
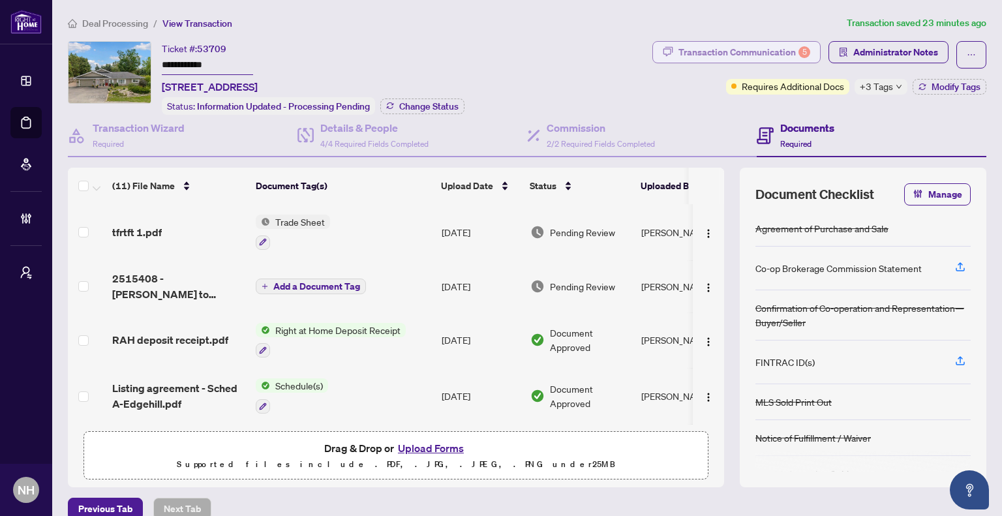
click at [731, 47] on div "Transaction Communication 5" at bounding box center [745, 52] width 132 height 21
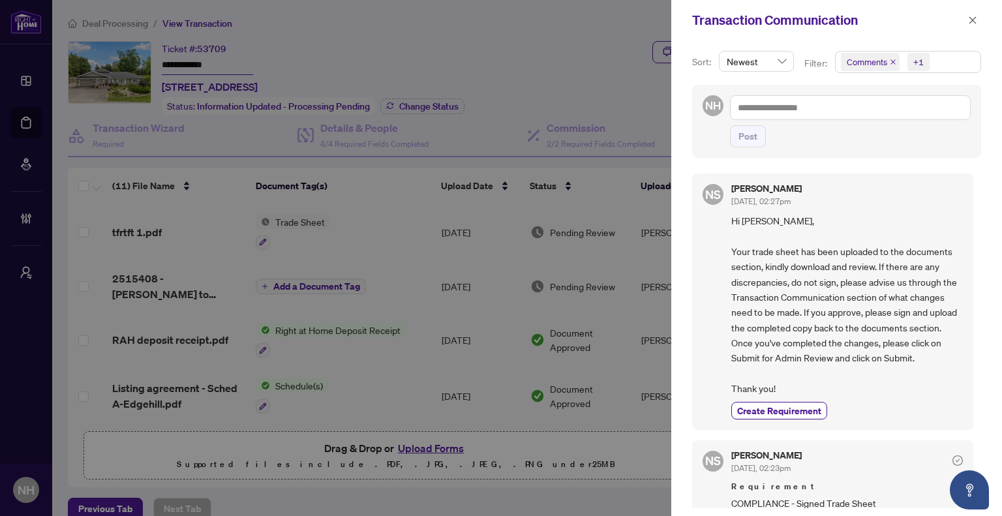
click at [891, 61] on icon "close" at bounding box center [893, 62] width 7 height 7
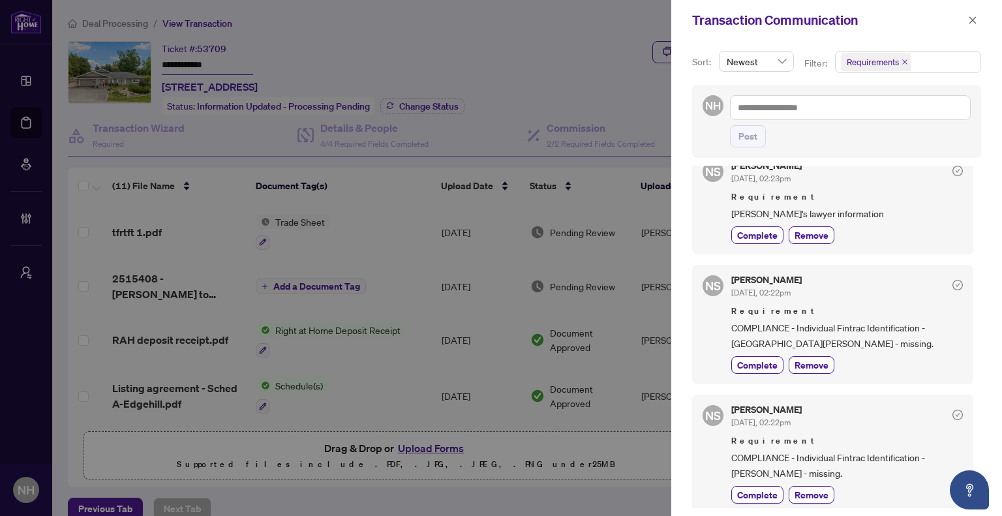
scroll to position [253, 0]
click at [976, 23] on icon "close" at bounding box center [973, 19] width 7 height 7
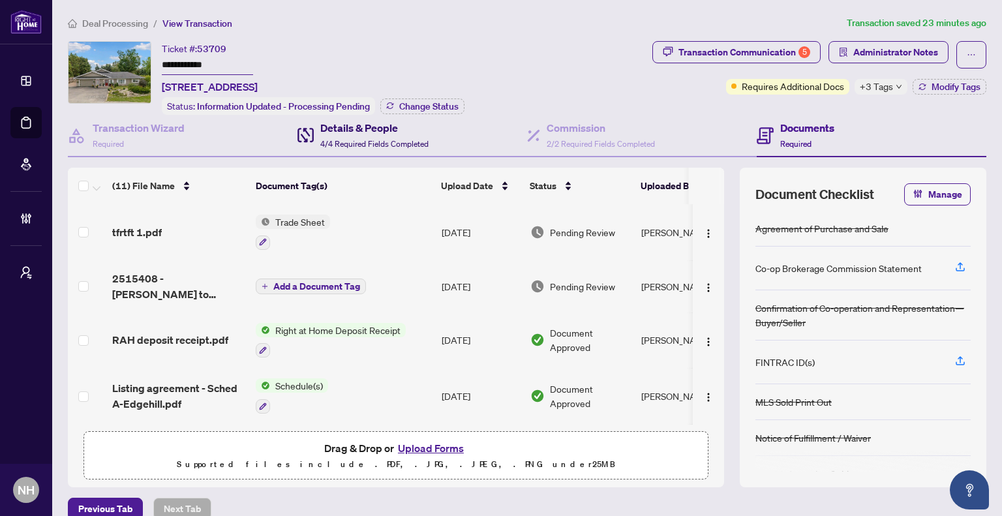
click at [397, 135] on div "Details & People 4/4 Required Fields Completed" at bounding box center [374, 135] width 108 height 31
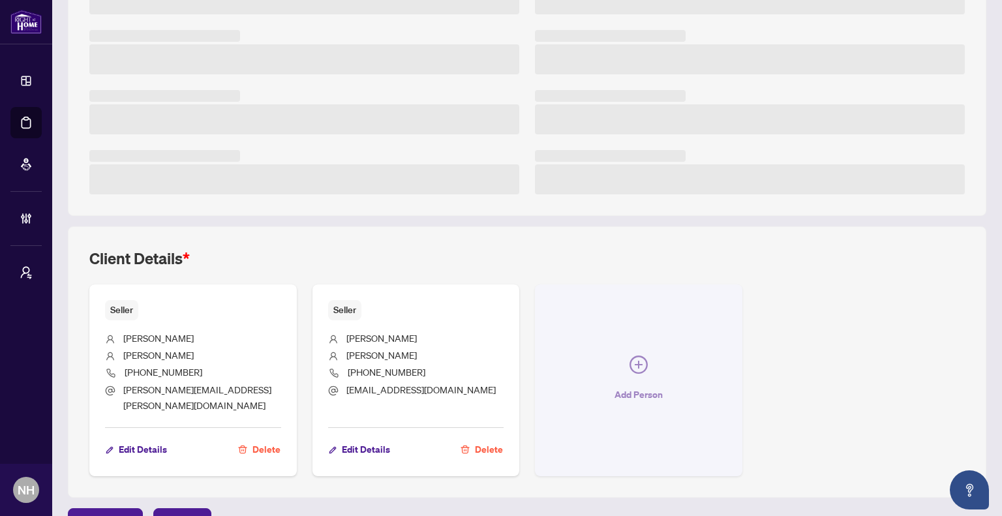
scroll to position [269, 0]
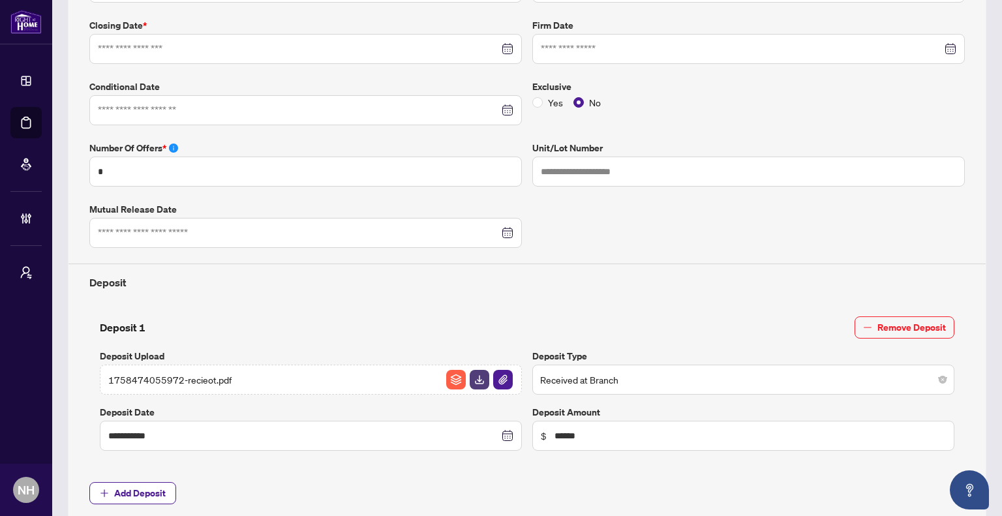
type input "**********"
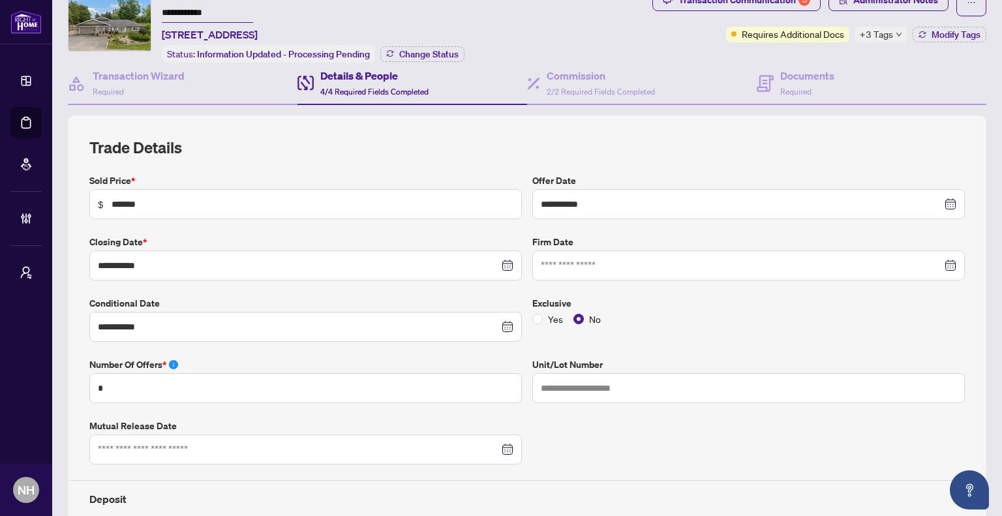
scroll to position [0, 0]
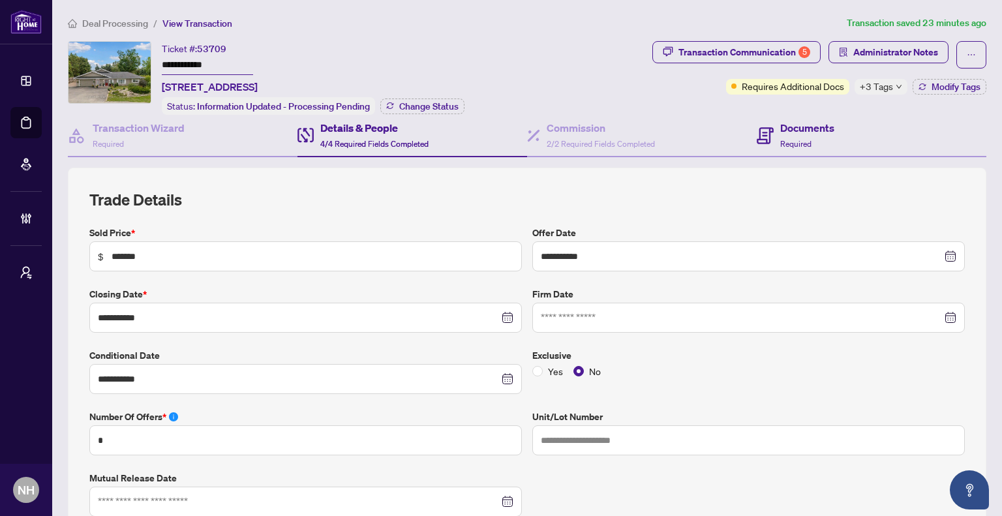
click at [828, 133] on div "Documents Required" at bounding box center [872, 136] width 230 height 42
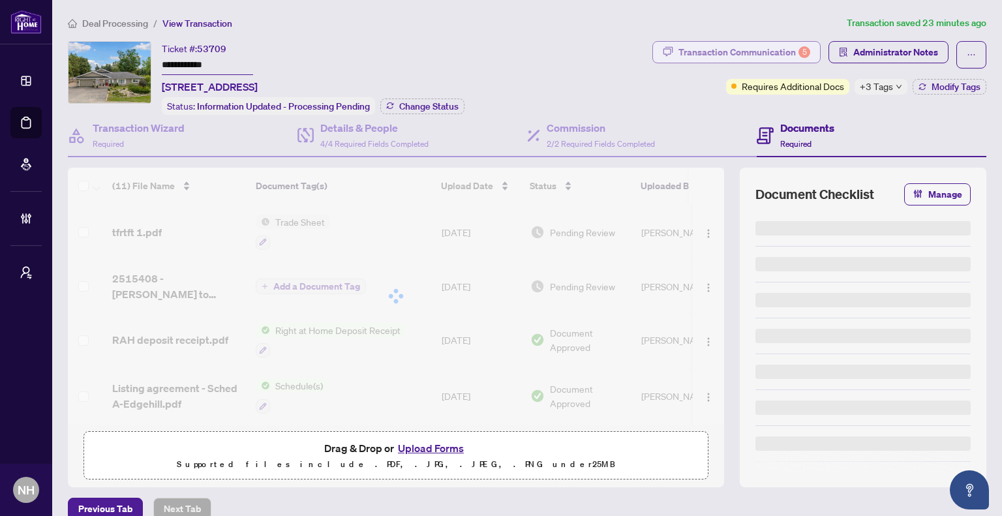
click at [758, 52] on div "Transaction Communication 5" at bounding box center [745, 52] width 132 height 21
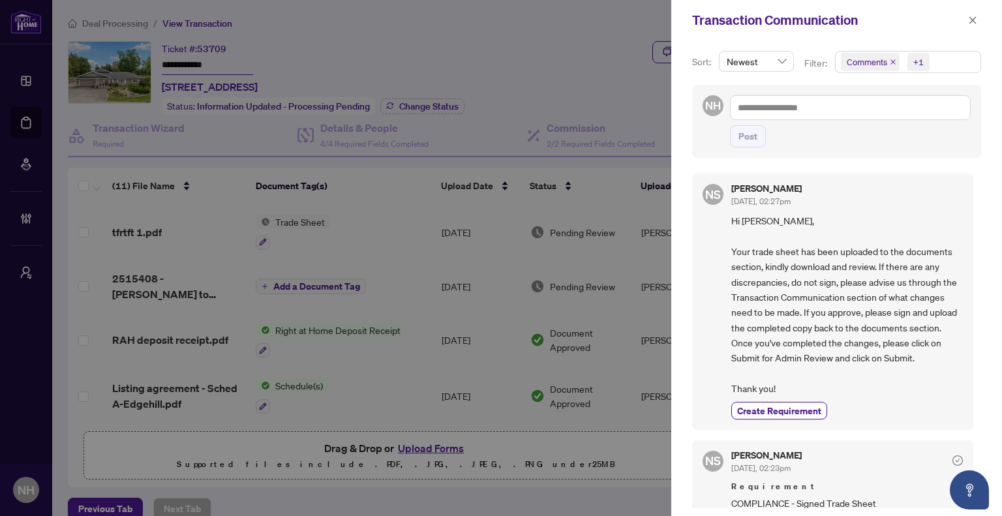
click at [891, 59] on icon "close" at bounding box center [893, 61] width 5 height 5
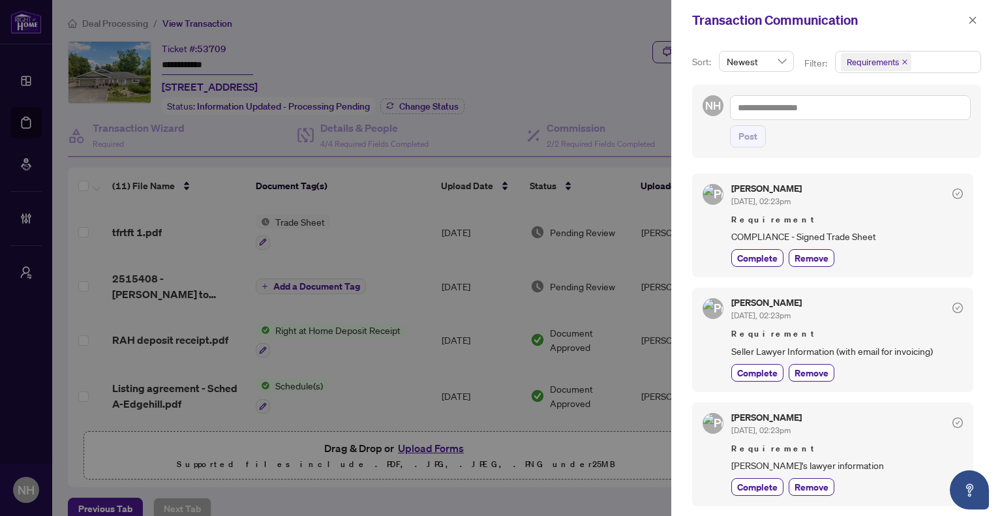
scroll to position [1, 0]
drag, startPoint x: 729, startPoint y: 229, endPoint x: 737, endPoint y: 232, distance: 8.3
click at [737, 232] on div "NS Neena Sharma Sep/25/2025, 02:23pm Requirement COMPLIANCE - Signed Trade Shee…" at bounding box center [832, 224] width 281 height 104
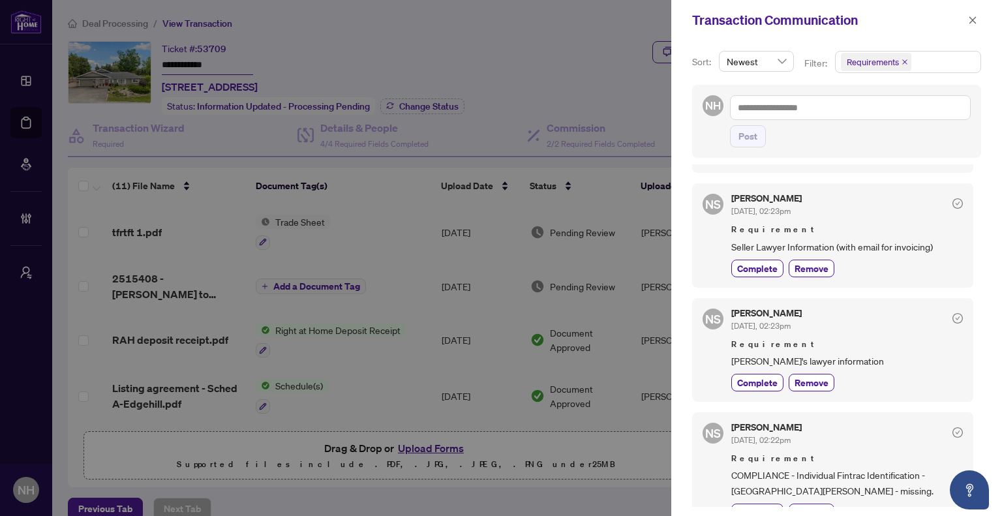
scroll to position [253, 0]
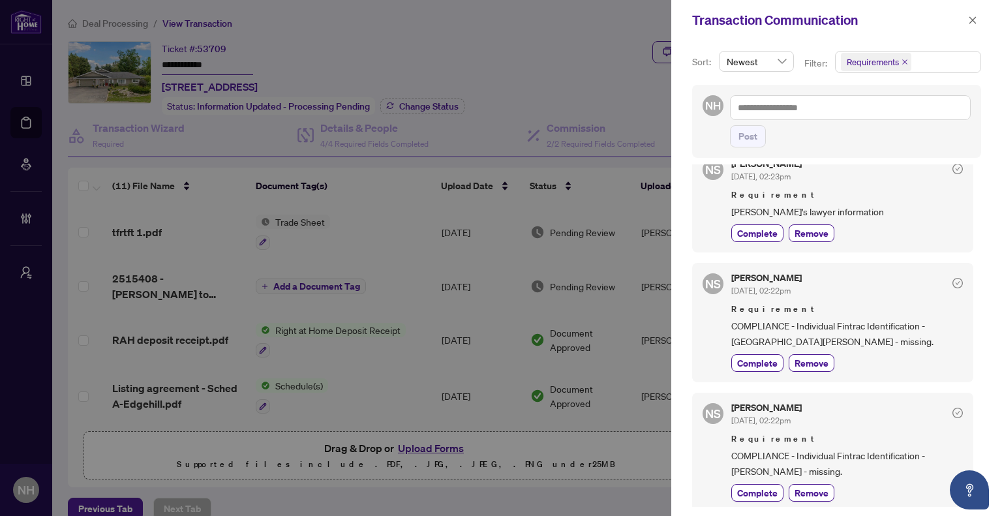
drag, startPoint x: 728, startPoint y: 449, endPoint x: 910, endPoint y: 464, distance: 183.3
click at [910, 464] on div "NS Neena Sharma Sep/25/2025, 02:22pm Requirement COMPLIANCE - Individual Fintra…" at bounding box center [832, 452] width 281 height 119
copy span "COMPLIANCE - Individual Fintrac Identification - SHANAHAN, VINCENT GERARD - mis…"
drag, startPoint x: 730, startPoint y: 320, endPoint x: 914, endPoint y: 343, distance: 185.3
click at [914, 343] on div "NS Neena Sharma Sep/25/2025, 02:22pm Requirement COMPLIANCE - Individual Fintra…" at bounding box center [832, 322] width 281 height 119
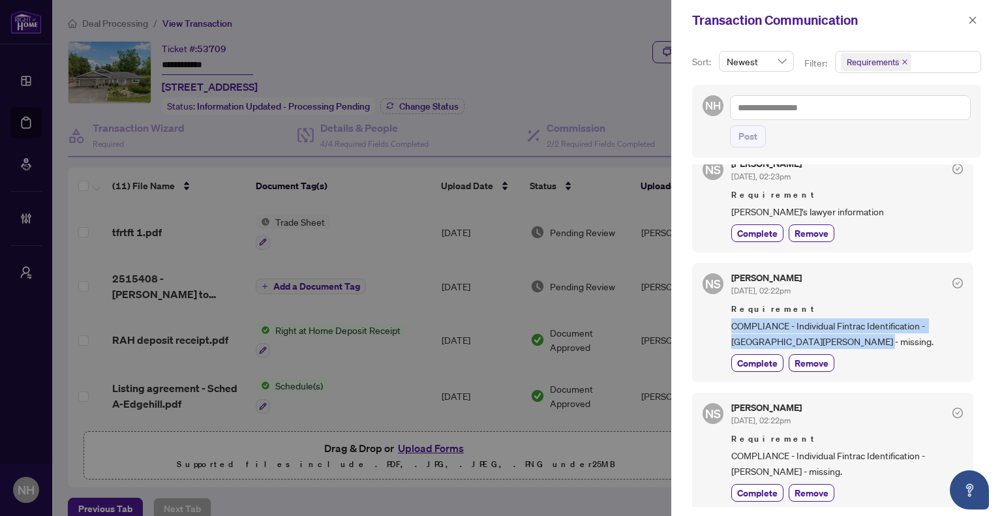
copy span "COMPLIANCE - Individual Fintrac Identification - SHANAHAN, GAIL LEONA - missing."
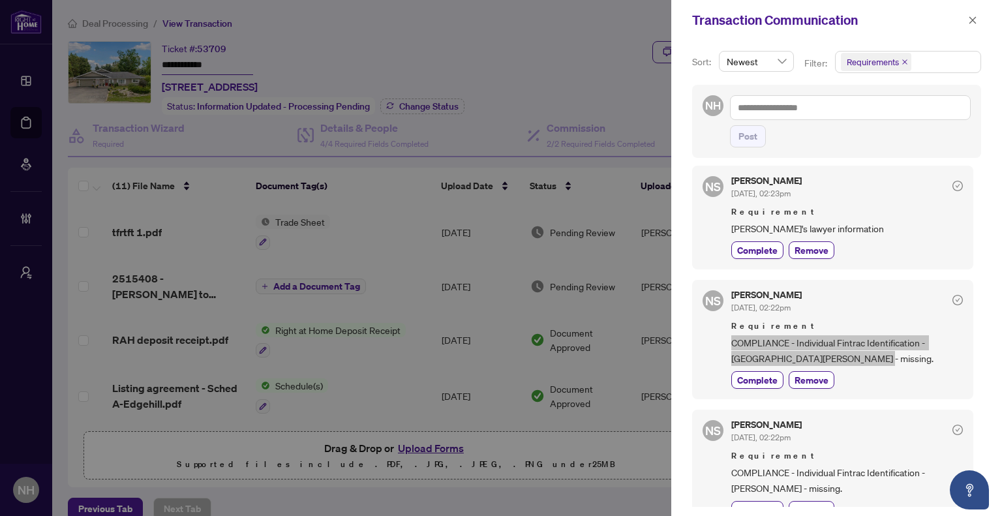
scroll to position [187, 0]
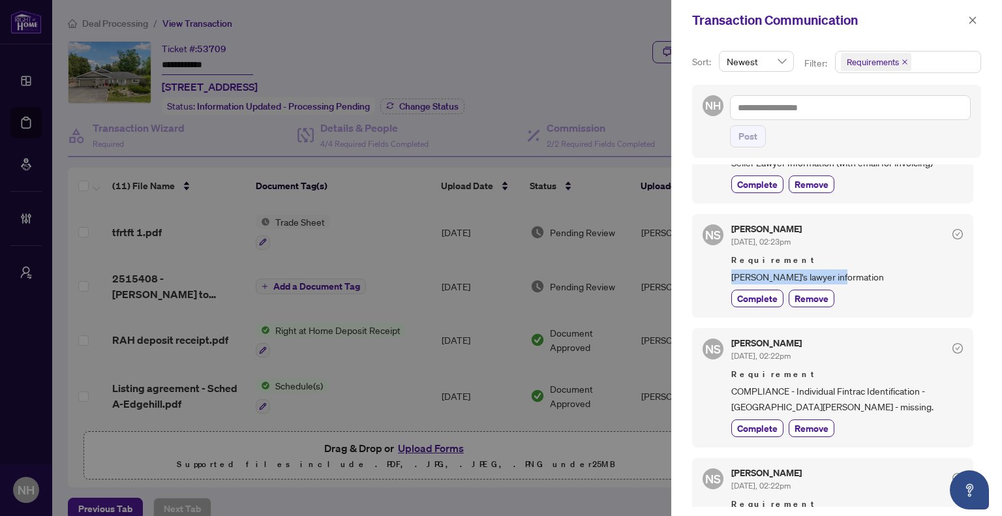
drag, startPoint x: 726, startPoint y: 269, endPoint x: 873, endPoint y: 270, distance: 147.5
click at [873, 270] on div "NS Neena Sharma Sep/25/2025, 02:23pm Requirement Buyer's lawyer information Com…" at bounding box center [832, 266] width 281 height 104
copy span "Buyer's lawyer information"
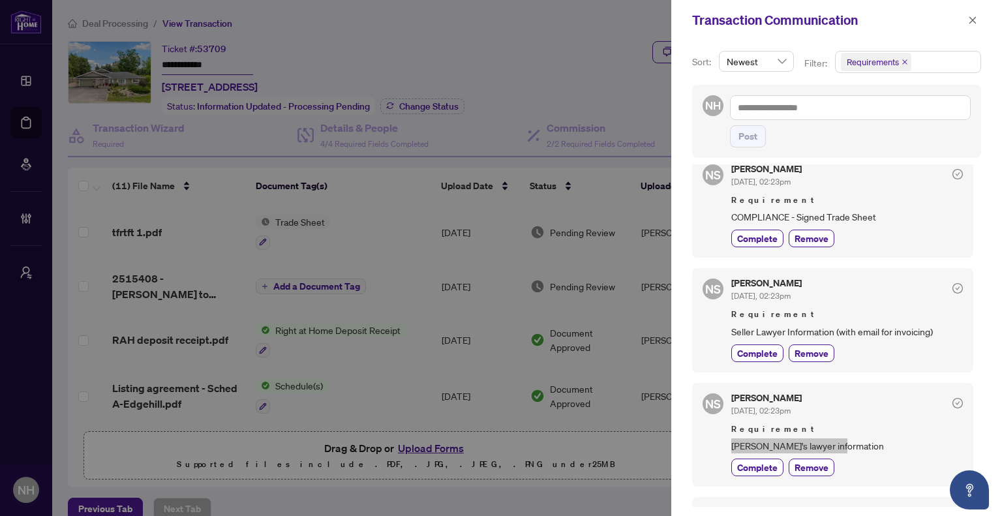
scroll to position [0, 0]
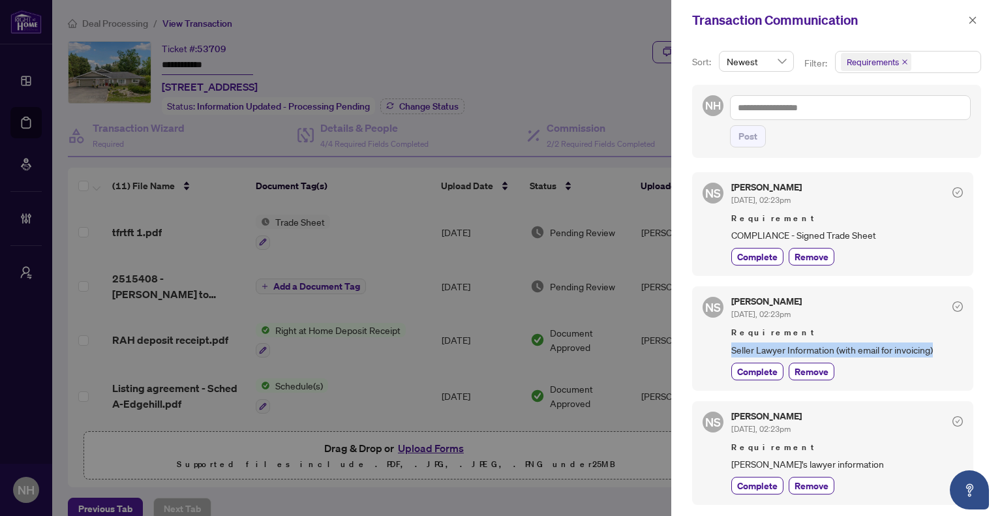
drag, startPoint x: 727, startPoint y: 343, endPoint x: 974, endPoint y: 344, distance: 246.7
click at [974, 344] on div "NS Neena Sharma Sep/25/2025, 02:23pm Requirement COMPLIANCE - Signed Trade Shee…" at bounding box center [836, 335] width 289 height 343
copy span "Seller Lawyer Information (with email for invoicing)"
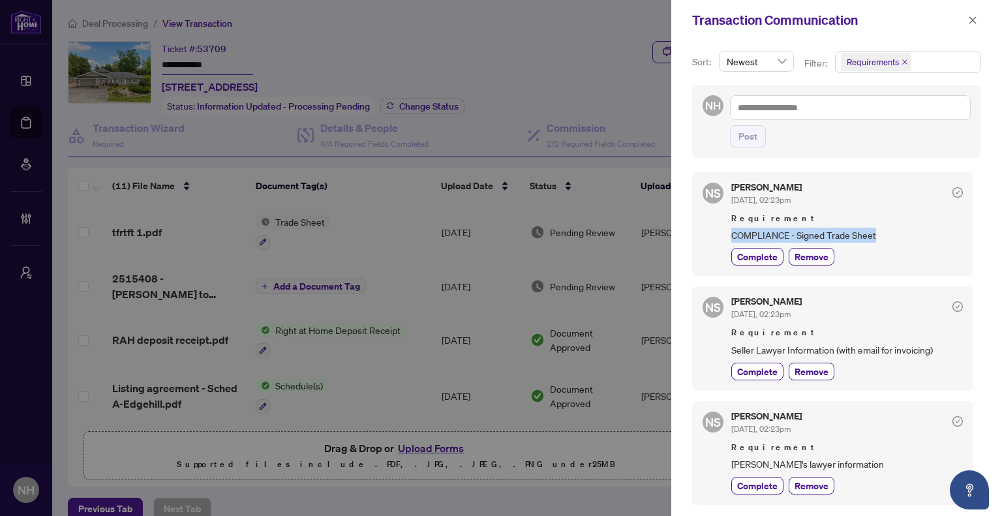
drag, startPoint x: 730, startPoint y: 228, endPoint x: 885, endPoint y: 228, distance: 155.3
click at [885, 228] on div "NS Neena Sharma Sep/25/2025, 02:23pm Requirement COMPLIANCE - Signed Trade Shee…" at bounding box center [832, 224] width 281 height 104
copy span "COMPLIANCE - Signed Trade Sheet"
drag, startPoint x: 967, startPoint y: 20, endPoint x: 942, endPoint y: 27, distance: 25.8
click at [967, 20] on button "button" at bounding box center [972, 20] width 17 height 16
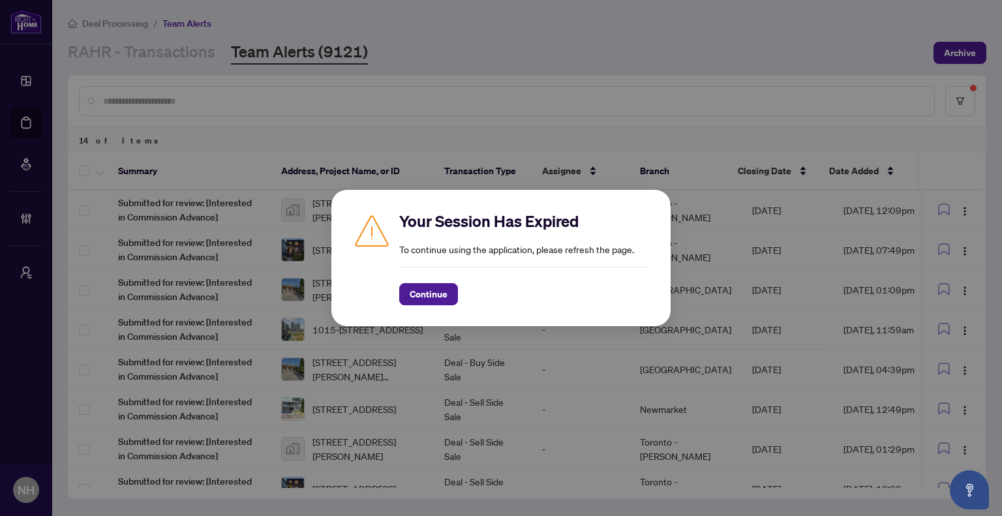
click at [439, 307] on div "Your Session Has Expired To continue using the application, please refresh the …" at bounding box center [500, 258] width 339 height 136
click at [431, 296] on span "Continue" at bounding box center [429, 294] width 38 height 21
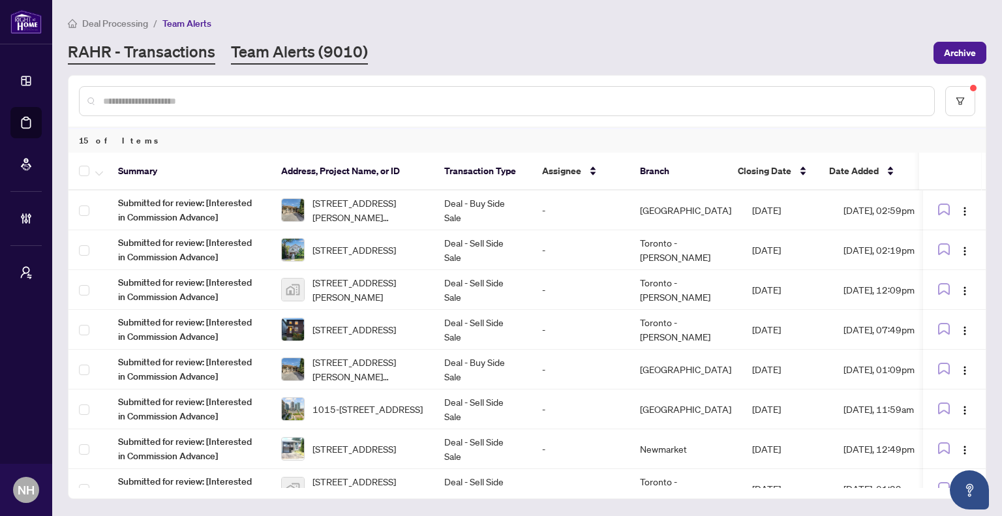
click at [176, 61] on link "RAHR - Transactions" at bounding box center [141, 52] width 147 height 23
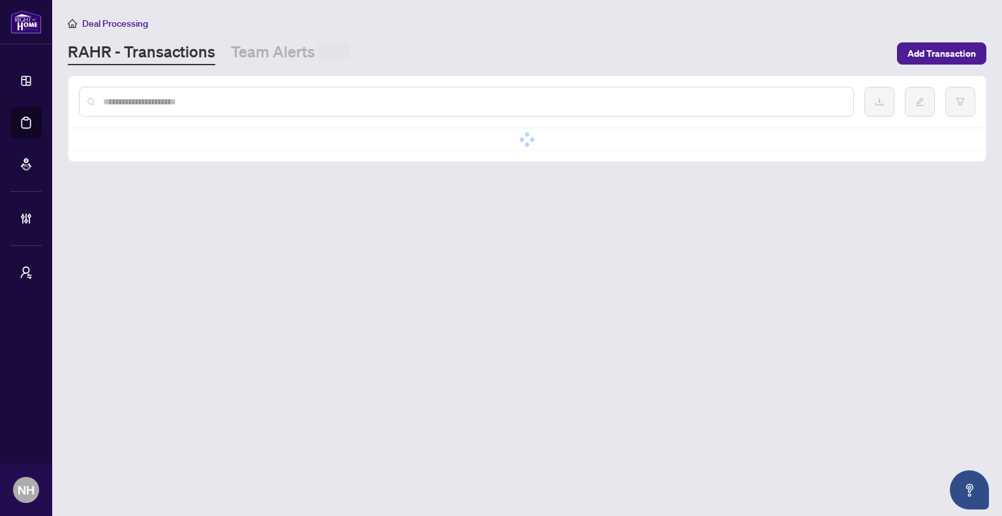
click at [266, 53] on link "Team Alerts" at bounding box center [290, 53] width 119 height 24
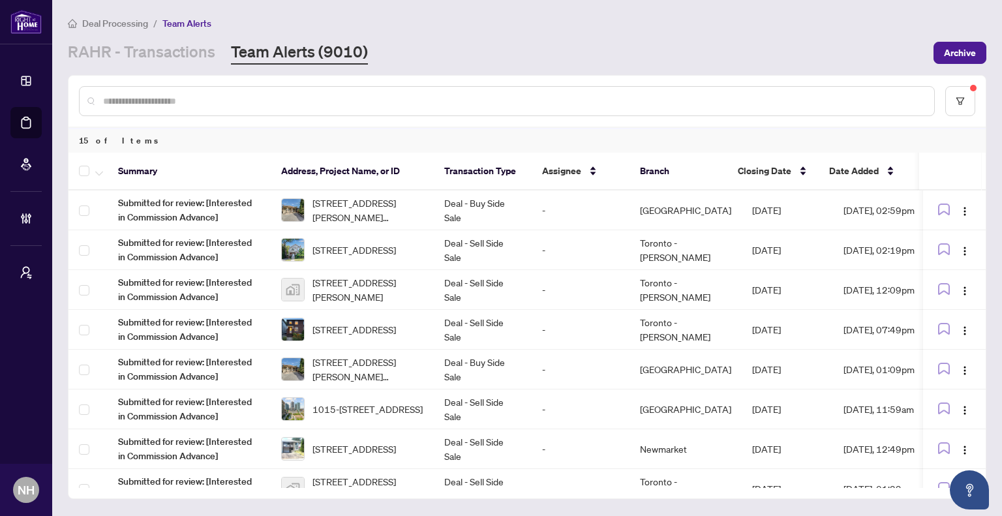
click at [305, 59] on link "Team Alerts (9010)" at bounding box center [299, 52] width 137 height 23
